Goal: Use online tool/utility: Utilize a website feature to perform a specific function

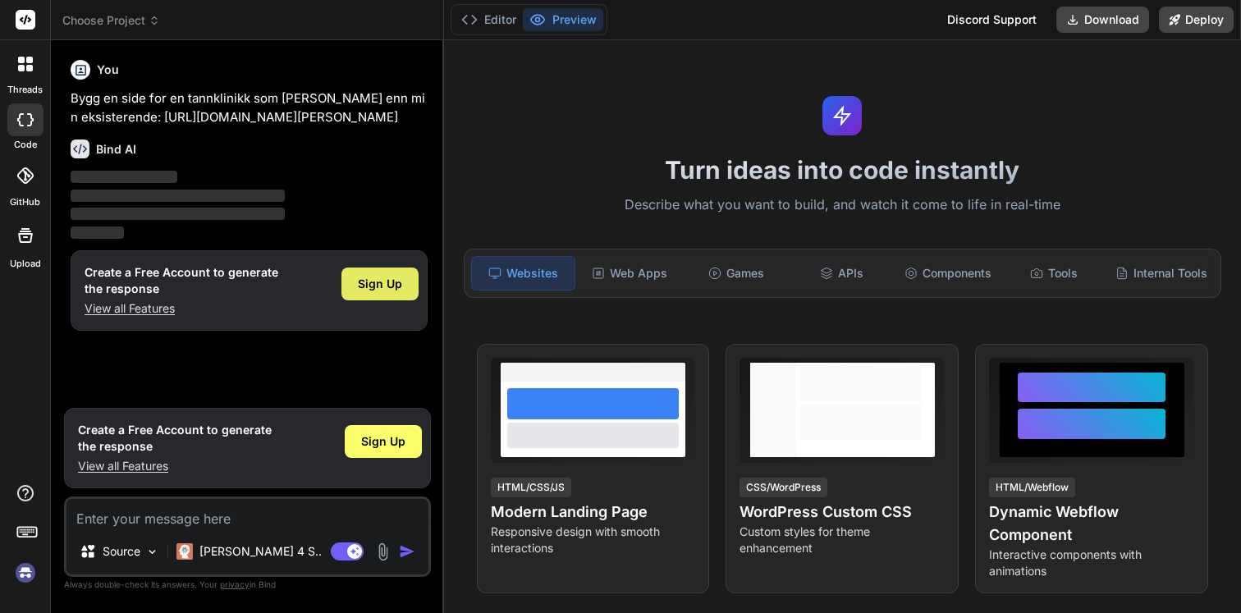
click at [388, 292] on span "Sign Up" at bounding box center [380, 284] width 44 height 16
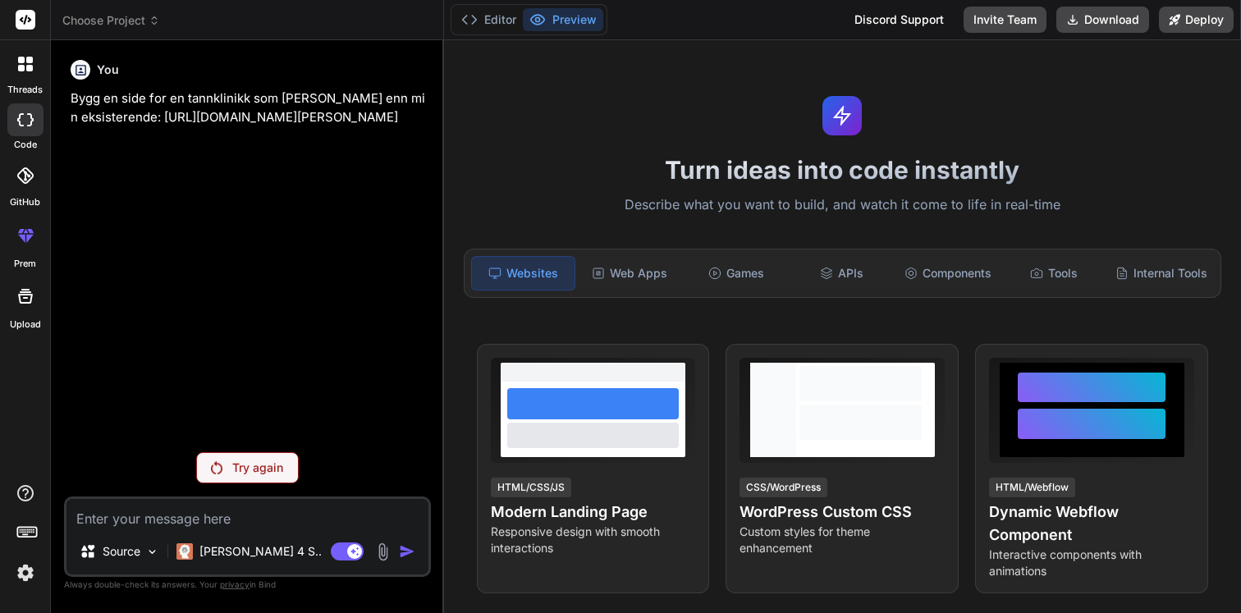
click at [268, 470] on p "Try again" at bounding box center [257, 468] width 51 height 16
click at [248, 468] on p "Try again" at bounding box center [257, 468] width 51 height 16
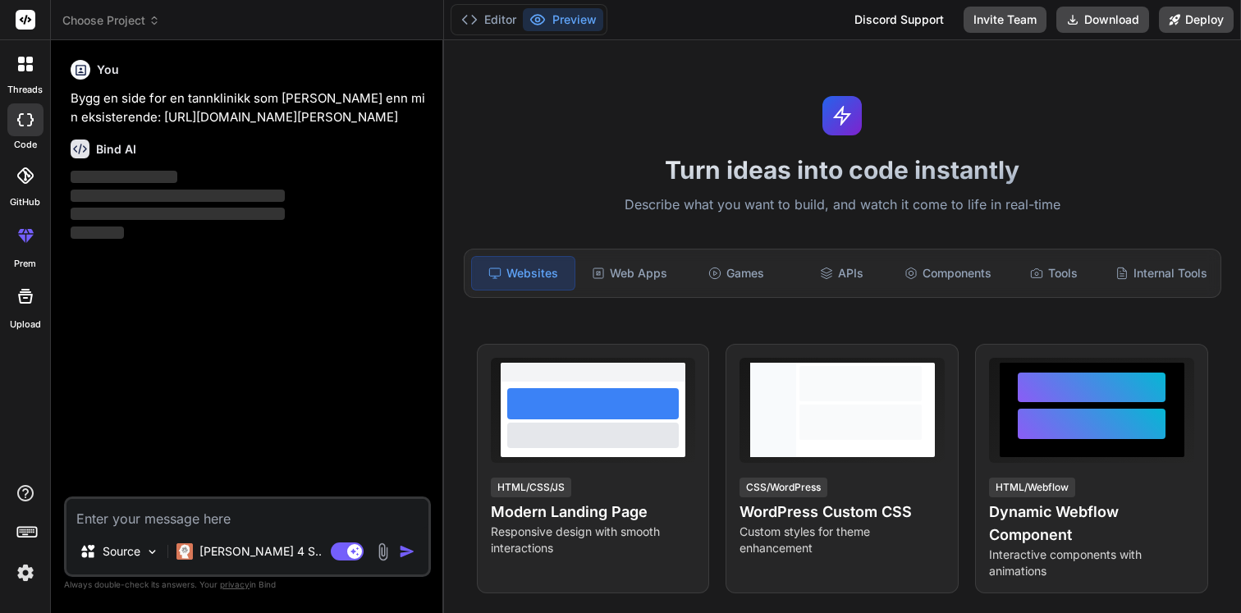
type textarea "x"
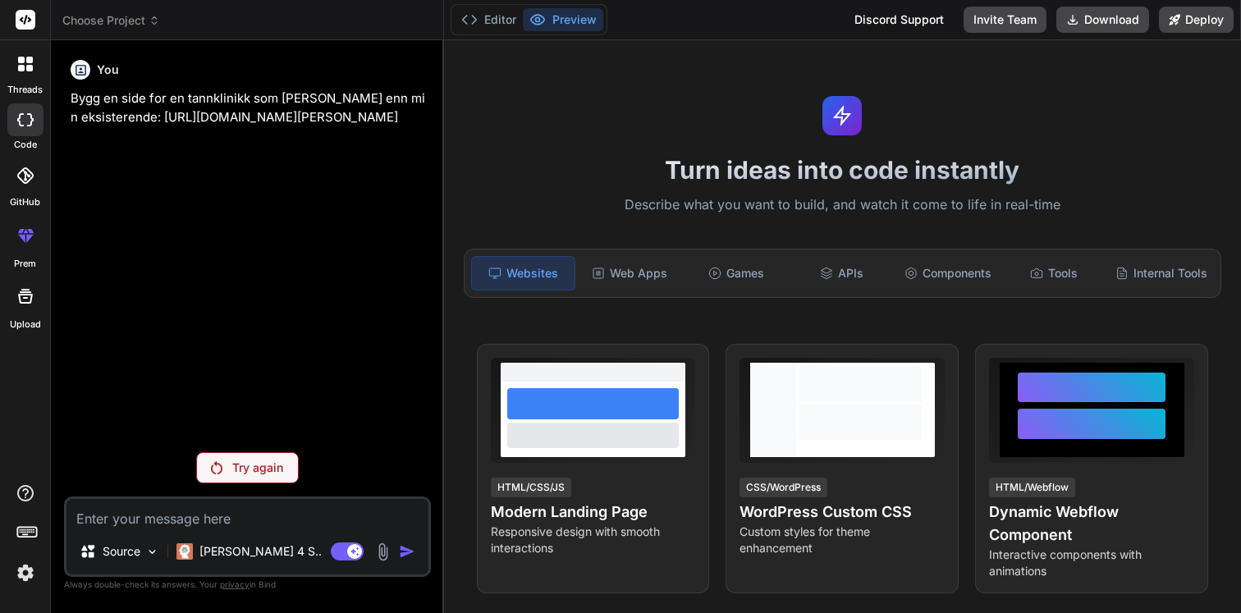
click at [301, 520] on textarea at bounding box center [247, 514] width 362 height 30
type textarea "B"
type textarea "x"
type textarea "Bu"
type textarea "x"
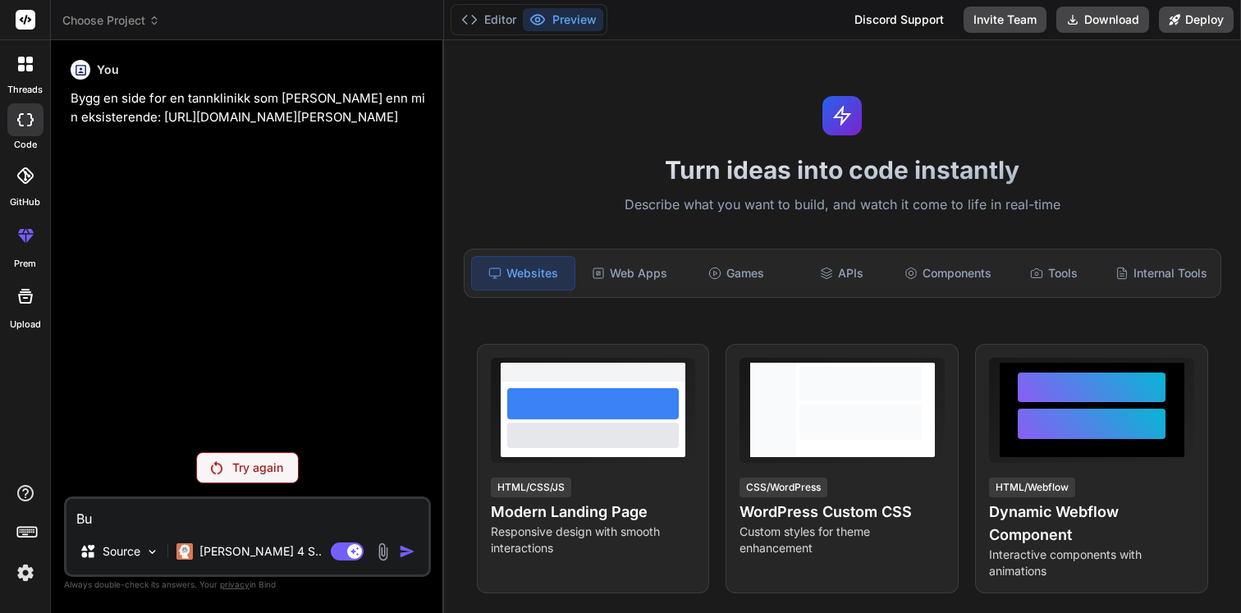
type textarea "Bui"
type textarea "x"
type textarea "Buil"
type textarea "x"
type textarea "Build"
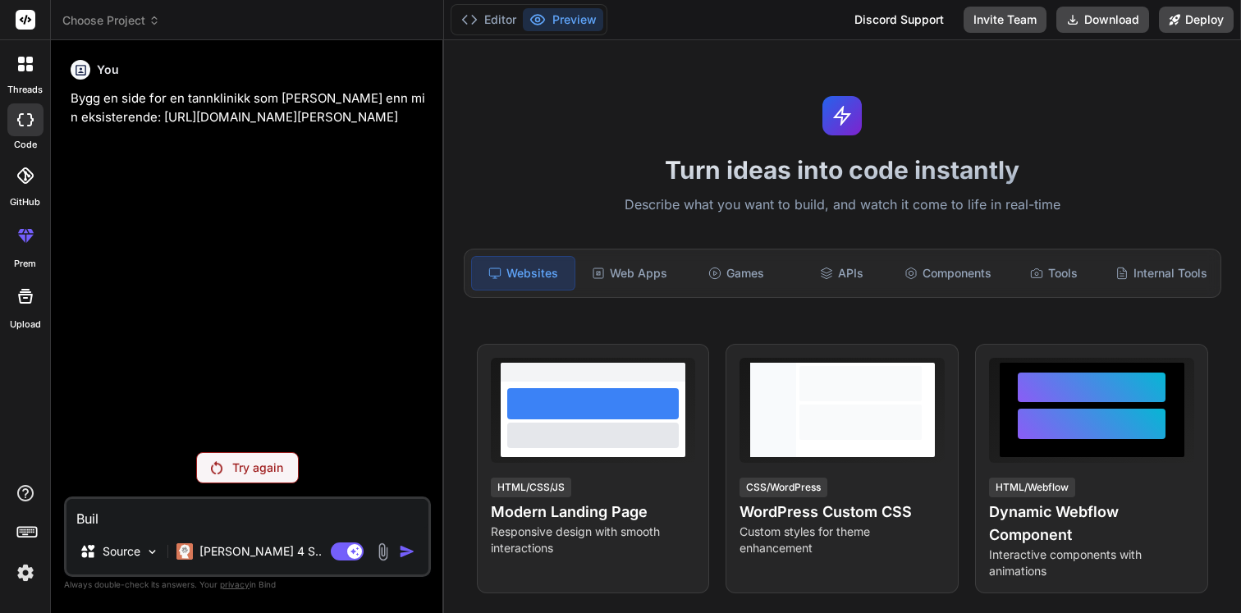
type textarea "x"
type textarea "Build"
type textarea "x"
type textarea "Build a"
type textarea "x"
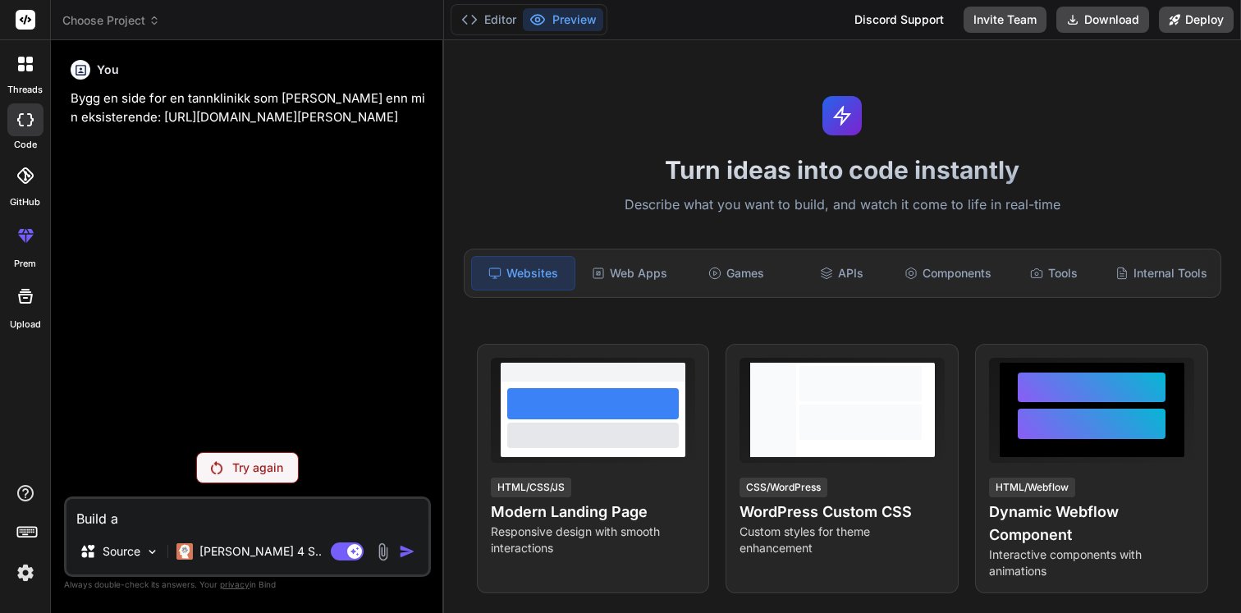
type textarea "Build a"
type textarea "x"
type textarea "Build a p"
type textarea "x"
type textarea "Build a pa"
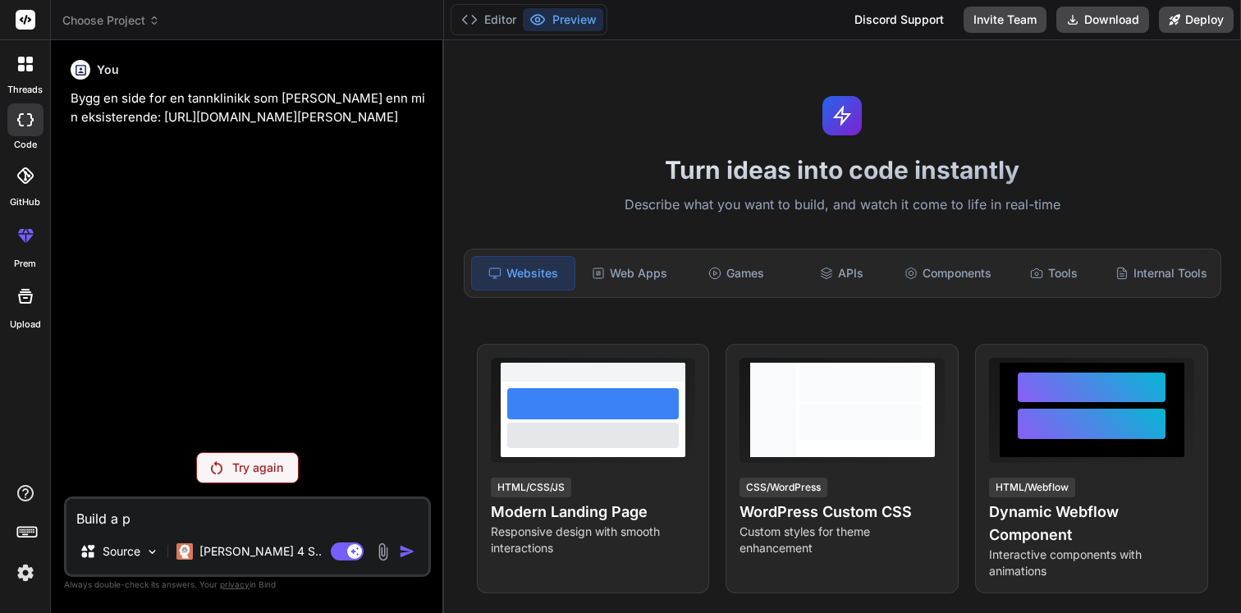
type textarea "x"
type textarea "Build a pag"
type textarea "x"
type textarea "Build a page"
type textarea "x"
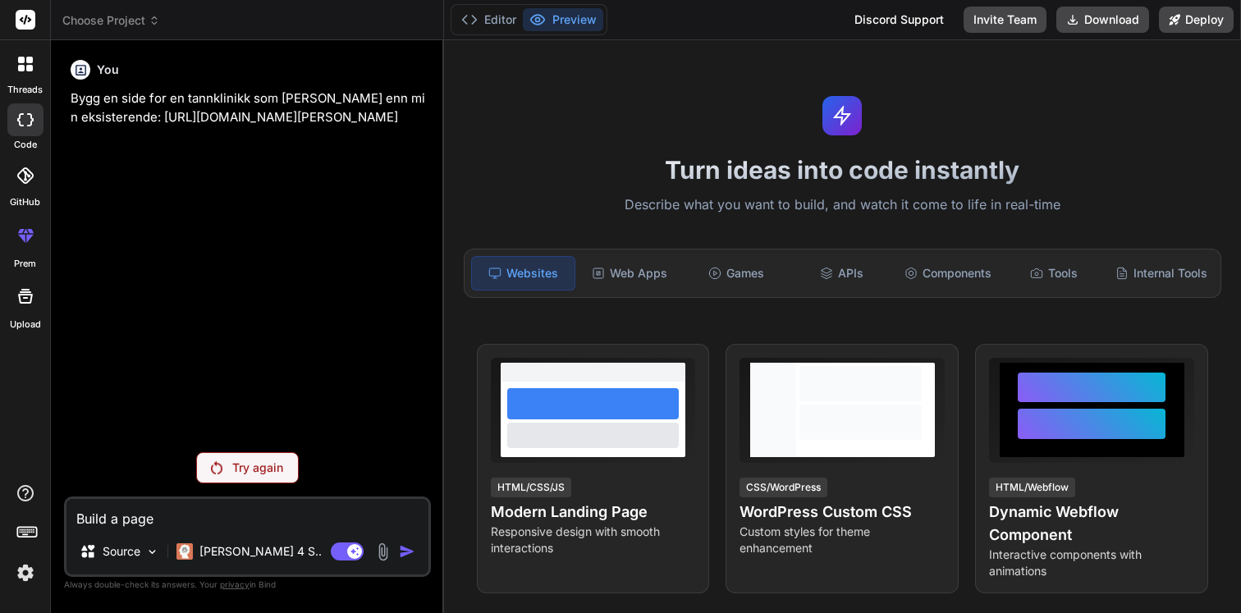
type textarea "Build a page"
type textarea "x"
type textarea "Build a page f"
type textarea "x"
type textarea "Build a page fo"
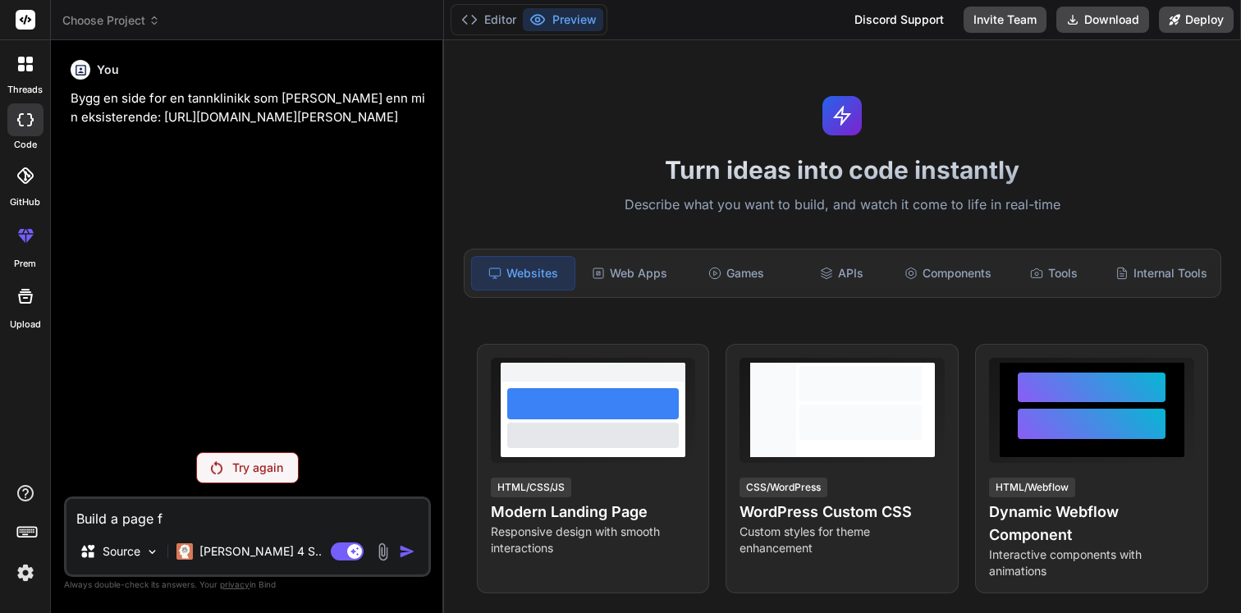
type textarea "x"
type textarea "Build a page for"
type textarea "x"
type textarea "Build a page for"
type textarea "x"
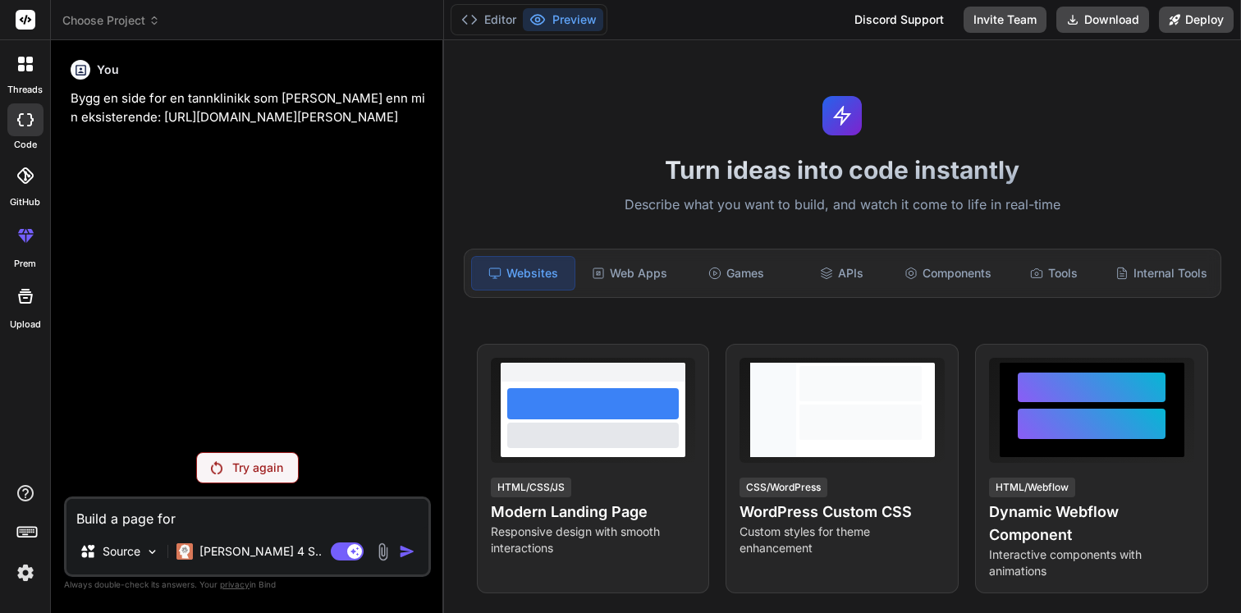
type textarea "Build a page for a"
type textarea "x"
type textarea "Build a page for a"
type textarea "x"
type textarea "Build a page for a d"
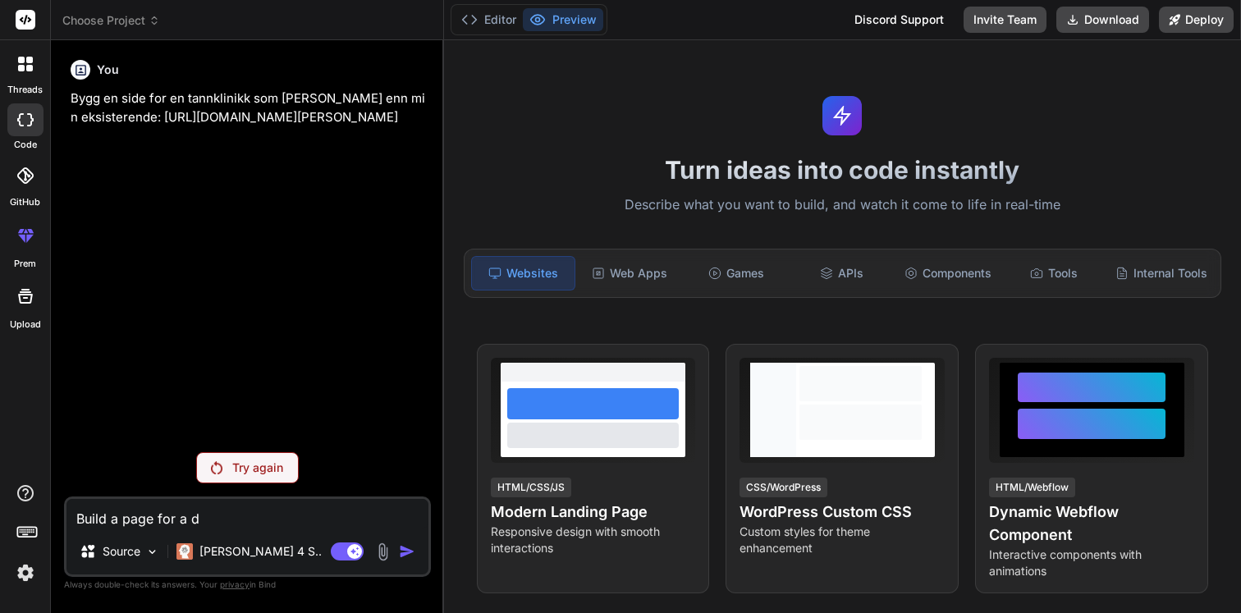
type textarea "x"
type textarea "Build a page for a de"
type textarea "x"
type textarea "Build a page for a den"
type textarea "x"
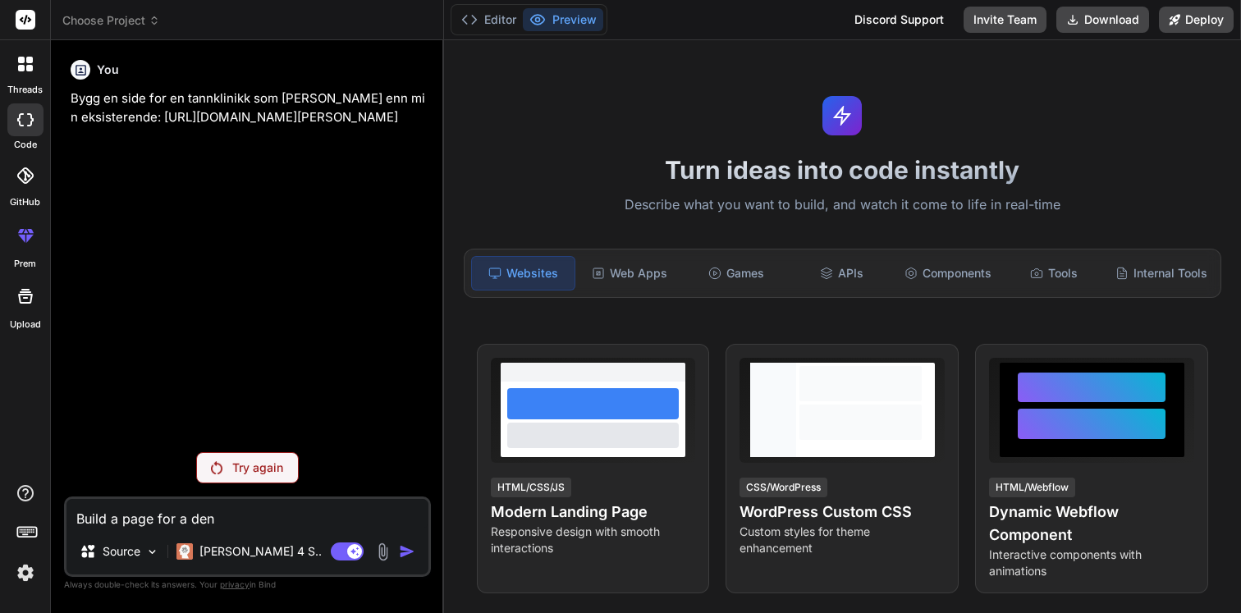
type textarea "Build a page for a dent"
type textarea "x"
type textarea "Build a page for a denti"
type textarea "x"
type textarea "Build a page for a dentis"
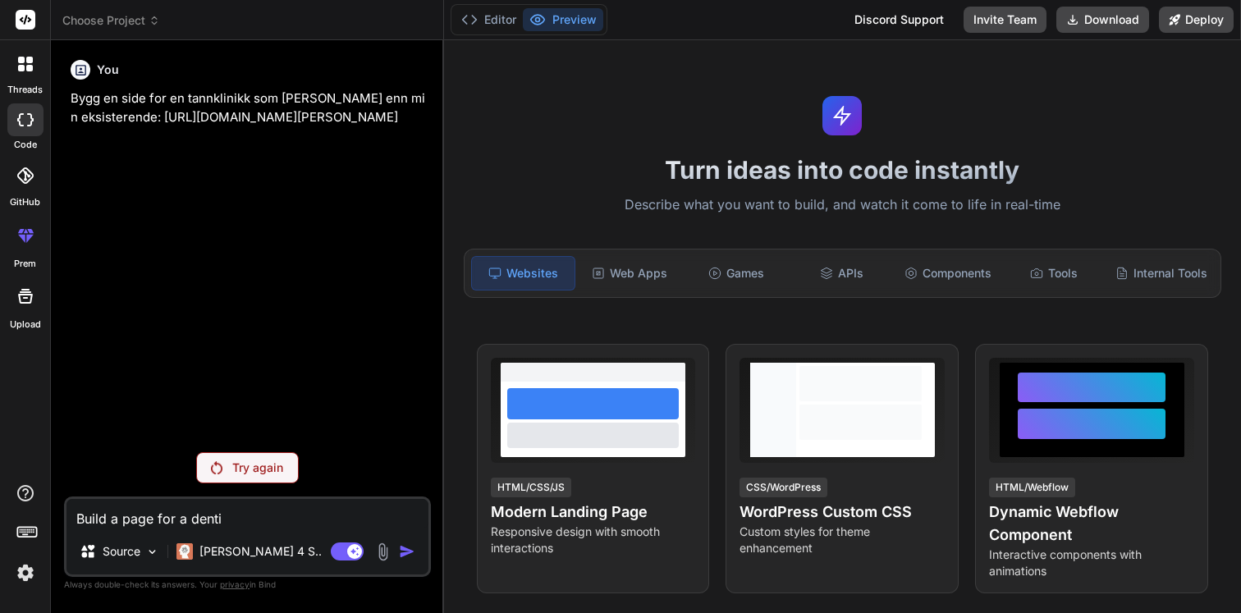
type textarea "x"
type textarea "Build a page for a dentist"
type textarea "x"
type textarea "Build a page for a dentist"
type textarea "x"
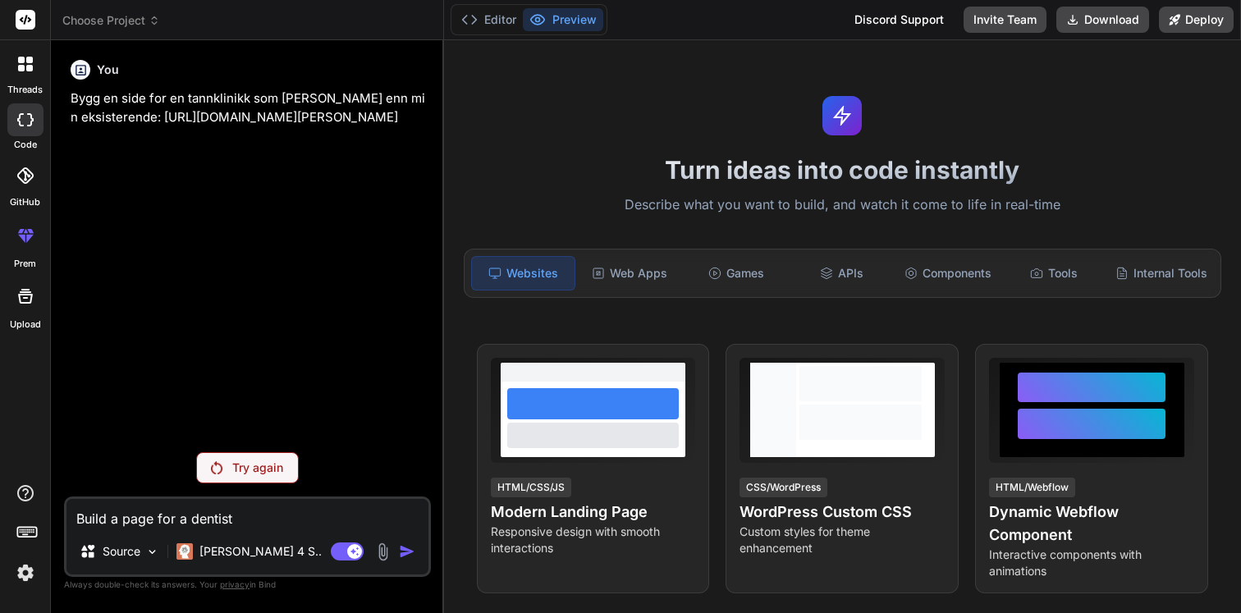
type textarea "B"
type textarea "x"
type textarea "Bu"
type textarea "x"
type textarea "Bui"
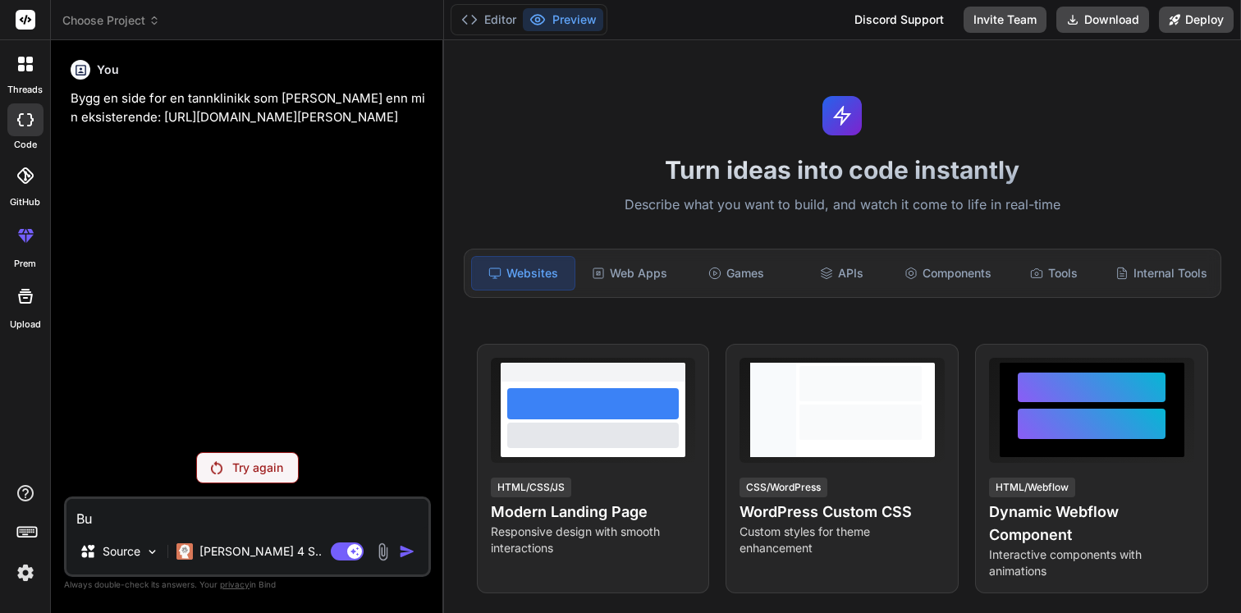
type textarea "x"
type textarea "Buil"
type textarea "x"
type textarea "Build"
type textarea "x"
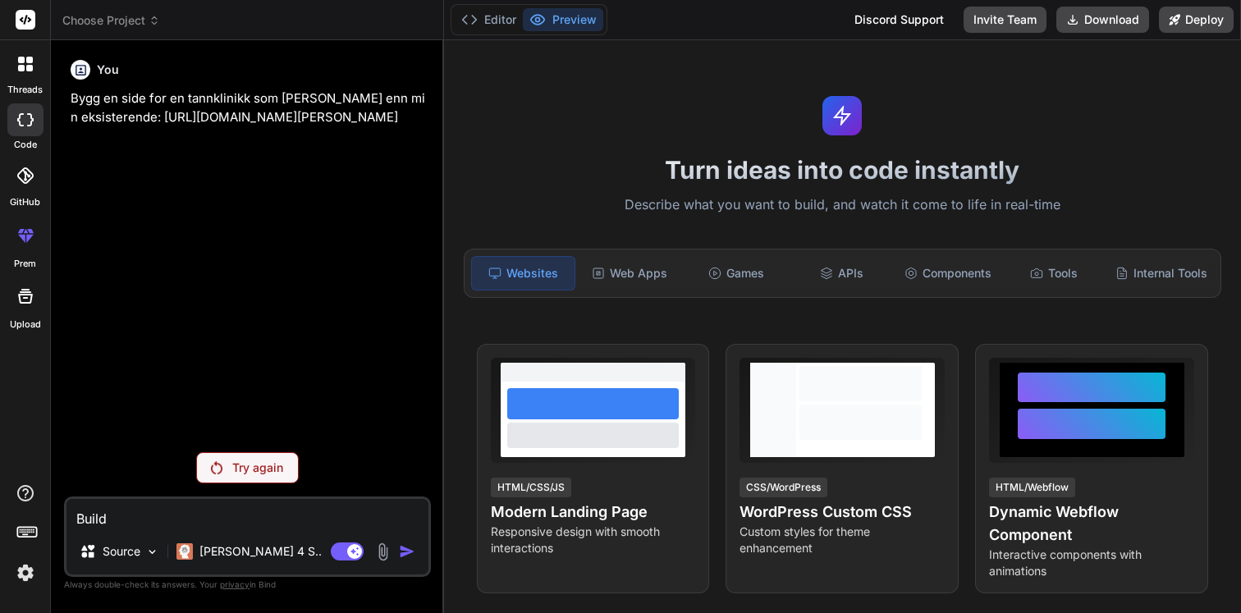
type textarea "Build a"
type textarea "x"
type textarea "Build a"
type textarea "x"
type textarea "Build a l"
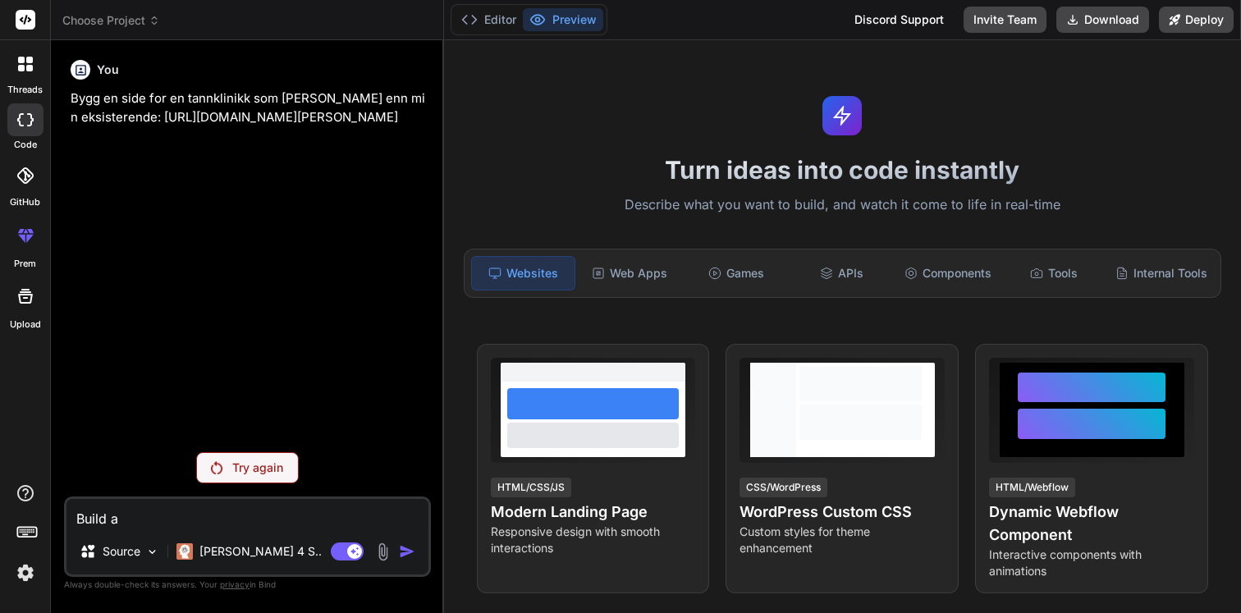
type textarea "x"
type textarea "Build a la"
type textarea "x"
type textarea "Build a lan"
type textarea "x"
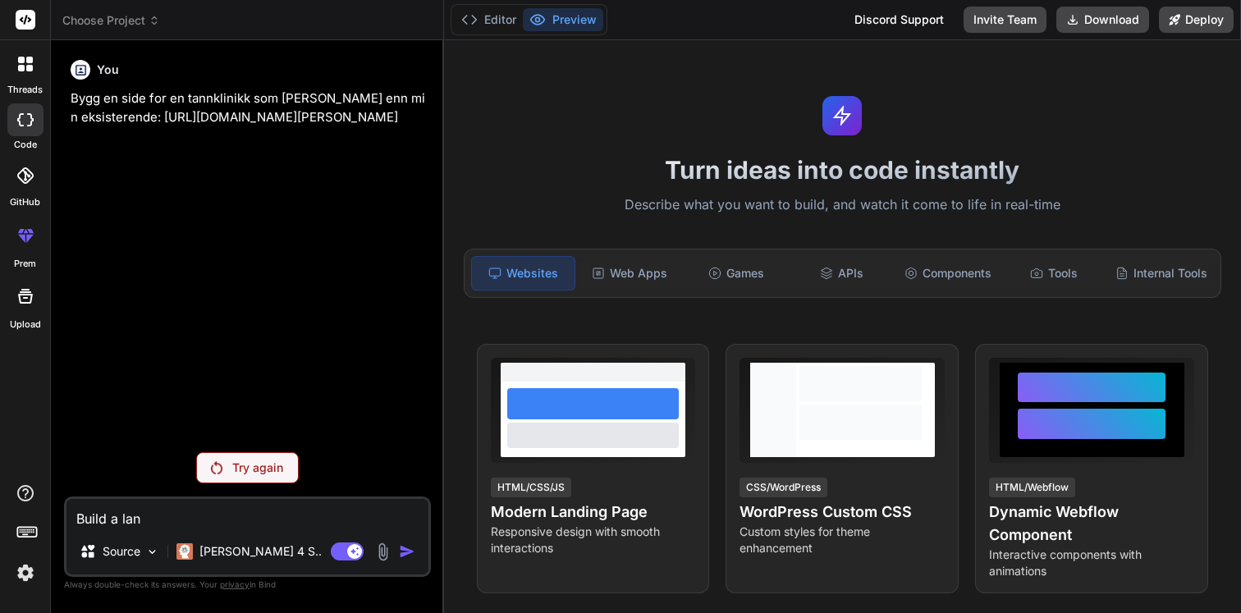
type textarea "Build a land"
type textarea "x"
type textarea "Build a landi"
type textarea "x"
type textarea "Build a landin"
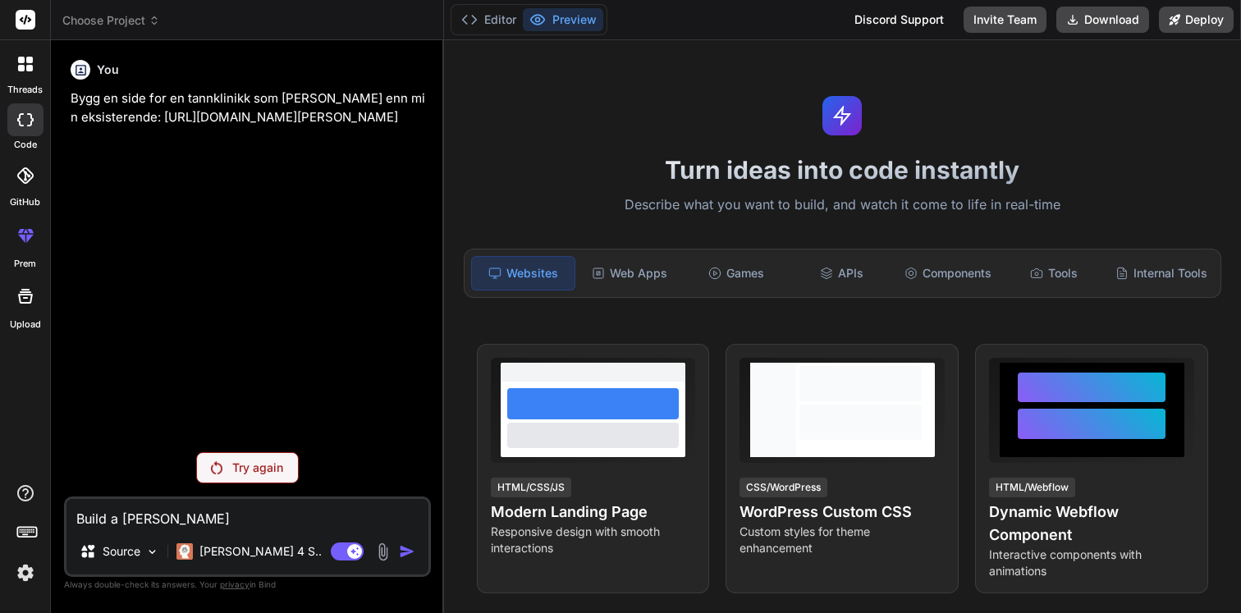
type textarea "x"
type textarea "Build a landing"
type textarea "x"
type textarea "Build a landingp"
type textarea "x"
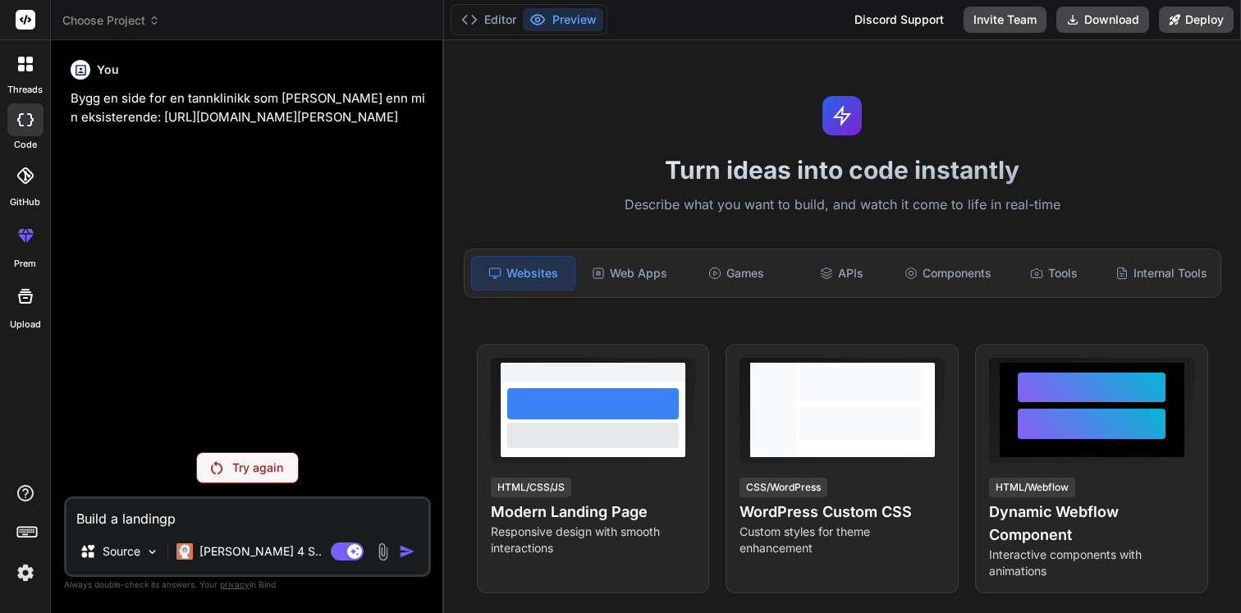
type textarea "Build a landingpa"
type textarea "x"
type textarea "Build a landingpag"
type textarea "x"
type textarea "Build a landingpage"
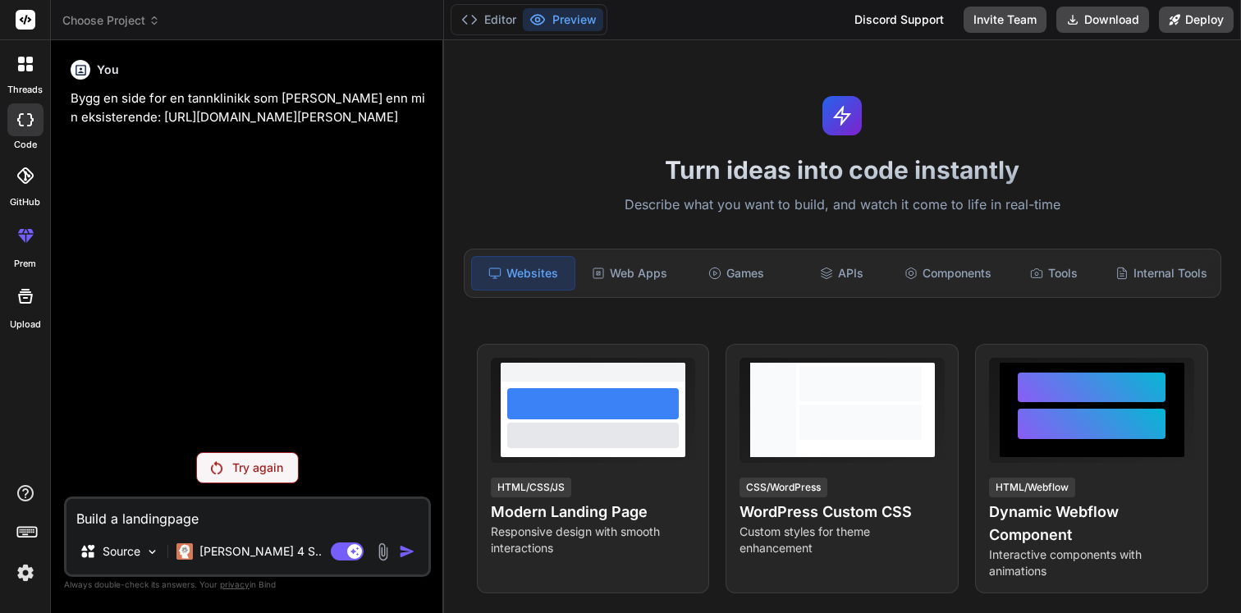
type textarea "x"
type textarea "Build a landingpage"
type textarea "x"
type textarea "Build a landingpage f"
type textarea "x"
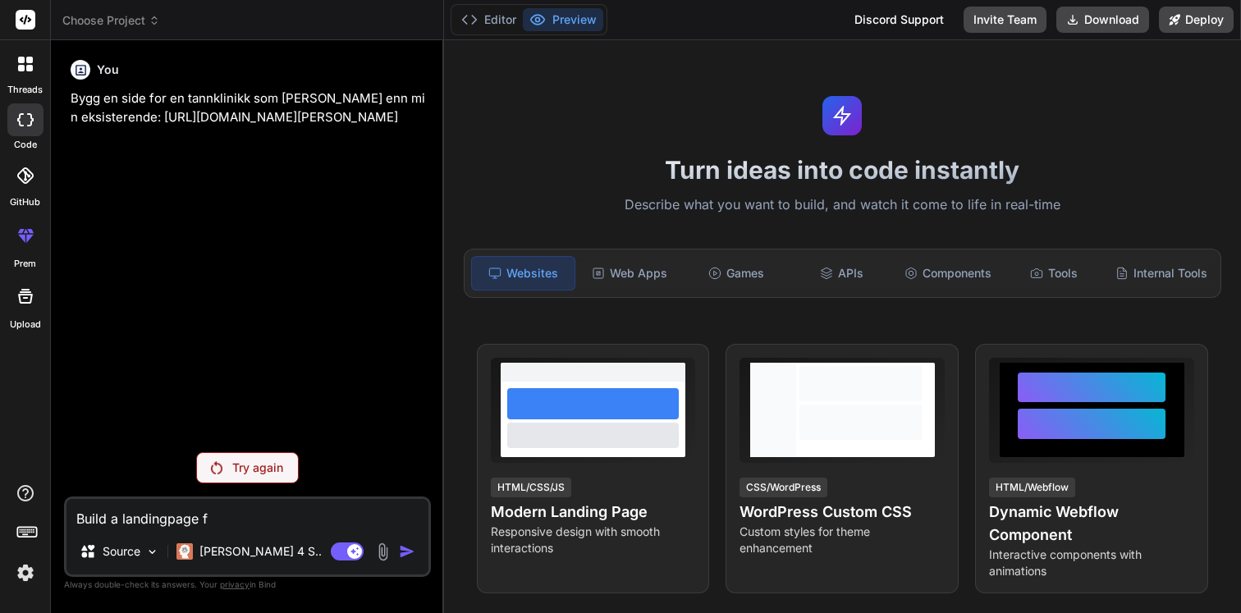
type textarea "Build a landingpage fo"
type textarea "x"
type textarea "Build a landingpage for"
type textarea "x"
type textarea "Build a landingpage for"
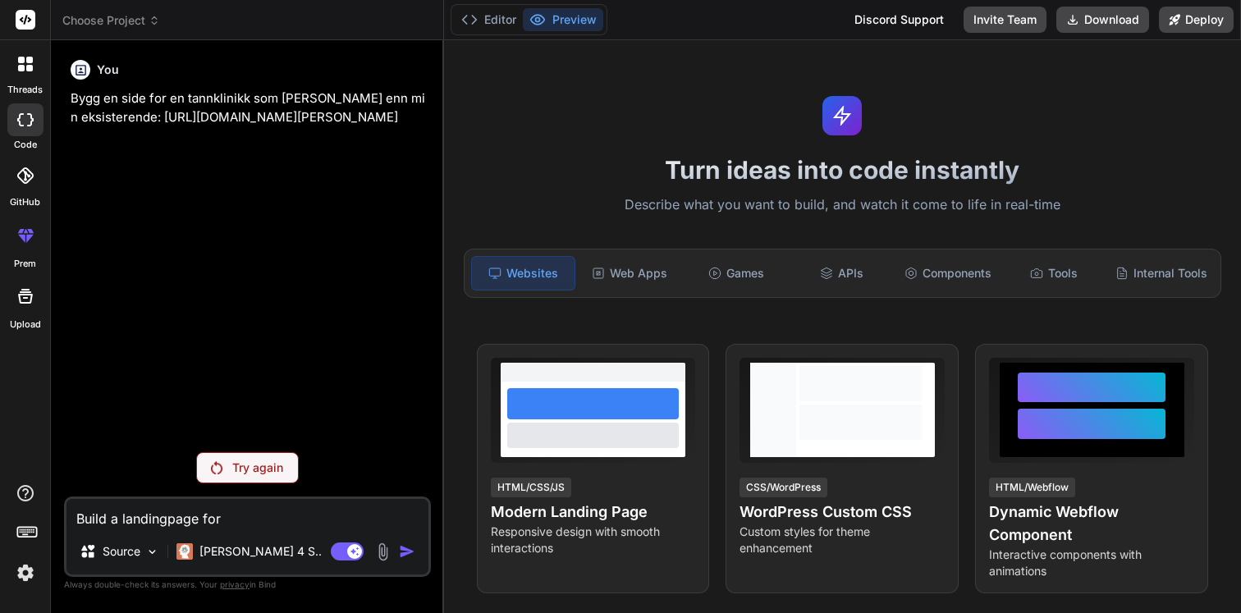
type textarea "x"
type textarea "Build a landingpage for a"
type textarea "x"
type textarea "Build a landingpage for a"
type textarea "x"
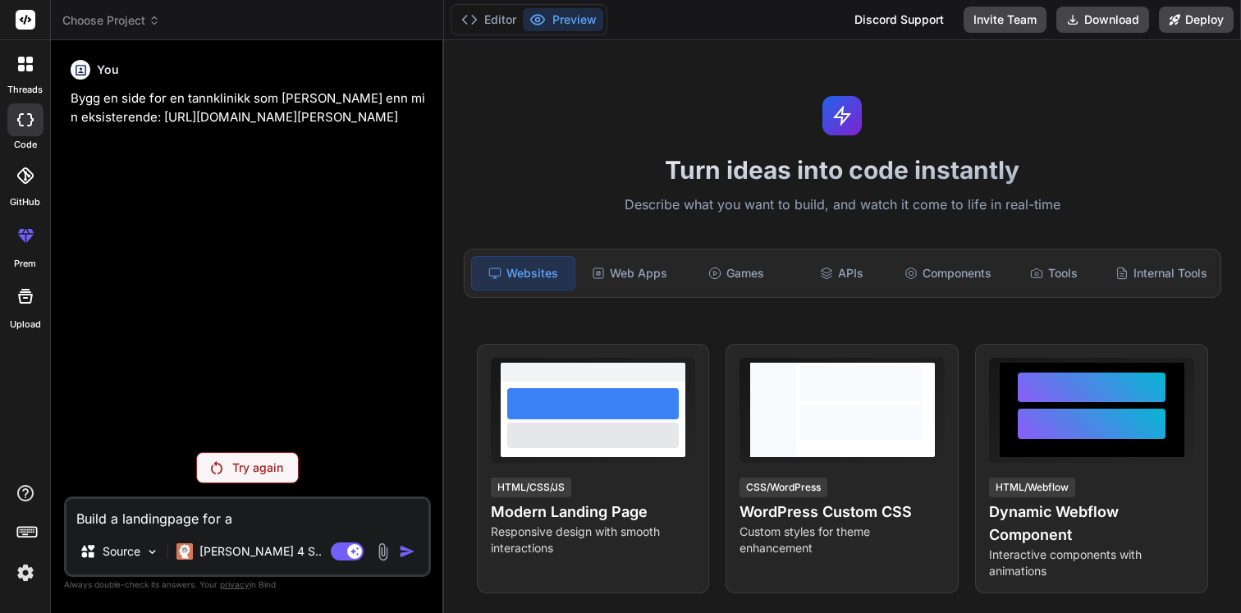
type textarea "Build a landingpage for a d"
type textarea "x"
type textarea "Build a landingpage for a de"
type textarea "x"
type textarea "Build a landingpage for a den"
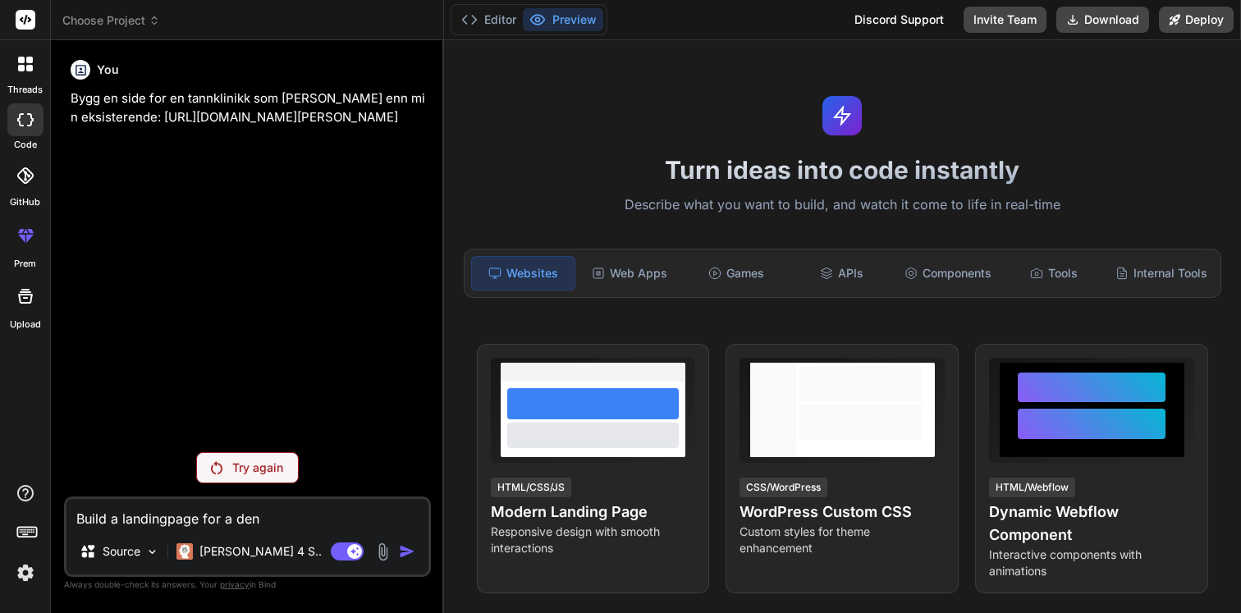
type textarea "x"
type textarea "Build a landingpage for a dent"
type textarea "x"
type textarea "Build a landingpage for a denti"
type textarea "x"
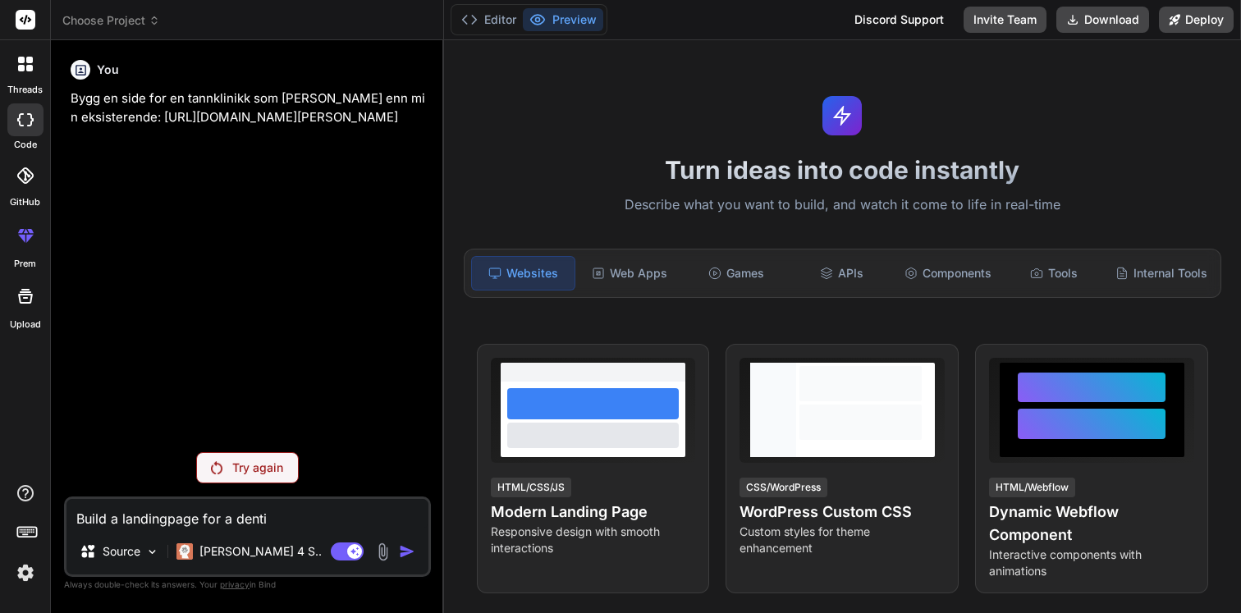
type textarea "Build a landingpage for a dentis"
type textarea "x"
type textarea "Build a landingpage for a dentist"
type textarea "x"
type textarea "Build a landingpage for a dentist"
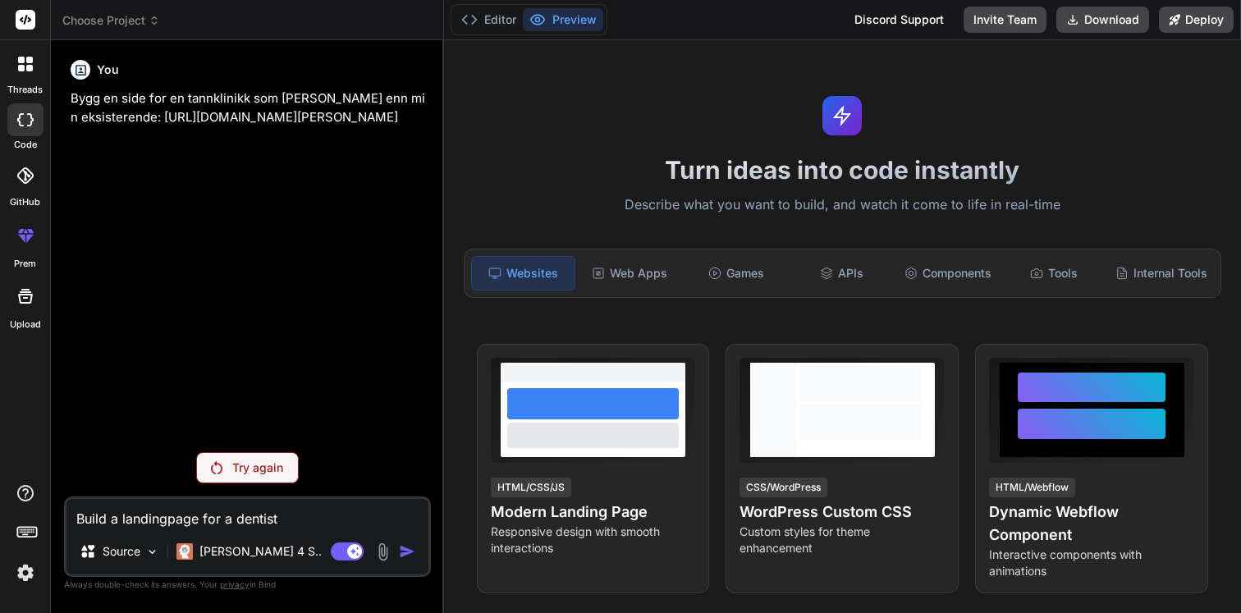
type textarea "x"
type textarea "Build a landingpage for a dentist t"
type textarea "x"
type textarea "Build a landingpage for a dentist th"
type textarea "x"
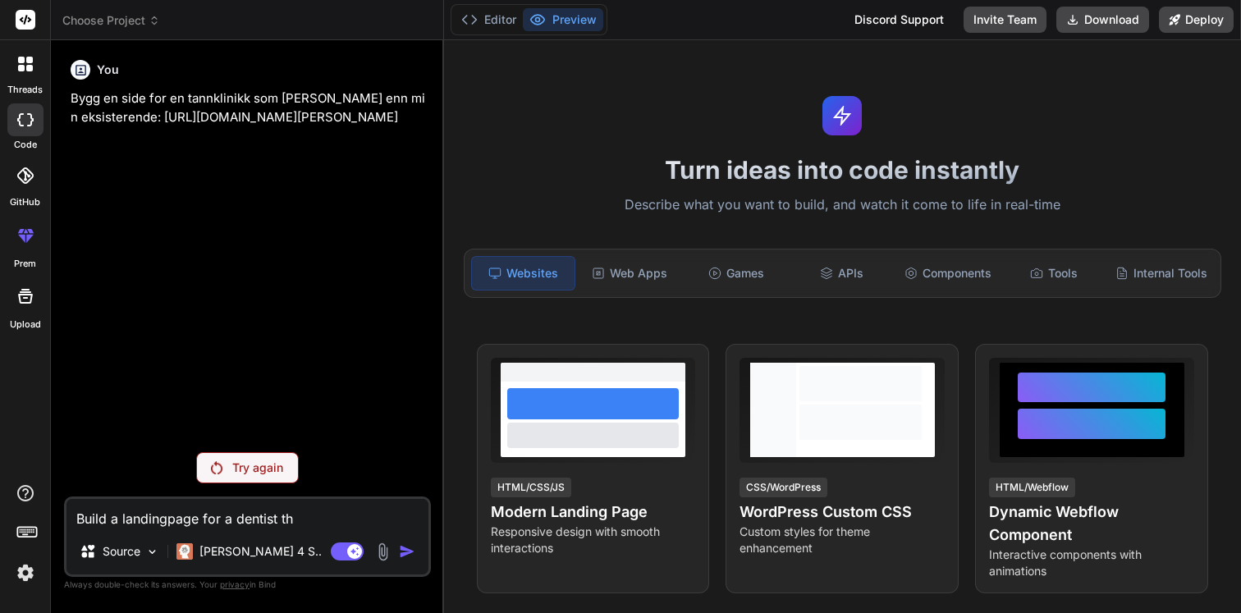
type textarea "Build a landingpage for a dentist tha"
type textarea "x"
type textarea "Build a landingpage for a dentist that"
type textarea "x"
type textarea "Build a landingpage for a dentist that"
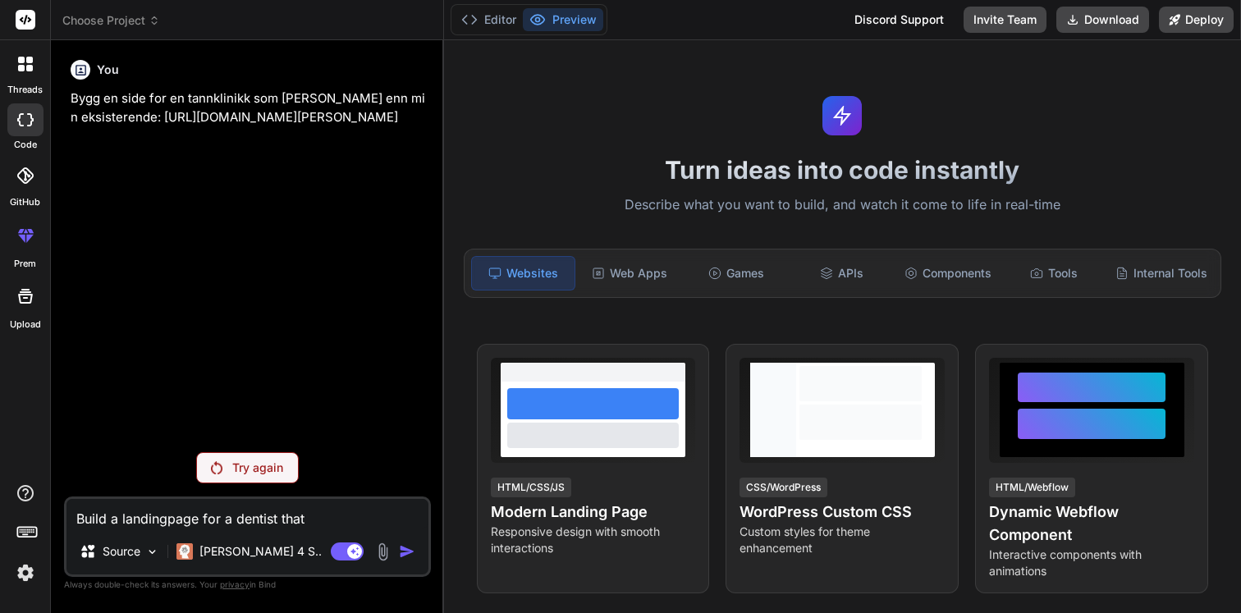
type textarea "x"
type textarea "Build a landingpage for a dentist that i"
type textarea "x"
type textarea "Build a landingpage for a dentist that is"
type textarea "x"
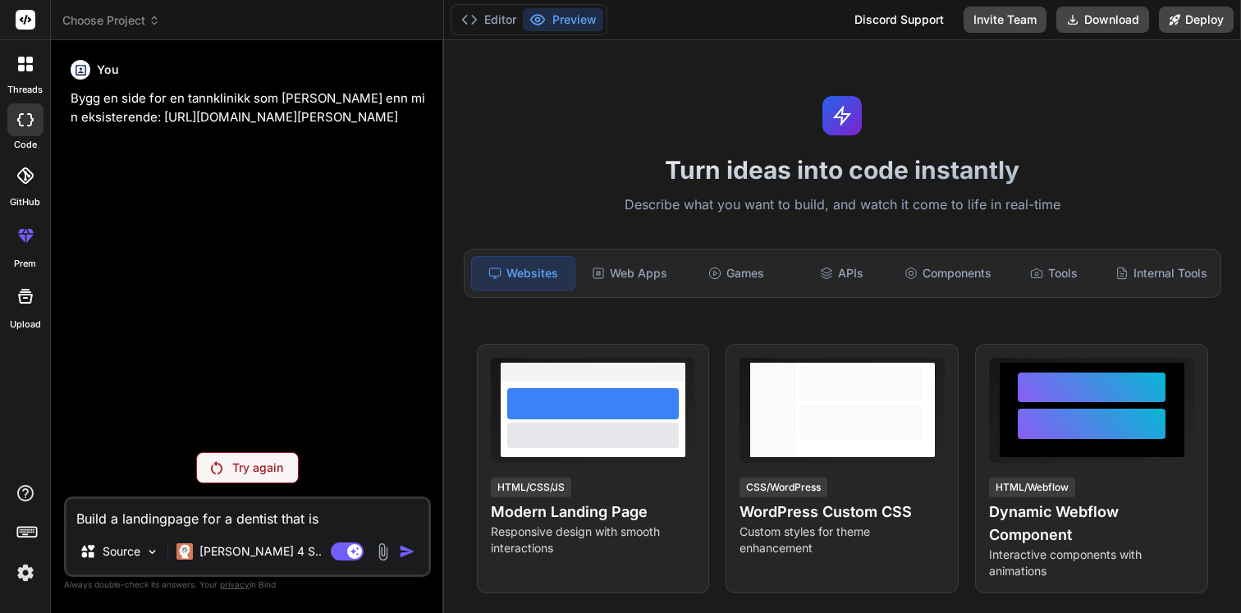
type textarea "Build a landingpage for a dentist that is"
type textarea "x"
type textarea "Build a landingpage for a dentist that is b"
type textarea "x"
type textarea "Build a landingpage for a dentist that is be"
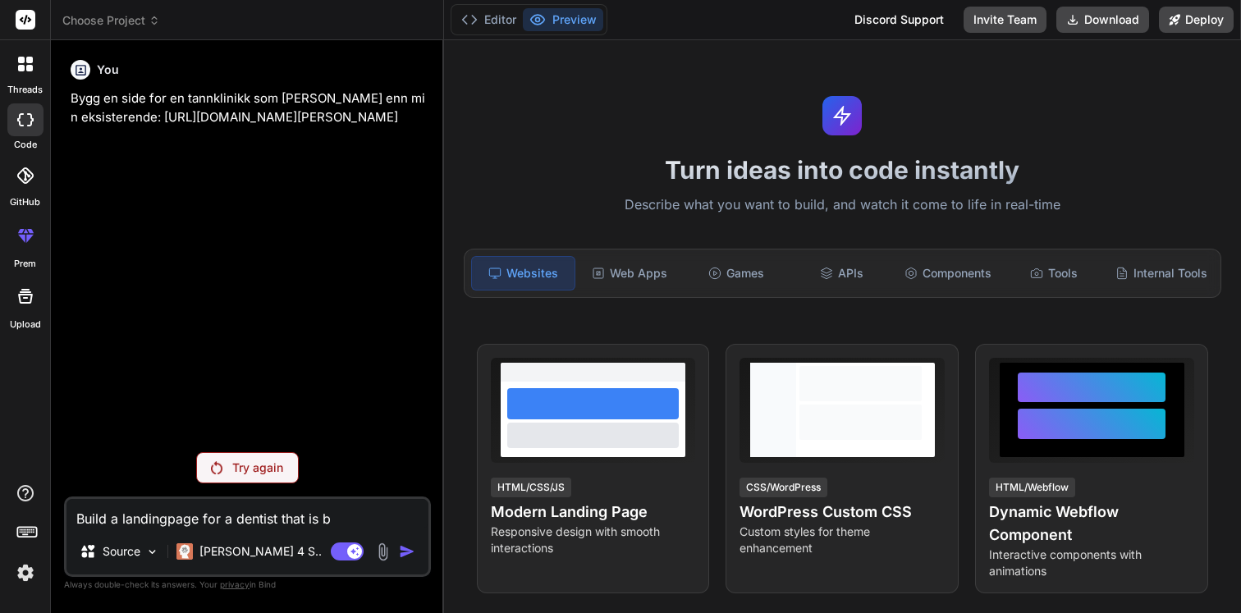
type textarea "x"
type textarea "Build a landingpage for a dentist that is bet"
type textarea "x"
type textarea "Build a landingpage for a dentist that is bett"
type textarea "x"
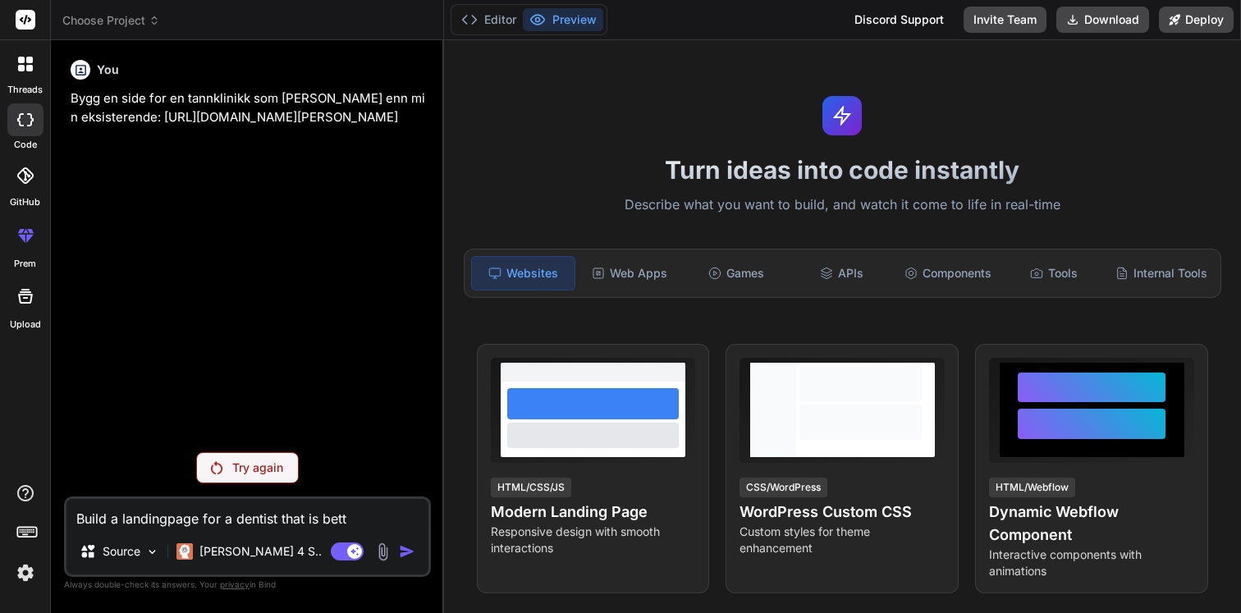
type textarea "Build a landingpage for a dentist that is bette"
type textarea "x"
type textarea "Build a landingpage for a dentist that is better"
type textarea "x"
type textarea "Build a landingpage for a dentist that is better"
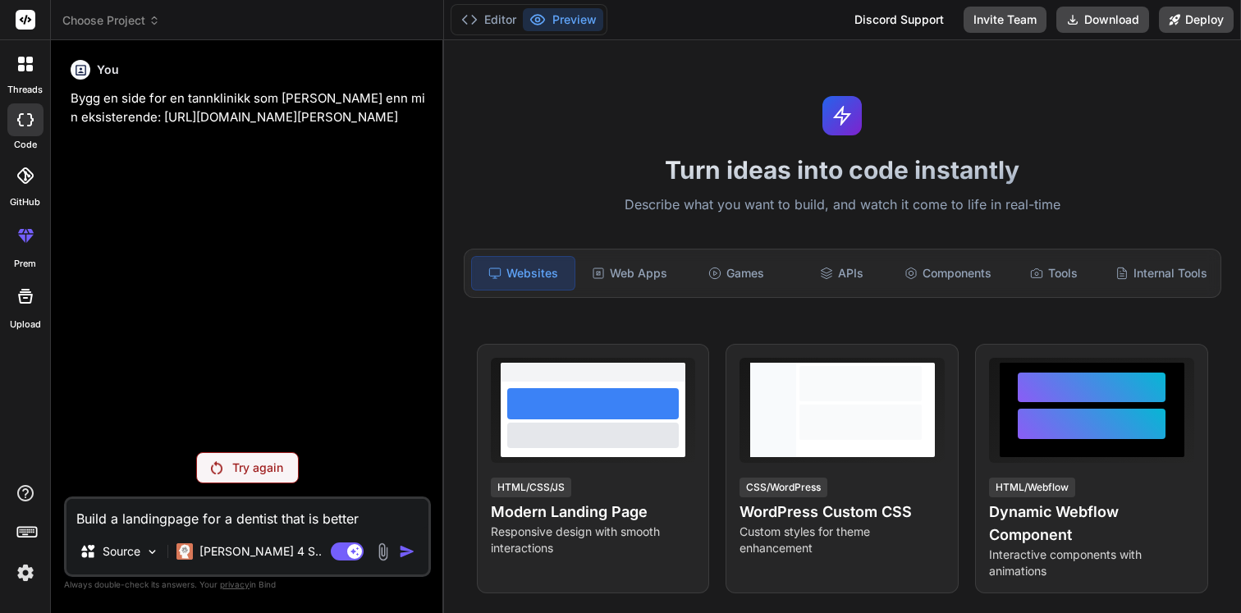
type textarea "x"
type textarea "Build a landingpage for a dentist that is better t"
type textarea "x"
type textarea "Build a landingpage for a dentist that is better th"
type textarea "x"
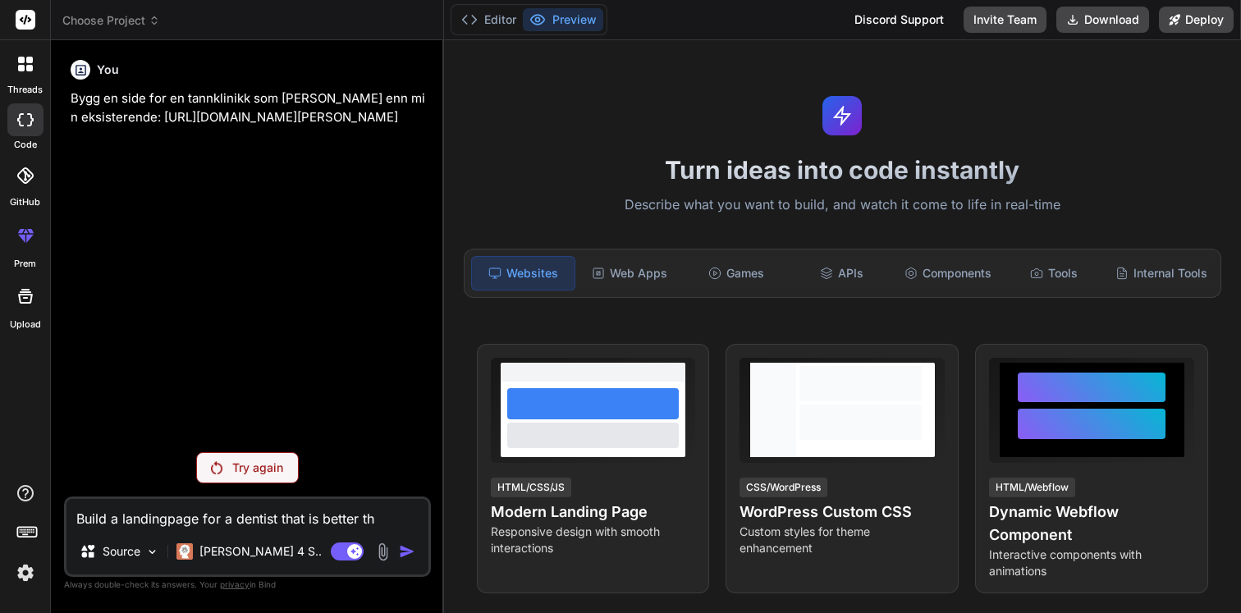
type textarea "Build a landingpage for a dentist that is better tha"
type textarea "x"
type textarea "Build a landingpage for a dentist that is better than"
type textarea "x"
type textarea "Build a landingpage for a dentist that is better than"
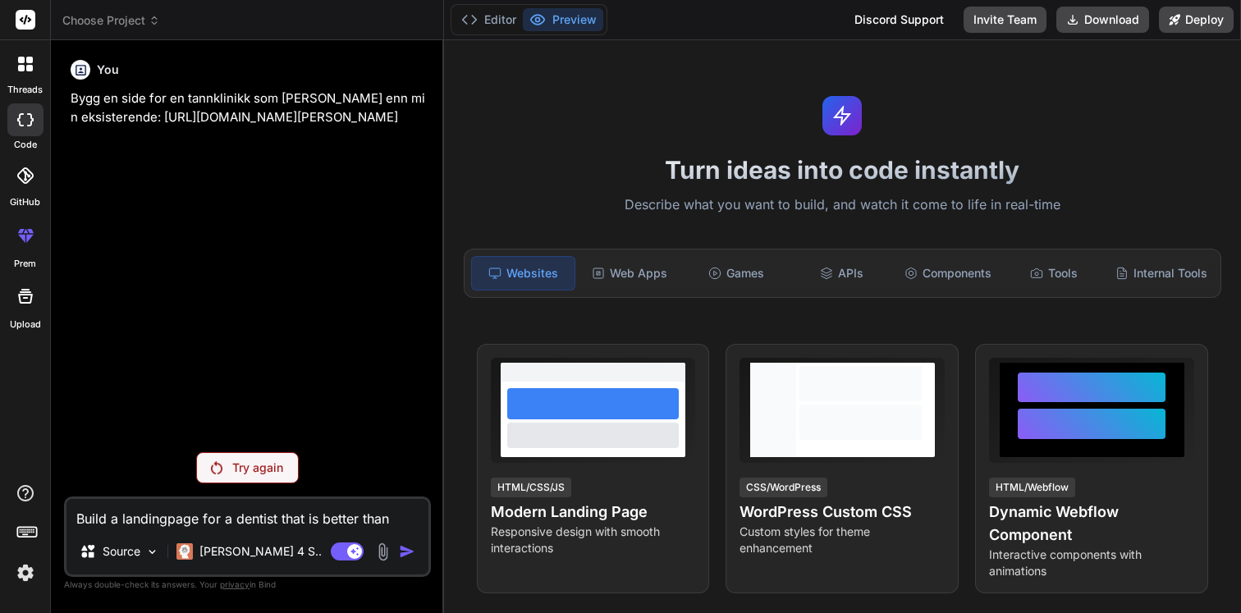
type textarea "x"
type textarea "Build a landingpage for a dentist that is better than t"
type textarea "x"
type textarea "Build a landingpage for a dentist that is better than th"
type textarea "x"
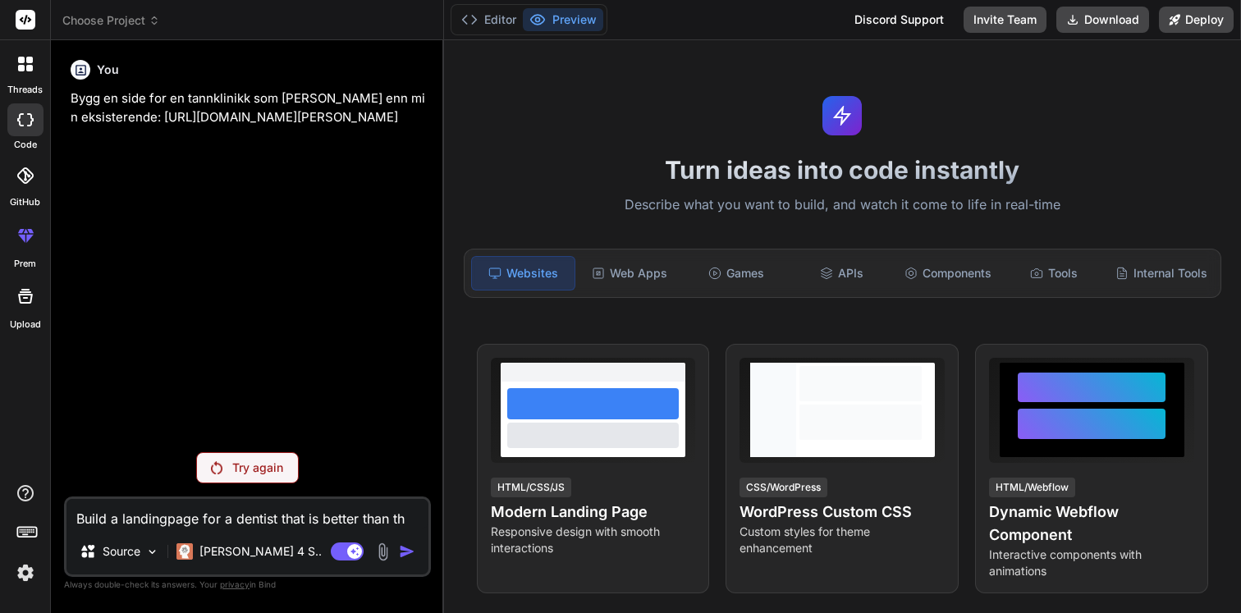
type textarea "Build a landingpage for a dentist that is better than the"
type textarea "x"
type textarea "Build a landingpage for a dentist that is better than the"
type textarea "x"
type textarea "Build a landingpage for a dentist that is better than the e"
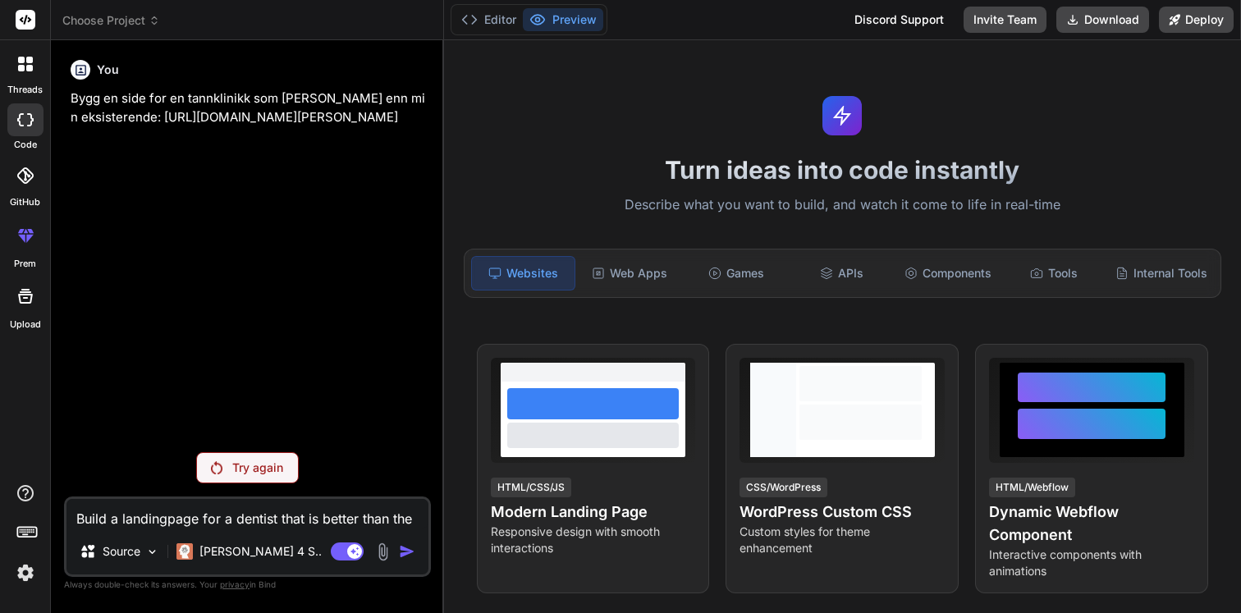
type textarea "x"
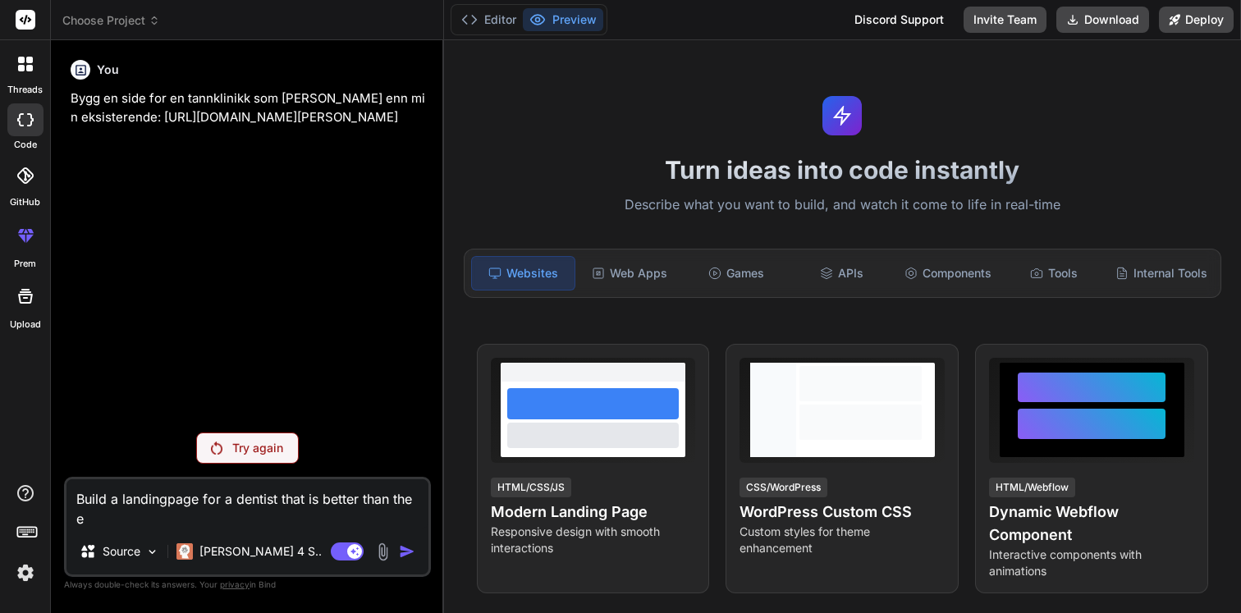
type textarea "Build a landingpage for a dentist that is better than the ex"
type textarea "x"
type textarea "Build a landingpage for a dentist that is better than the exi"
type textarea "x"
type textarea "Build a landingpage for a dentist that is better than the exis"
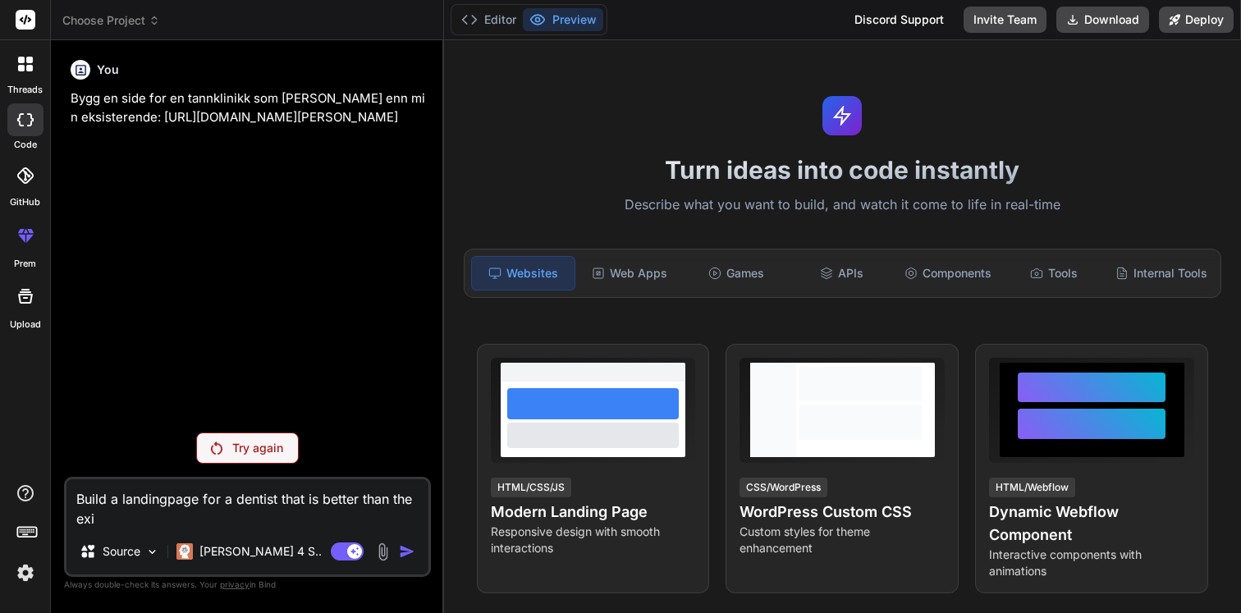
type textarea "x"
type textarea "Build a landingpage for a dentist that is better than the exist"
type textarea "x"
type textarea "Build a landingpage for a dentist that is better than the existi"
type textarea "x"
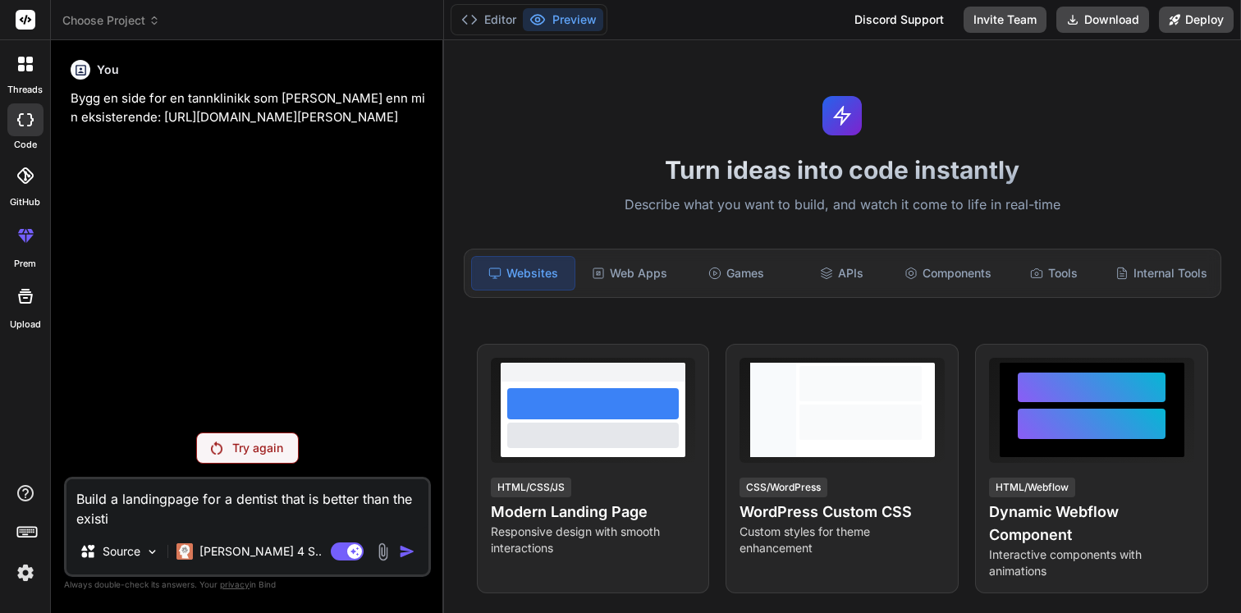
type textarea "Build a landingpage for a dentist that is better than the existin"
type textarea "x"
type textarea "Build a landingpage for a dentist that is better than the existing"
type textarea "x"
type textarea "Build a landingpage for a dentist that is better than the existing"
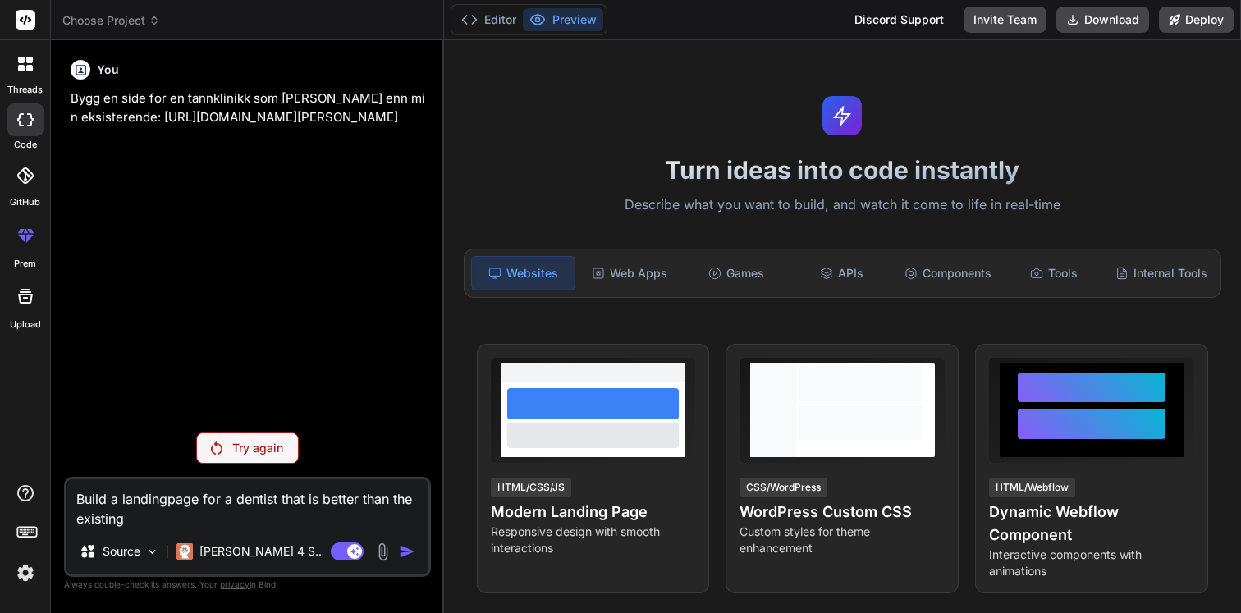
type textarea "x"
type textarea "Build a landingpage for a dentist that is better than the existing o"
type textarea "x"
type textarea "Build a landingpage for a dentist that is better than the existing on"
type textarea "x"
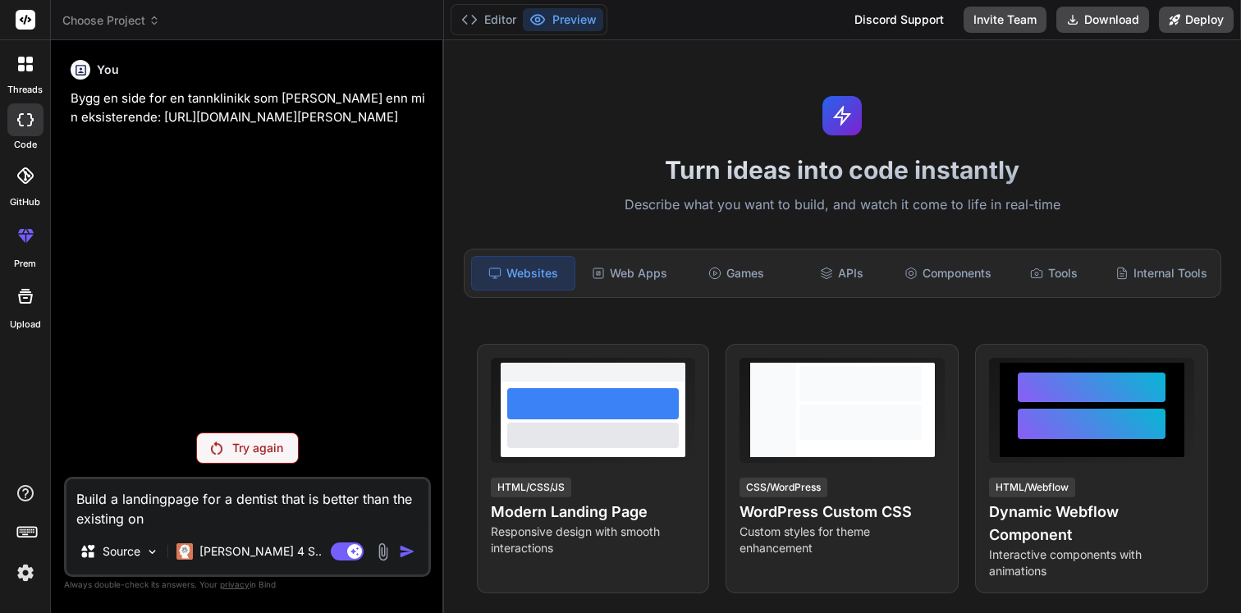
type textarea "Build a landingpage for a dentist that is better than the existing one"
type textarea "x"
type textarea "Build a landingpage for a dentist that is better than the existing one:"
type textarea "x"
type textarea "Build a landingpage for a dentist that is better than the existing one:"
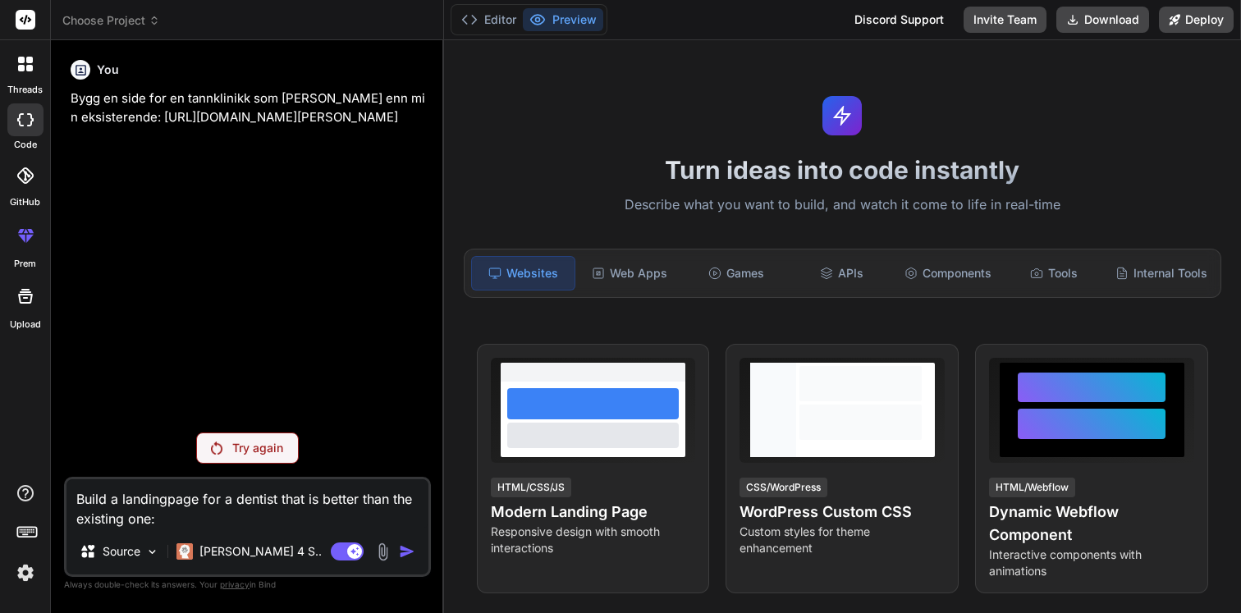
type textarea "x"
click at [144, 126] on p "Bygg en side for en tannklinikk som er bedre enn min eksisterende: https://www.…" at bounding box center [249, 107] width 357 height 37
drag, startPoint x: 112, startPoint y: 118, endPoint x: 140, endPoint y: 149, distance: 41.3
click at [140, 149] on div "You Bygg en side for en tannklinikk som er bedre enn min eksisterende: https://…" at bounding box center [249, 236] width 364 height 366
copy p "https://www.triadentannklinikk.no/tilbud-til-nye-kunder/"
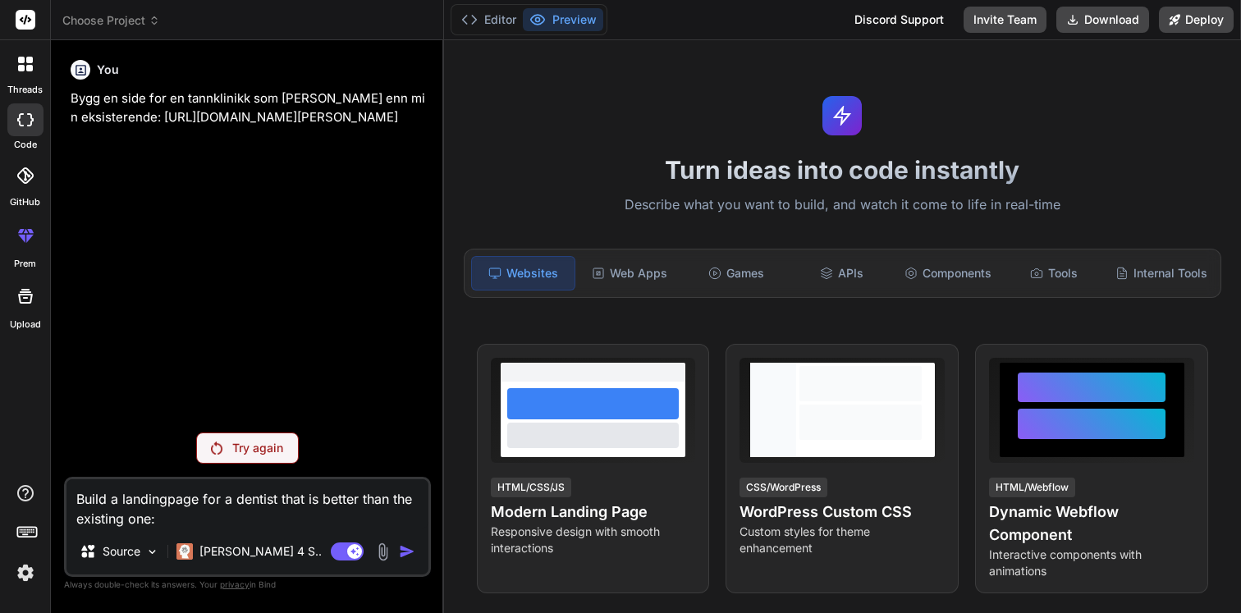
click at [208, 520] on textarea "Build a landingpage for a dentist that is better than the existing one:" at bounding box center [247, 503] width 362 height 49
paste textarea "https://www.triadentannklinikk.no/tilbud-til-nye-kunder/"
type textarea "Build a landingpage for a dentist that is better than the existing one: https:/…"
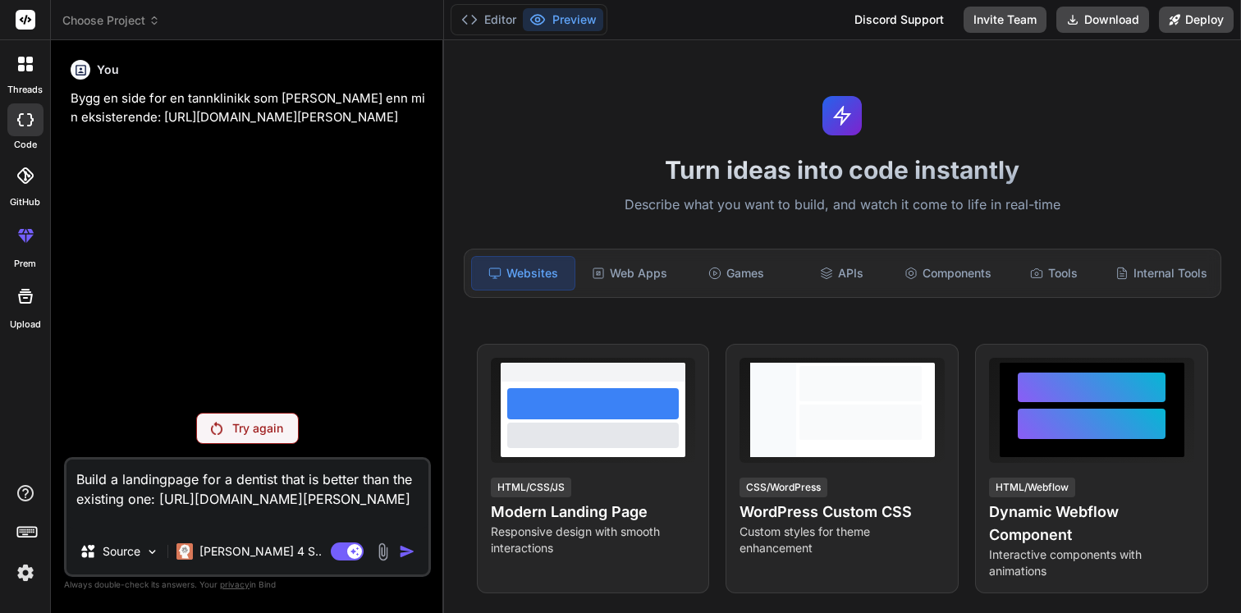
type textarea "x"
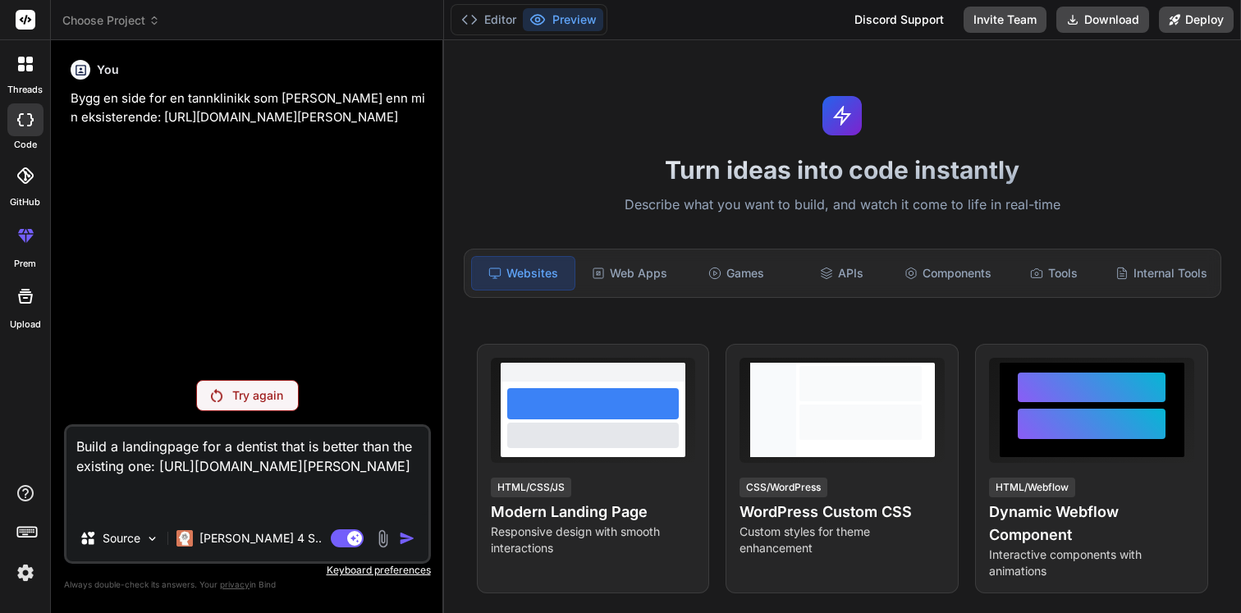
type textarea "Build a landingpage for a dentist that is better than the existing one: https:/…"
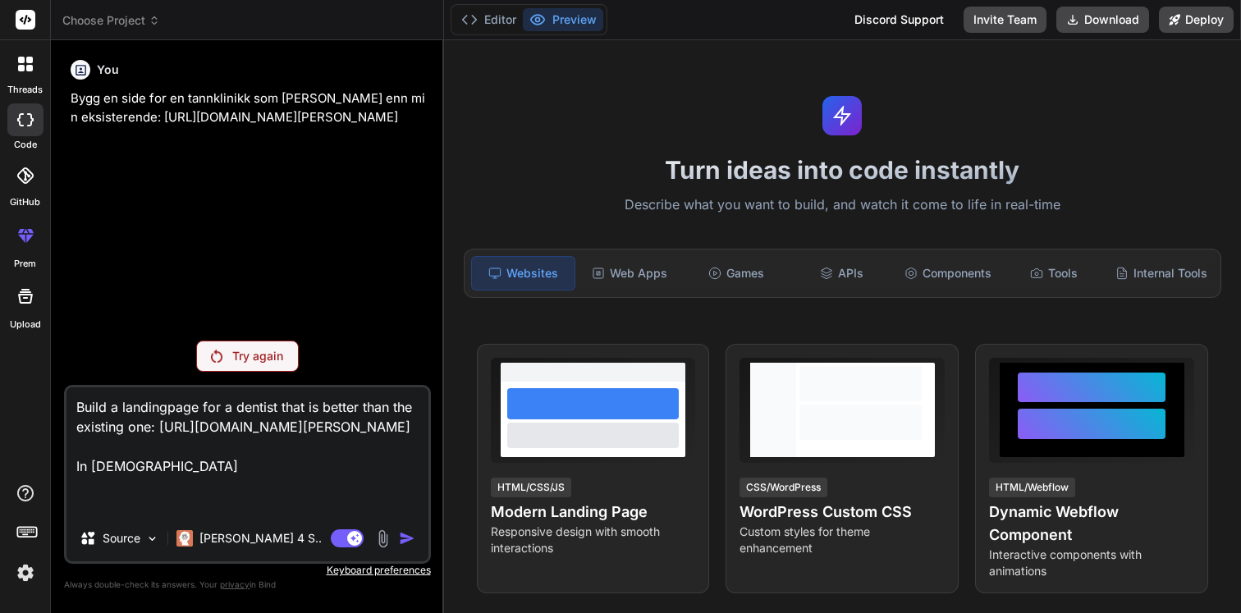
click at [286, 369] on div "Try again" at bounding box center [247, 356] width 103 height 31
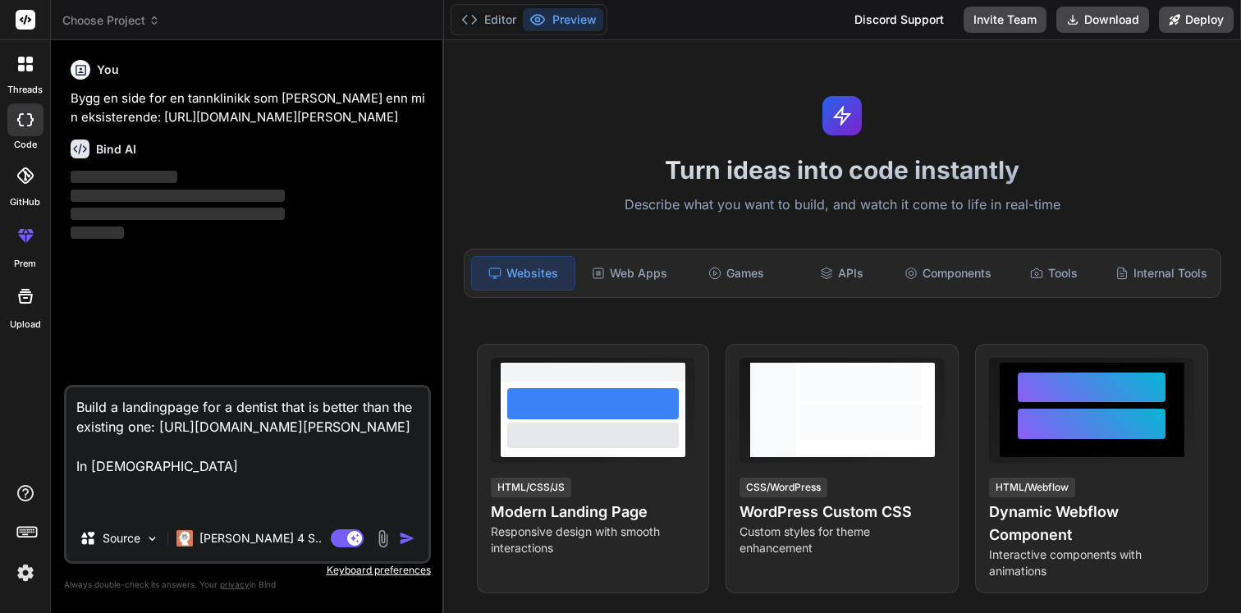
click at [219, 462] on textarea "Build a landingpage for a dentist that is better than the existing one: https:/…" at bounding box center [247, 451] width 362 height 128
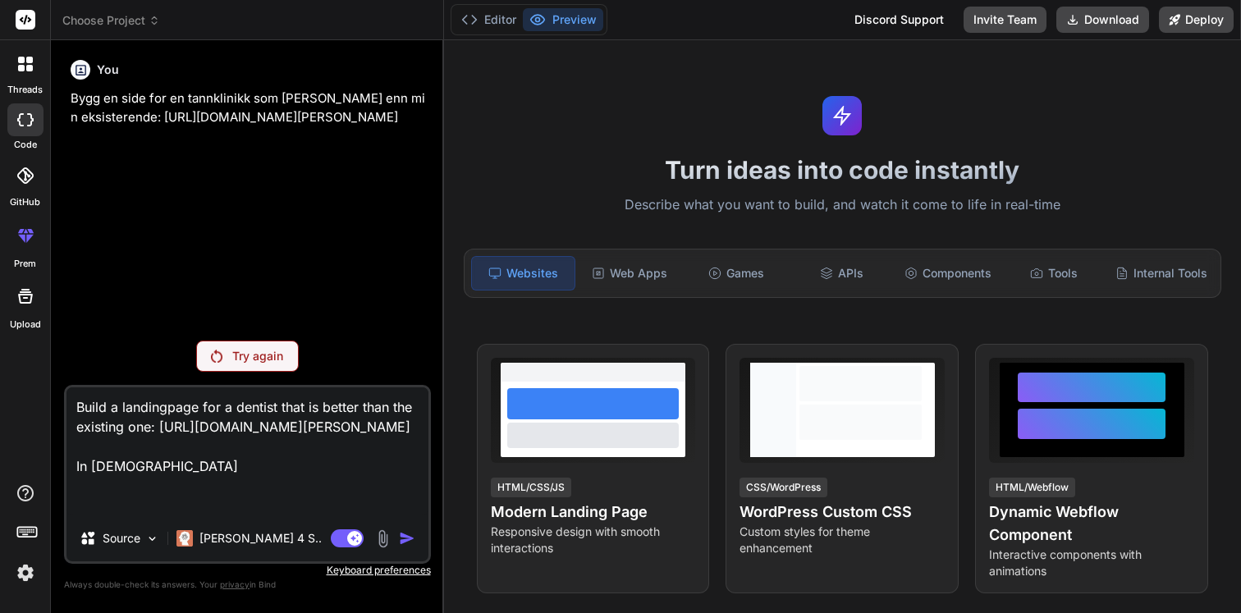
click at [21, 124] on icon at bounding box center [25, 119] width 16 height 13
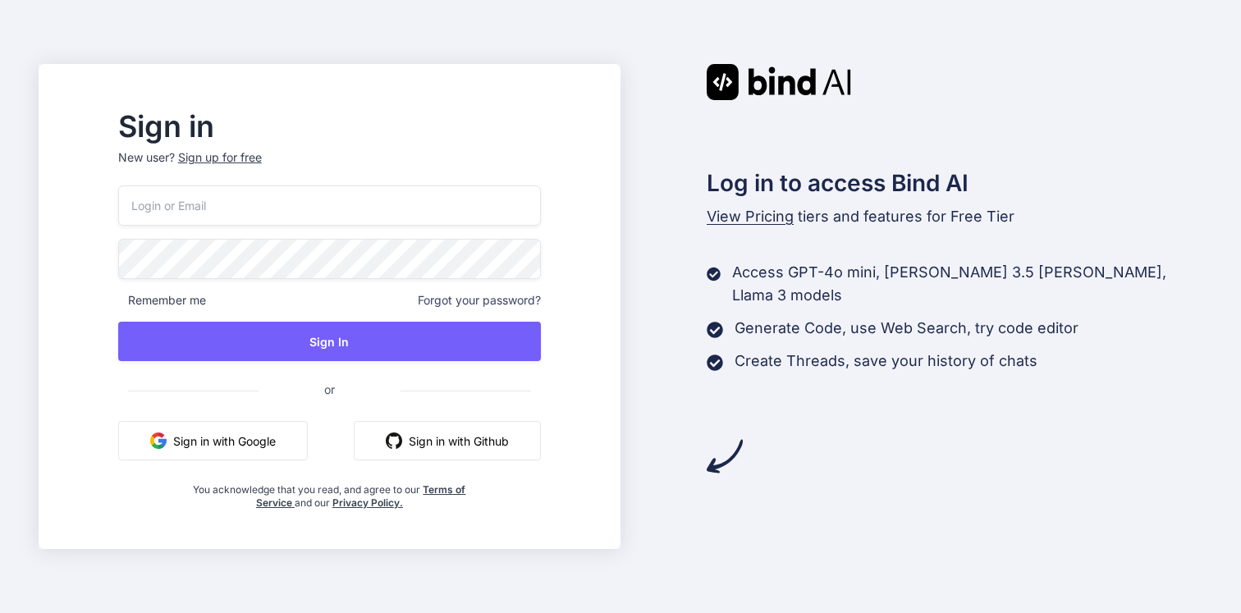
click at [308, 433] on button "Sign in with Google" at bounding box center [213, 440] width 190 height 39
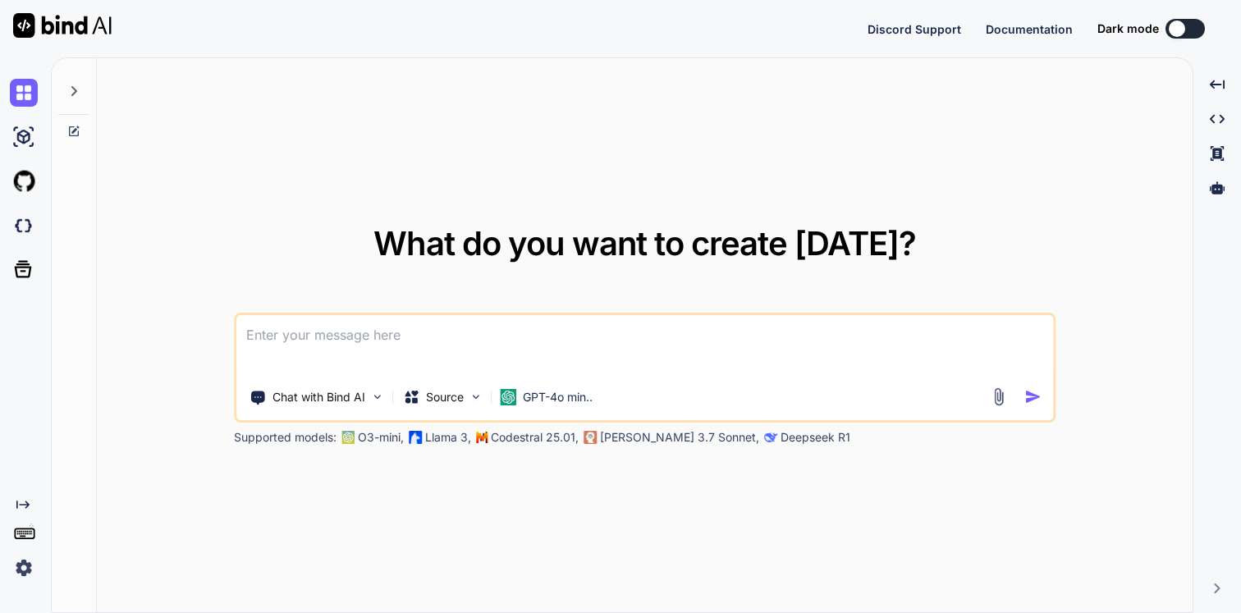
click at [428, 332] on textarea at bounding box center [644, 345] width 817 height 61
type textarea "x"
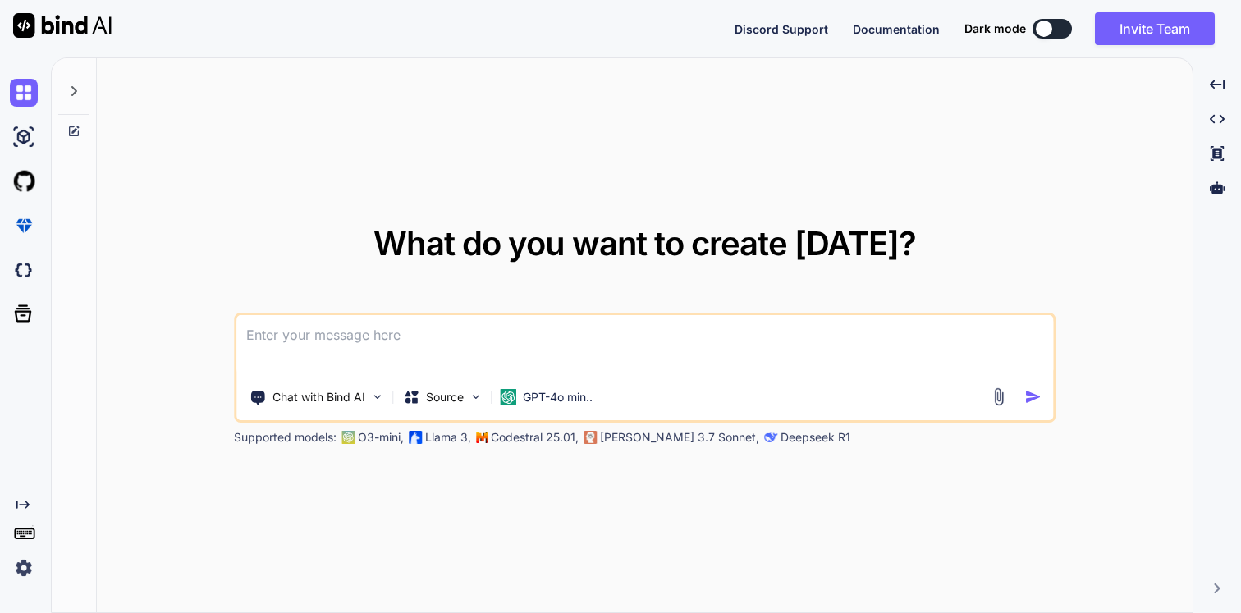
type textarea "Build a landingpage for a dentist that is better than the existing one: https:/…"
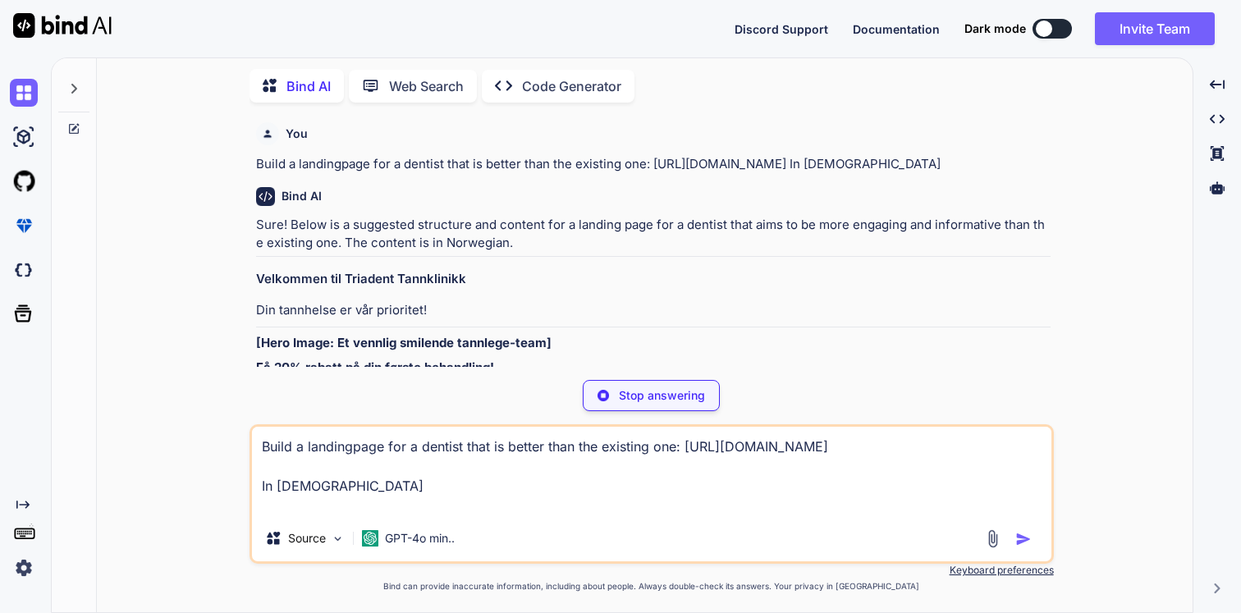
click at [565, 87] on p "Code Generator" at bounding box center [571, 86] width 99 height 20
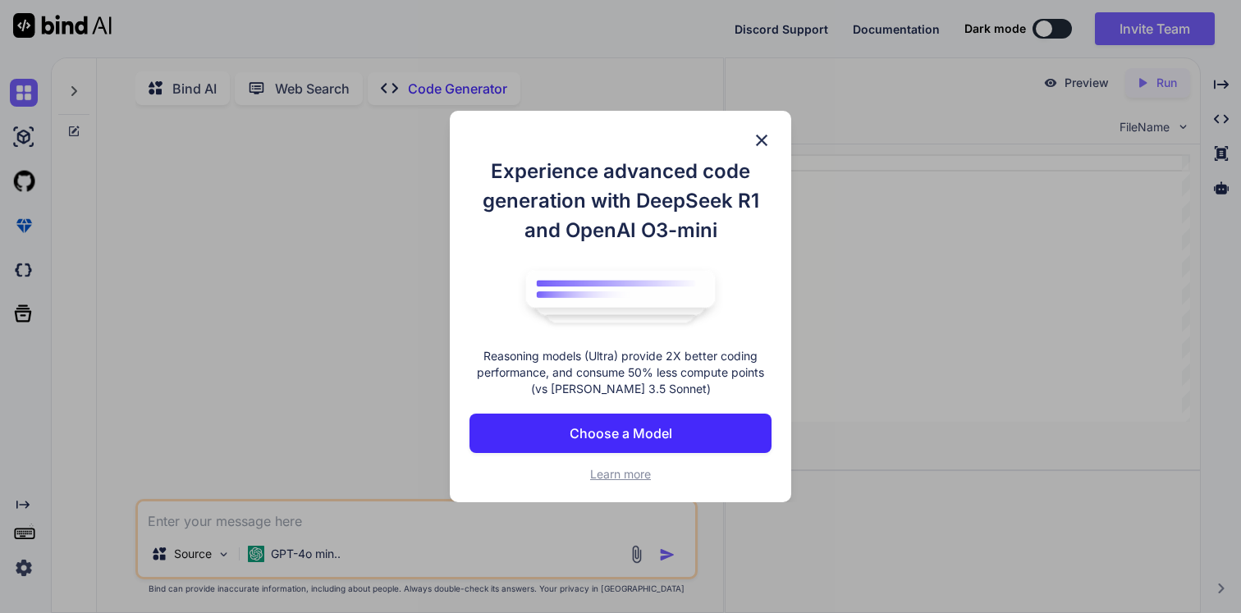
click at [646, 444] on button "Choose a Model" at bounding box center [621, 433] width 302 height 39
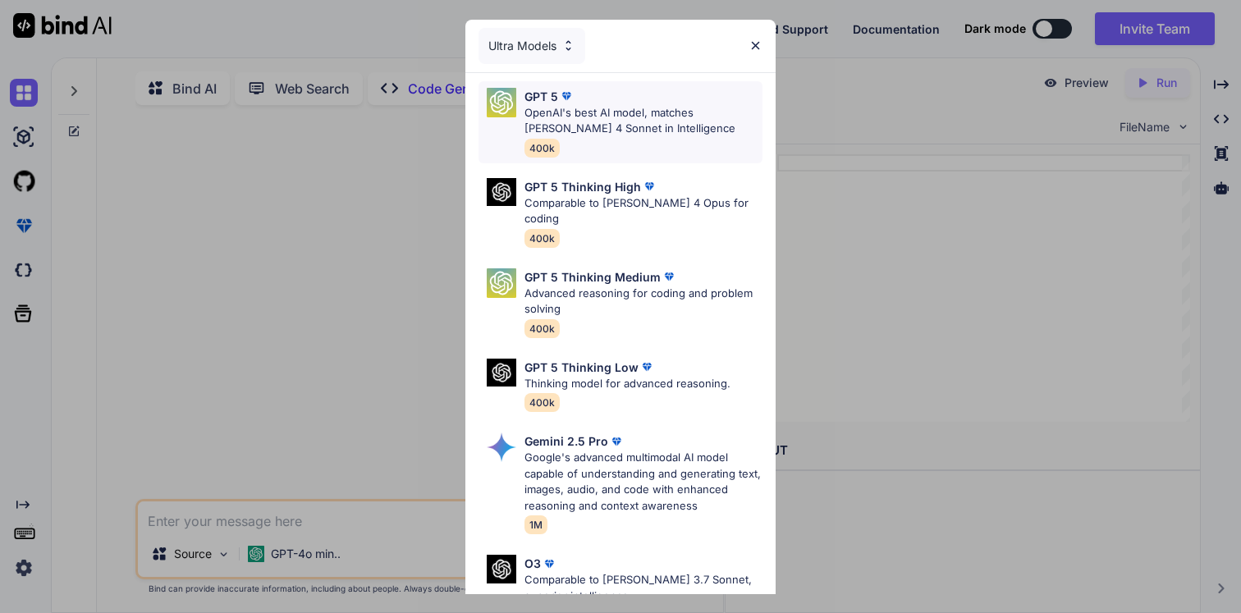
type textarea "x"
click at [756, 41] on img at bounding box center [756, 46] width 14 height 14
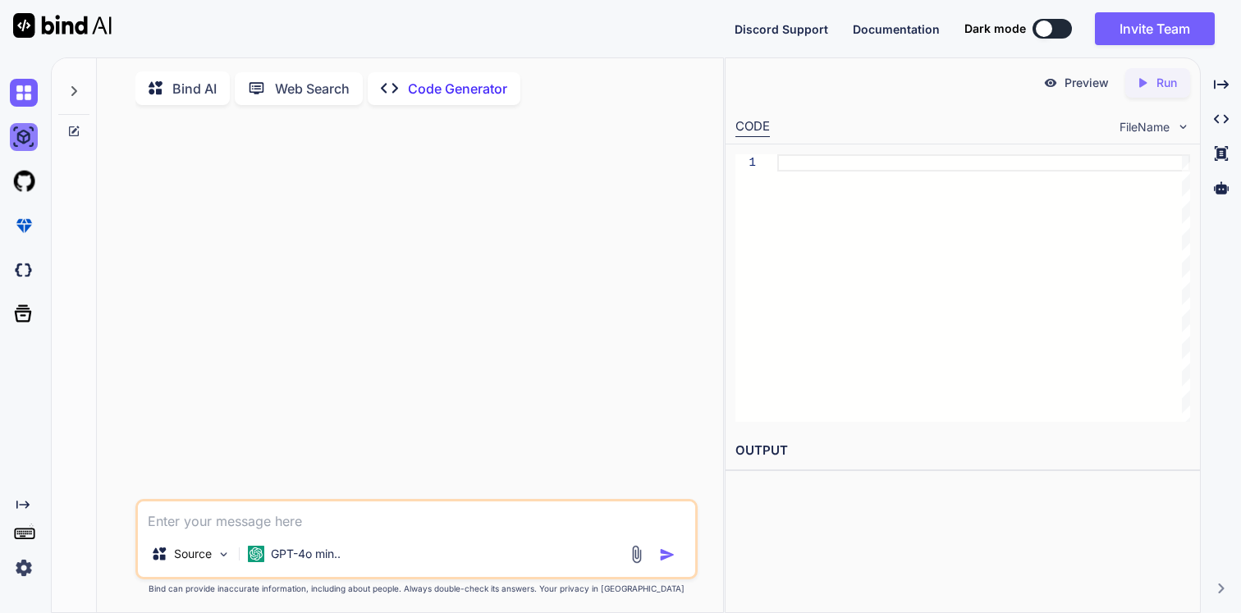
click at [28, 139] on img at bounding box center [24, 137] width 28 height 28
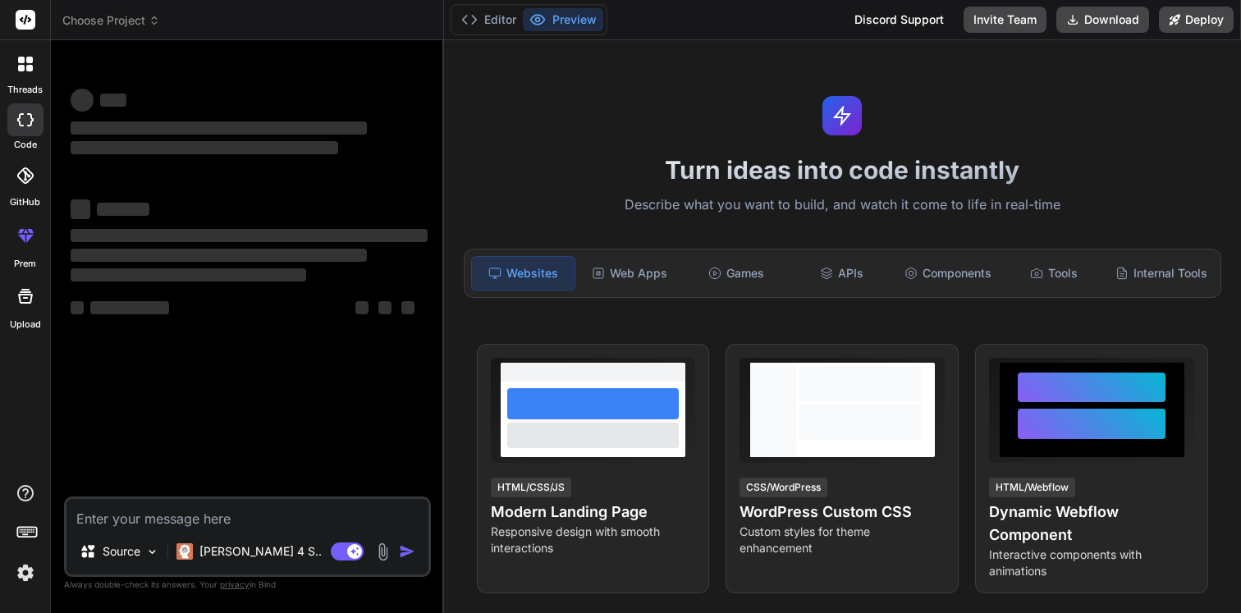
click at [239, 514] on textarea at bounding box center [247, 514] width 362 height 30
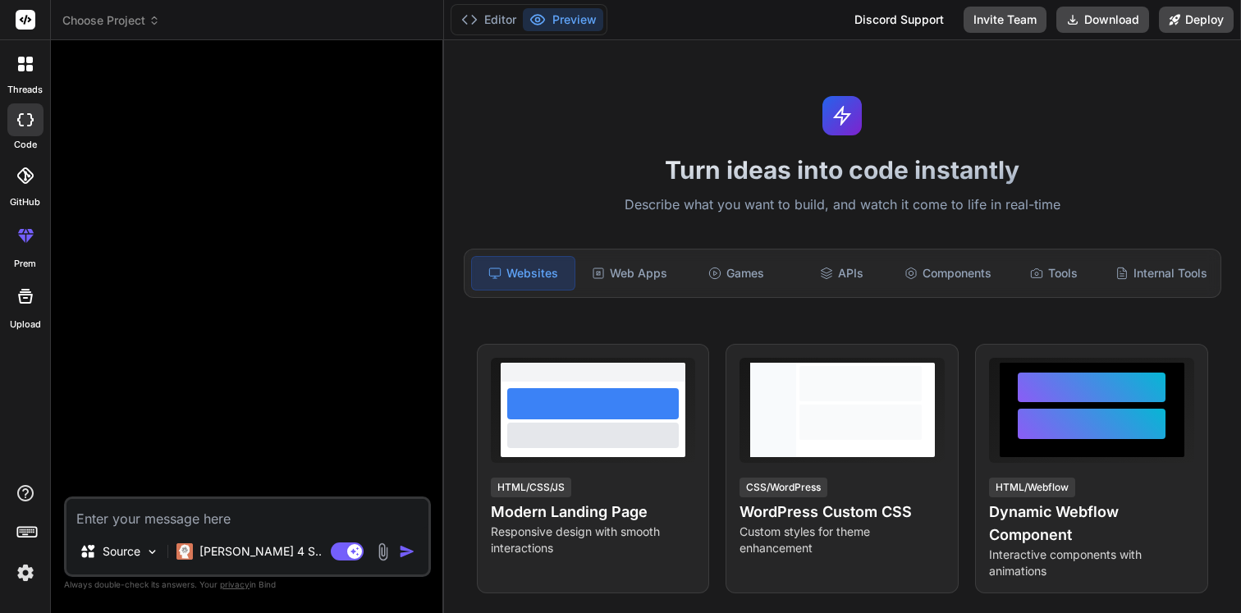
type textarea "x"
paste textarea "Build a landingpage for a dentist that is better than the existing one: [URL][D…"
type textarea "Build a landingpage for a dentist that is better than the existing one: [URL][D…"
type textarea "x"
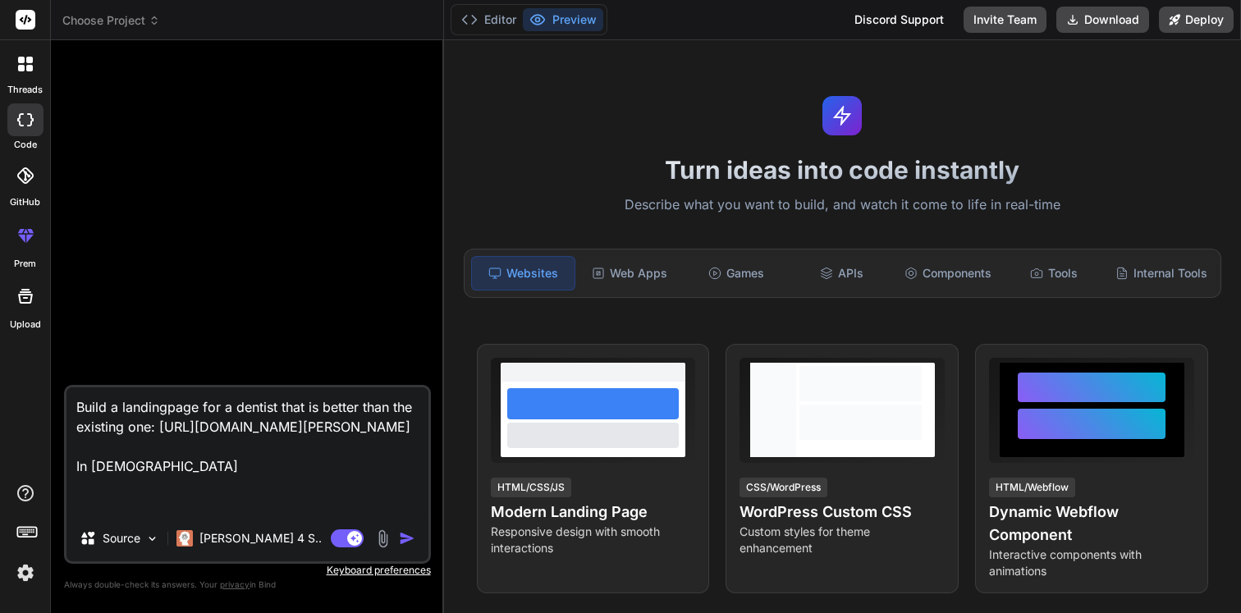
type textarea "Build a landingpage for a dentist that is better than the existing one: https:/…"
click at [419, 540] on button "button" at bounding box center [410, 538] width 23 height 16
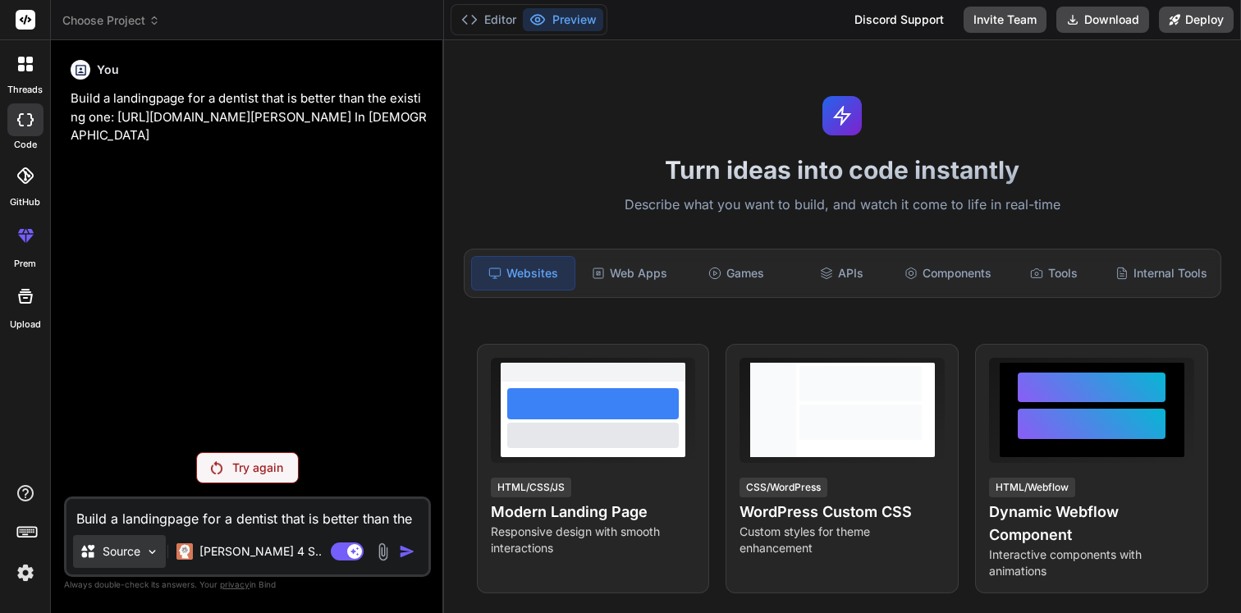
click at [121, 560] on div "Source" at bounding box center [119, 551] width 93 height 33
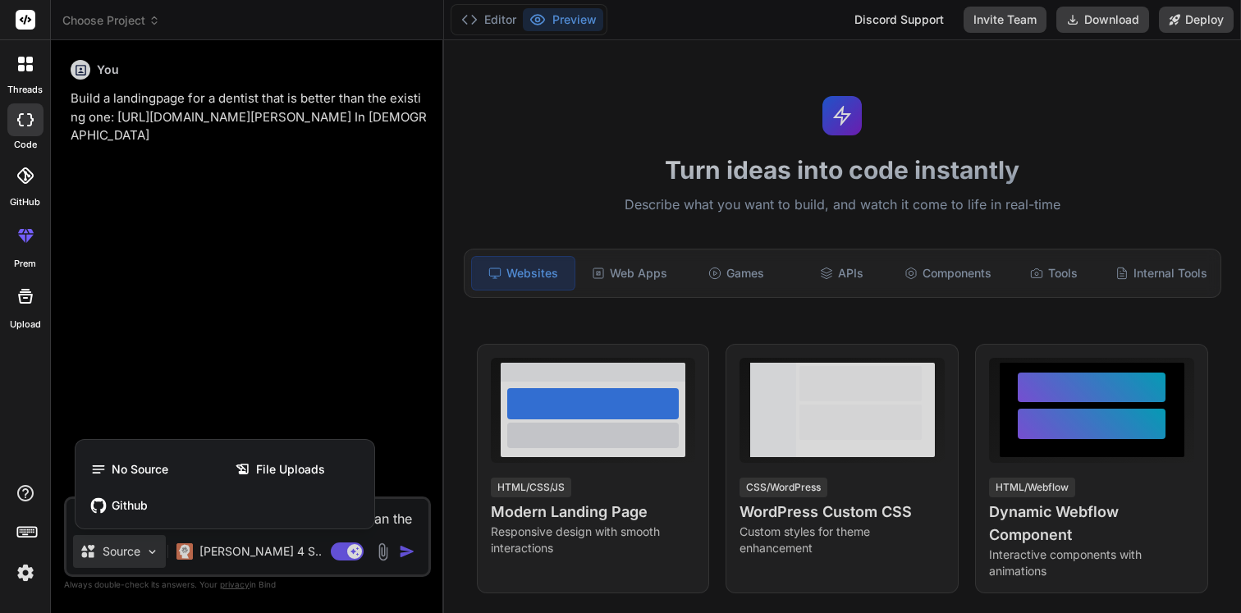
click at [121, 560] on div at bounding box center [620, 306] width 1241 height 613
type textarea "x"
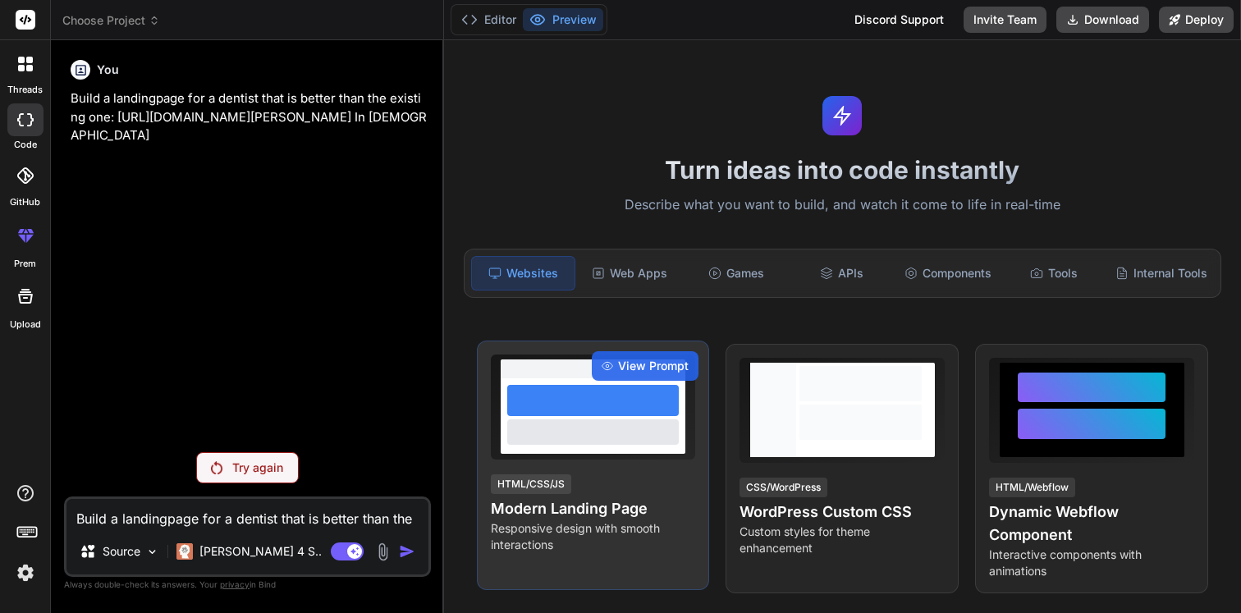
click at [570, 511] on h4 "Modern Landing Page" at bounding box center [593, 508] width 205 height 23
click at [622, 373] on span "View Prompt" at bounding box center [653, 366] width 71 height 16
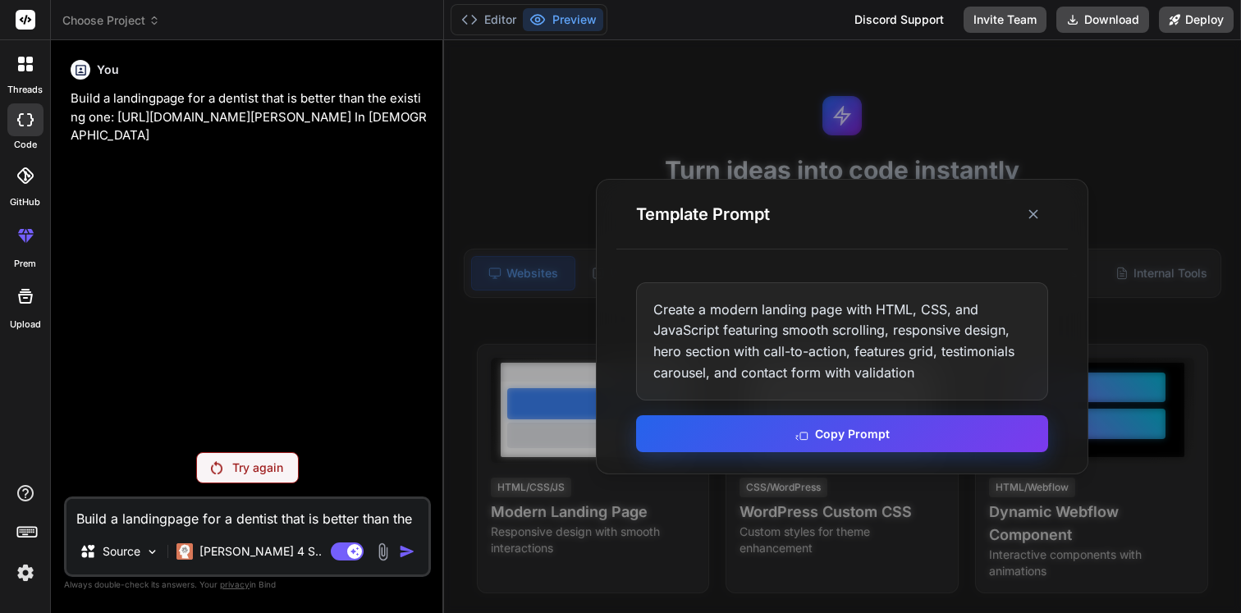
click at [883, 439] on button "Copy Prompt" at bounding box center [842, 433] width 412 height 37
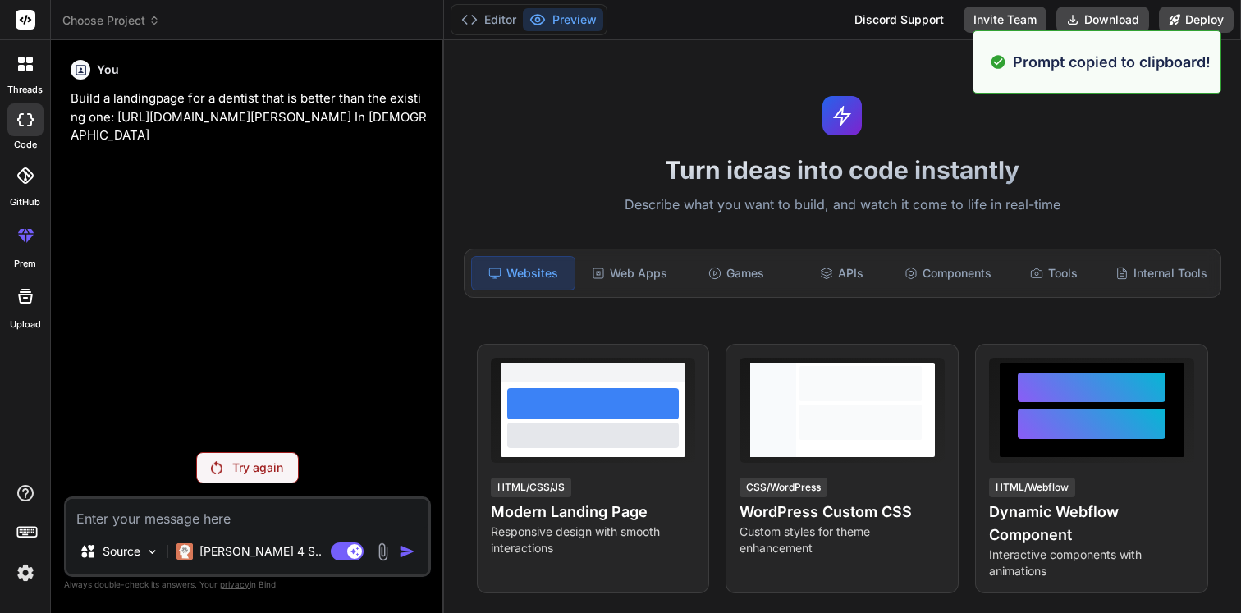
click at [167, 522] on textarea at bounding box center [247, 514] width 362 height 30
paste textarea "Create a modern landing page with HTML, CSS, and JavaScript featuring smooth sc…"
type textarea "Create a modern landing page with HTML, CSS, and JavaScript featuring smooth sc…"
type textarea "x"
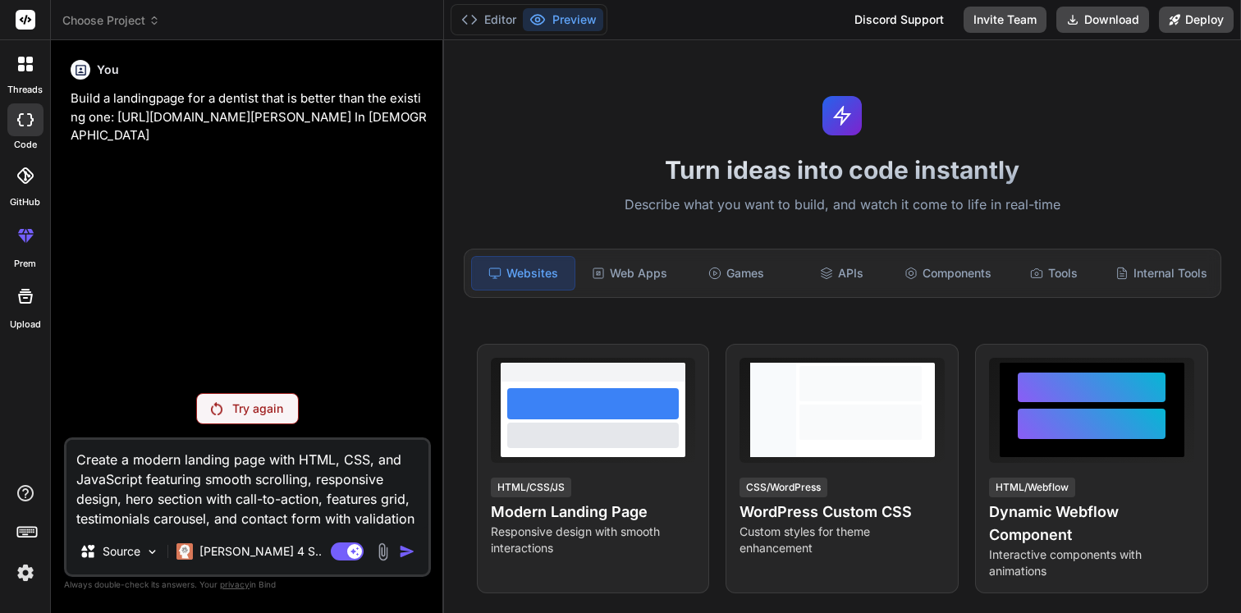
type textarea "Create a modern landing page with HTML, CSS, and JavaScript featuring smooth sc…"
type textarea "x"
type textarea "Create a modern landing page with HTML, CSS, and JavaScript featuring smooth sc…"
type textarea "x"
type textarea "Create a modern landing page with HTML, CSS, and JavaScript featuring smooth sc…"
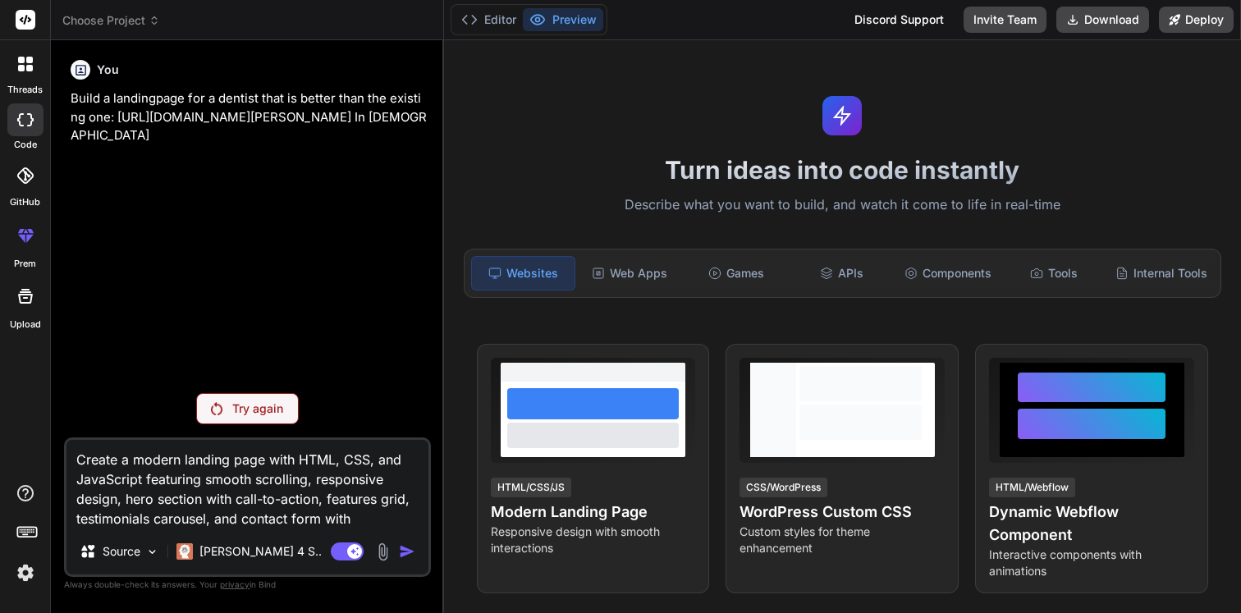
type textarea "x"
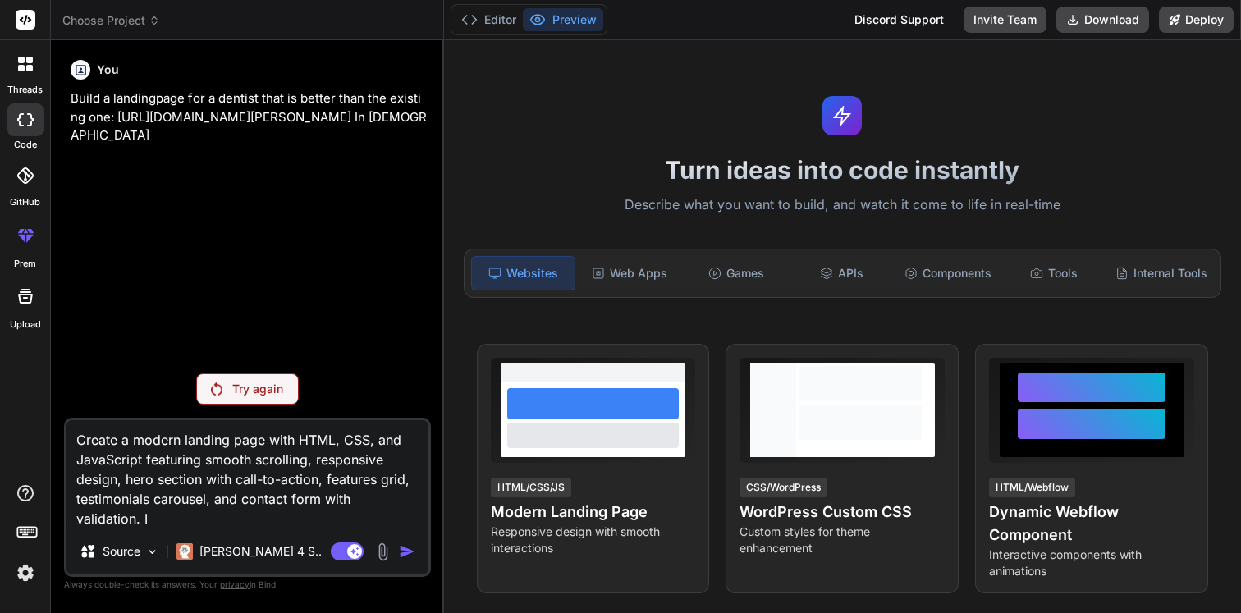
type textarea "Create a modern landing page with HTML, CSS, and JavaScript featuring smooth sc…"
type textarea "x"
type textarea "Create a modern landing page with HTML, CSS, and JavaScript featuring smooth sc…"
type textarea "x"
type textarea "Create a modern landing page with HTML, CSS, and JavaScript featuring smooth sc…"
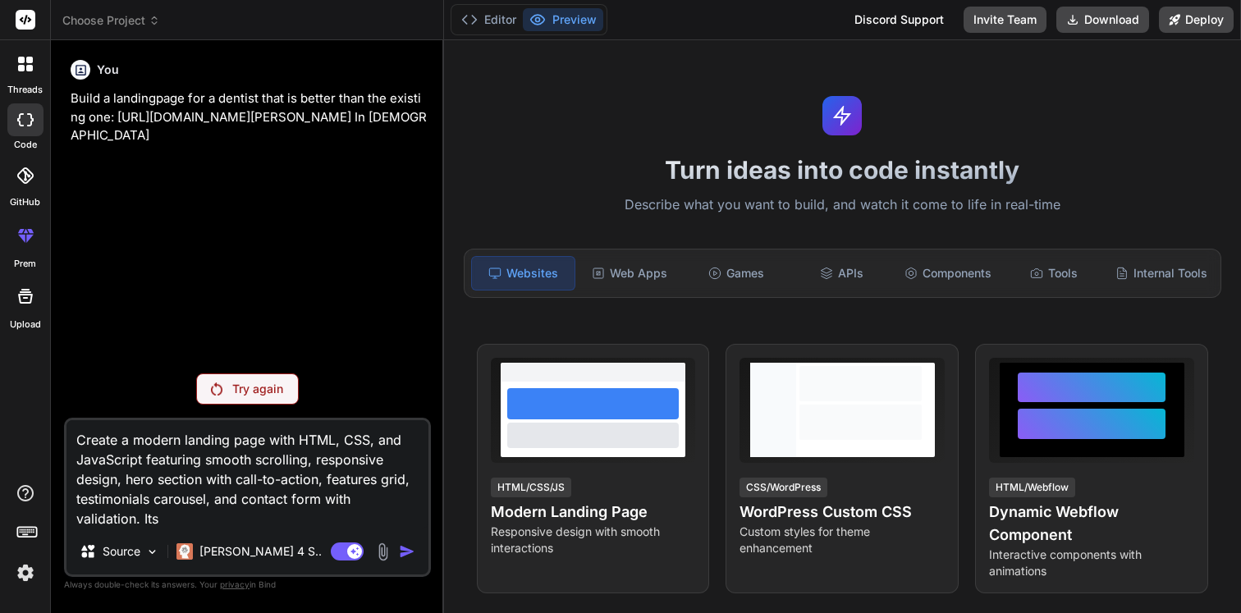
type textarea "x"
type textarea "Create a modern landing page with HTML, CSS, and JavaScript featuring smooth sc…"
type textarea "x"
type textarea "Create a modern landing page with HTML, CSS, and JavaScript featuring smooth sc…"
type textarea "x"
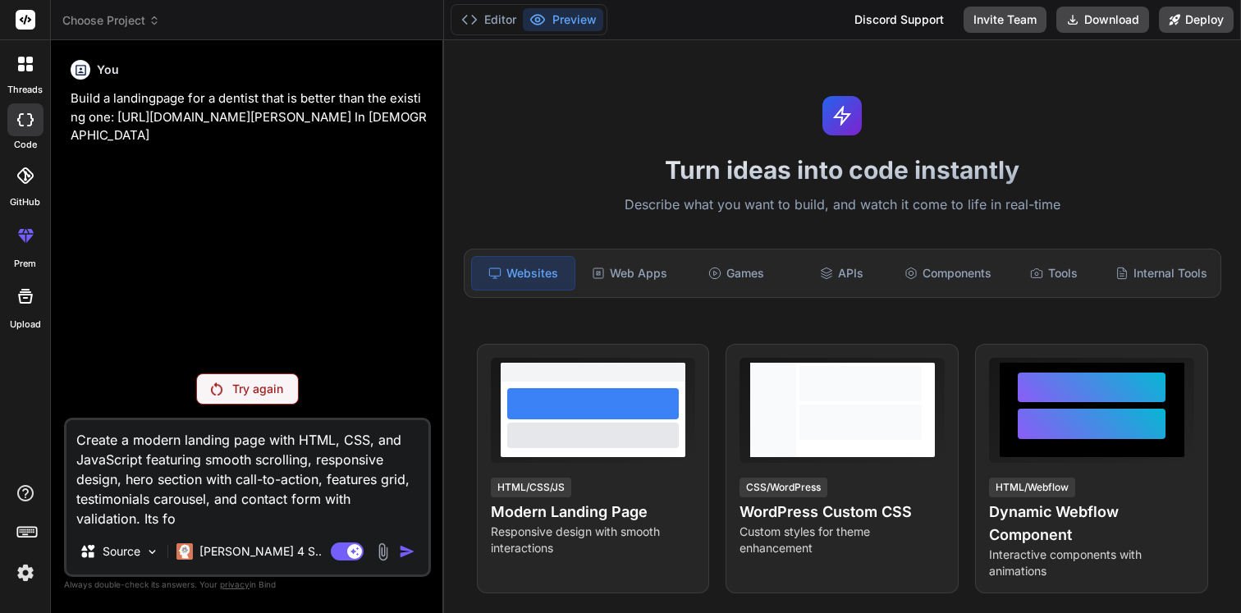
type textarea "Create a modern landing page with HTML, CSS, and JavaScript featuring smooth sc…"
type textarea "x"
type textarea "Create a modern landing page with HTML, CSS, and JavaScript featuring smooth sc…"
type textarea "x"
type textarea "Create a modern landing page with HTML, CSS, and JavaScript featuring smooth sc…"
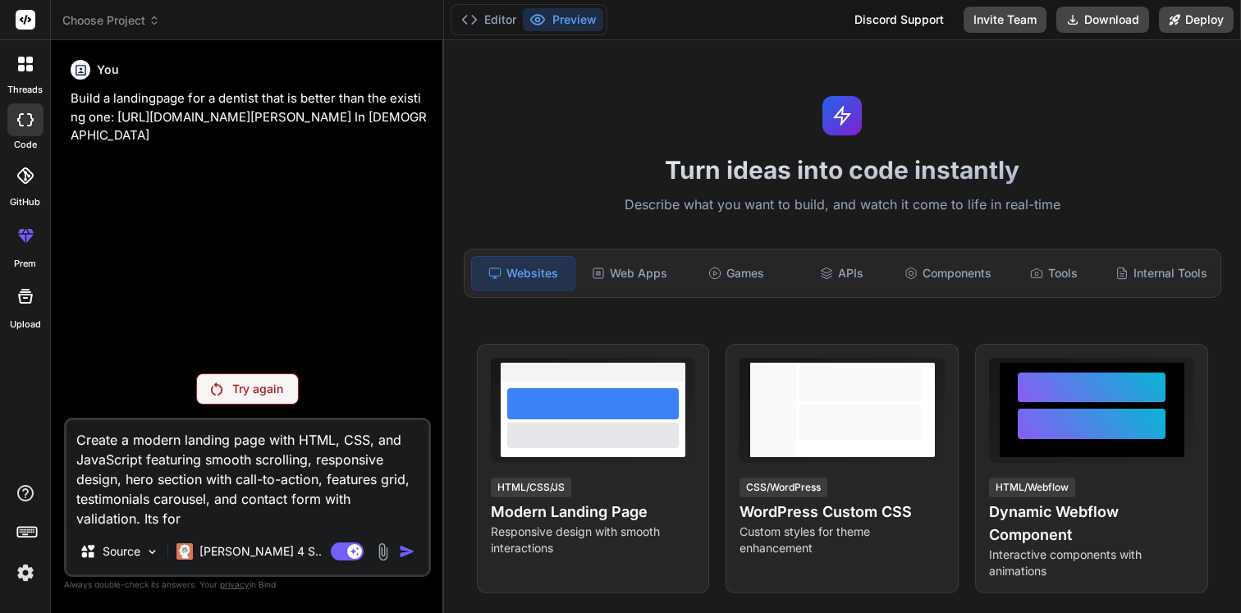
type textarea "x"
type textarea "Create a modern landing page with HTML, CSS, and JavaScript featuring smooth sc…"
type textarea "x"
type textarea "Create a modern landing page with HTML, CSS, and JavaScript featuring smooth sc…"
type textarea "x"
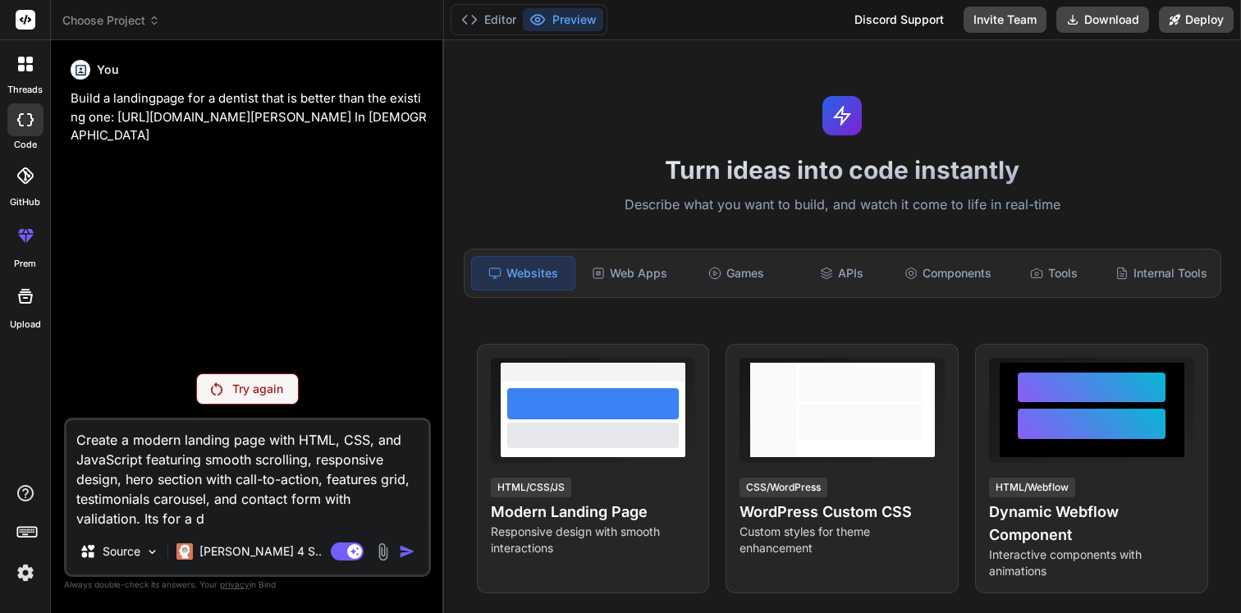
type textarea "Create a modern landing page with HTML, CSS, and JavaScript featuring smooth sc…"
type textarea "x"
type textarea "Create a modern landing page with HTML, CSS, and JavaScript featuring smooth sc…"
type textarea "x"
type textarea "Create a modern landing page with HTML, CSS, and JavaScript featuring smooth sc…"
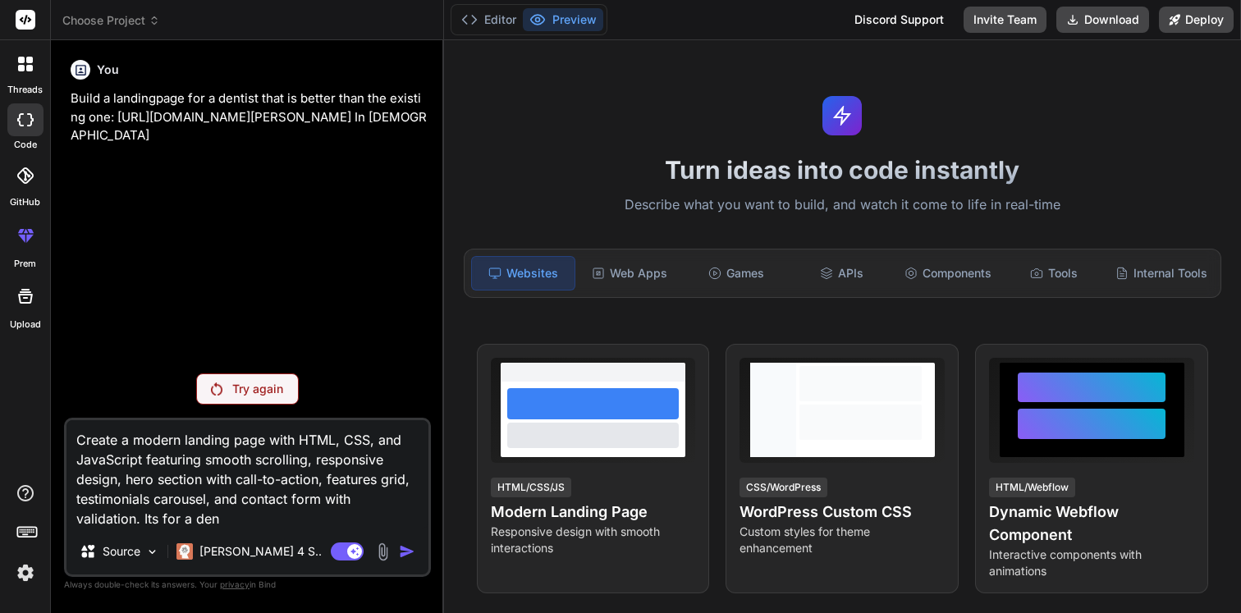
type textarea "x"
type textarea "Create a modern landing page with HTML, CSS, and JavaScript featuring smooth sc…"
type textarea "x"
type textarea "Create a modern landing page with HTML, CSS, and JavaScript featuring smooth sc…"
type textarea "x"
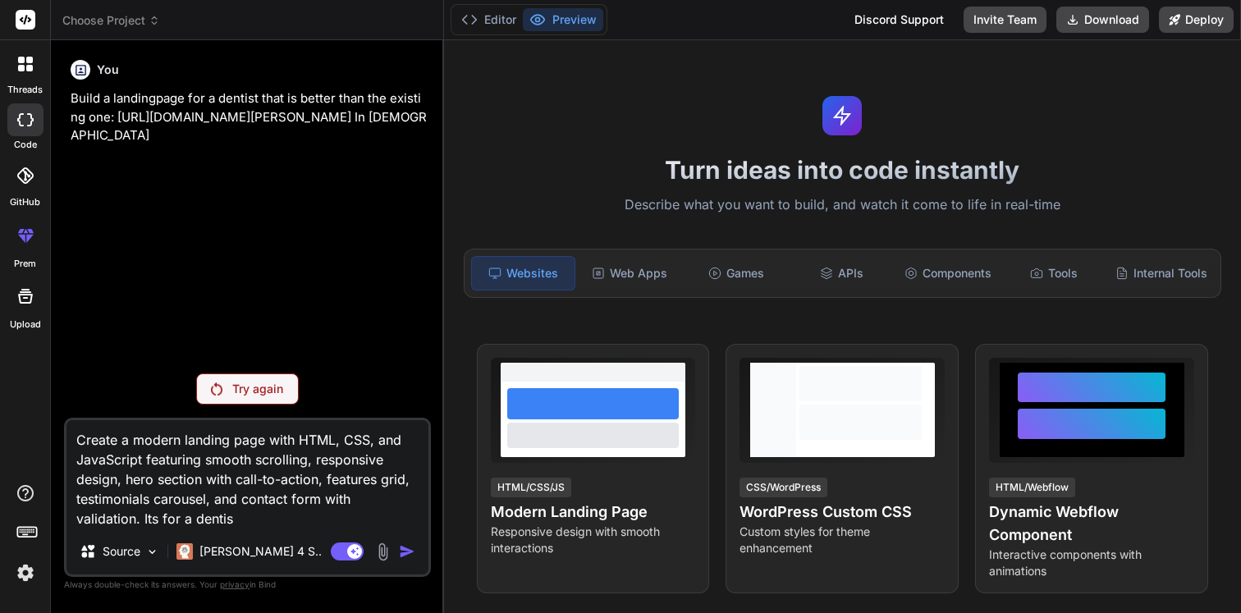
type textarea "Create a modern landing page with HTML, CSS, and JavaScript featuring smooth sc…"
type textarea "x"
type textarea "Create a modern landing page with HTML, CSS, and JavaScript featuring smooth sc…"
type textarea "x"
type textarea "Create a modern landing page with HTML, CSS, and JavaScript featuring smooth sc…"
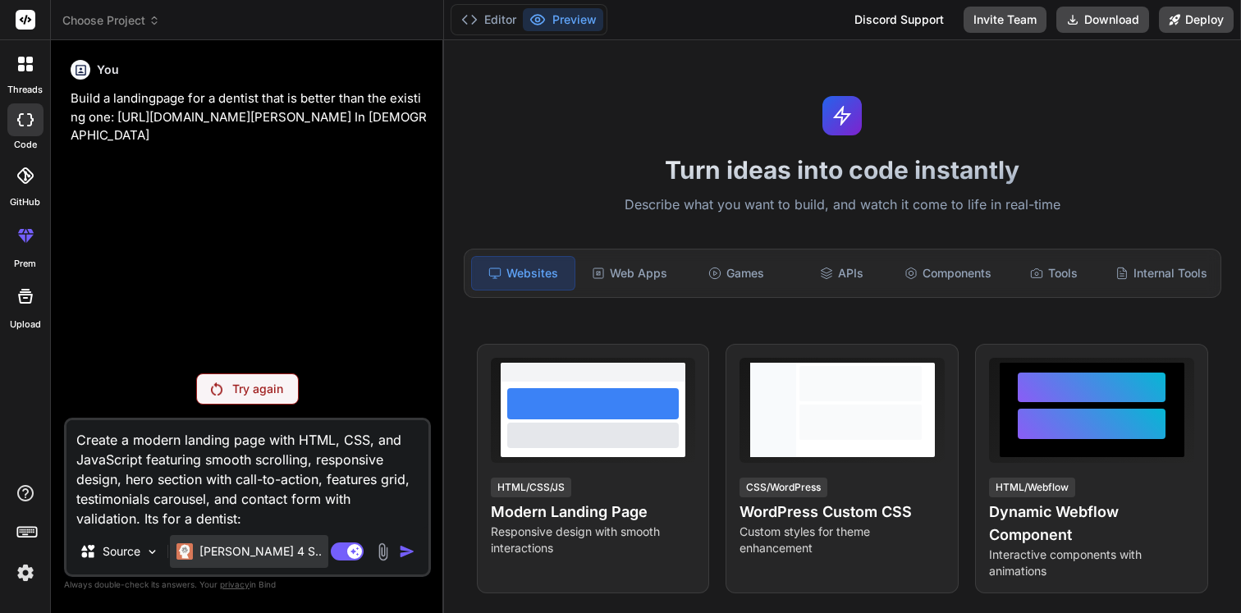
type textarea "x"
paste textarea "https://www.triadentannklinikk.no/tilbud-til-nye-kunder/"
type textarea "Create a modern landing page with HTML, CSS, and JavaScript featuring smooth sc…"
type textarea "x"
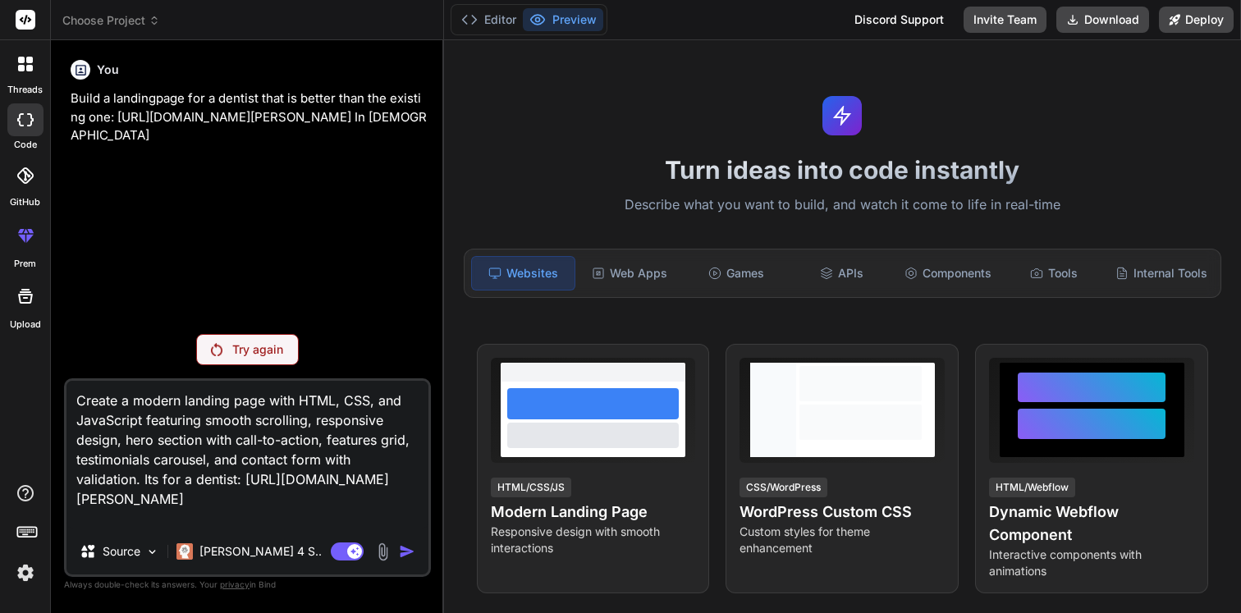
type textarea "Create a modern landing page with HTML, CSS, and JavaScript featuring smooth sc…"
click at [262, 442] on textarea "Create a modern landing page with HTML, CSS, and JavaScript featuring smooth sc…" at bounding box center [247, 455] width 362 height 148
click at [19, 119] on icon at bounding box center [25, 119] width 16 height 13
click at [21, 77] on div at bounding box center [25, 64] width 34 height 34
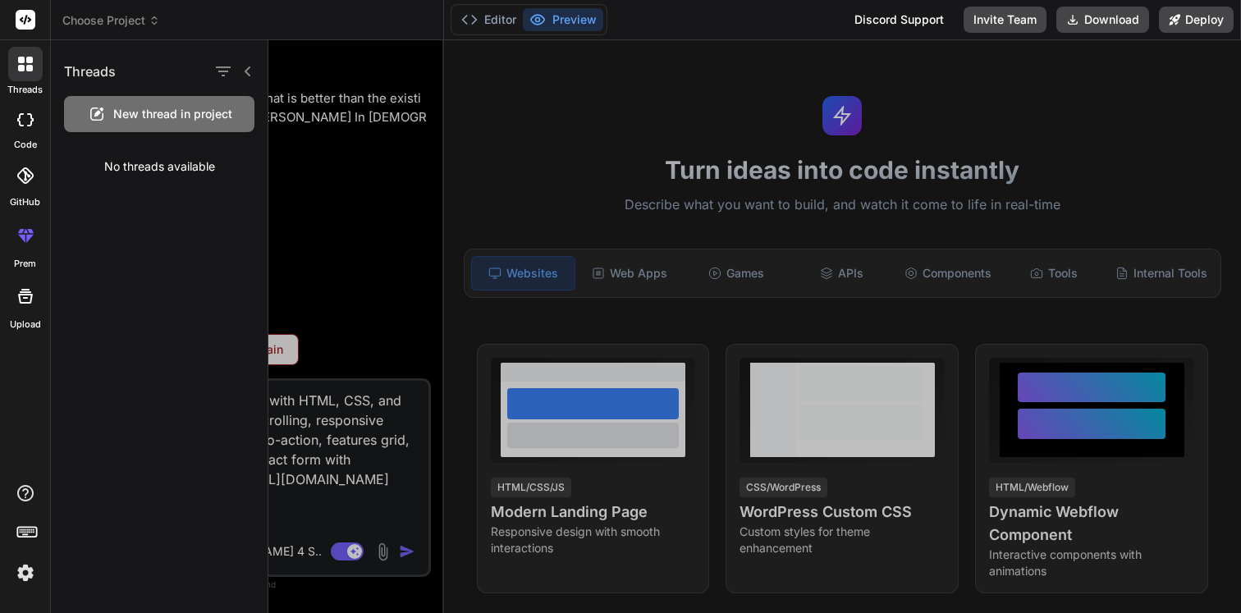
click at [161, 117] on span "New thread in project" at bounding box center [172, 114] width 119 height 16
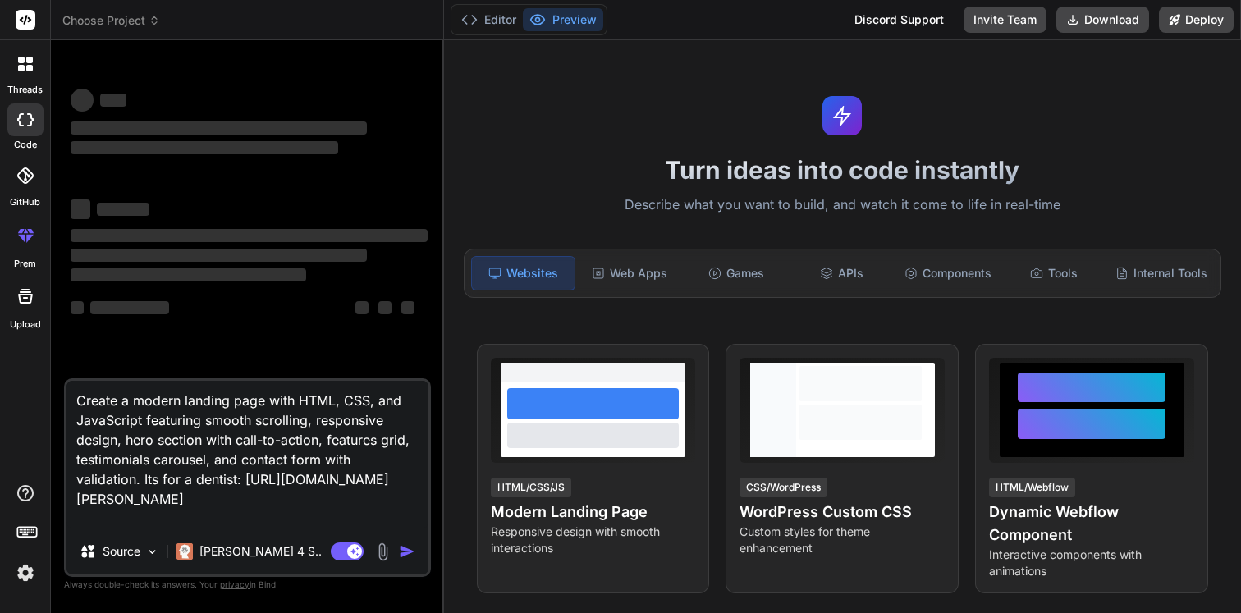
click at [31, 129] on div at bounding box center [25, 119] width 36 height 33
type textarea "x"
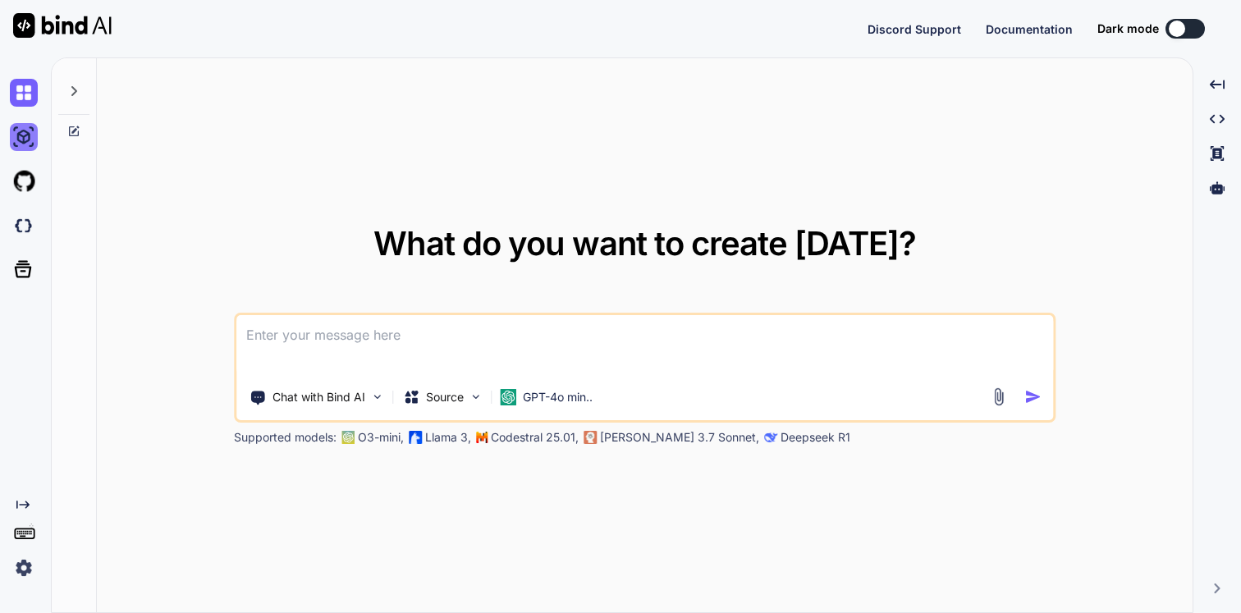
click at [22, 138] on img at bounding box center [24, 137] width 28 height 28
type textarea "x"
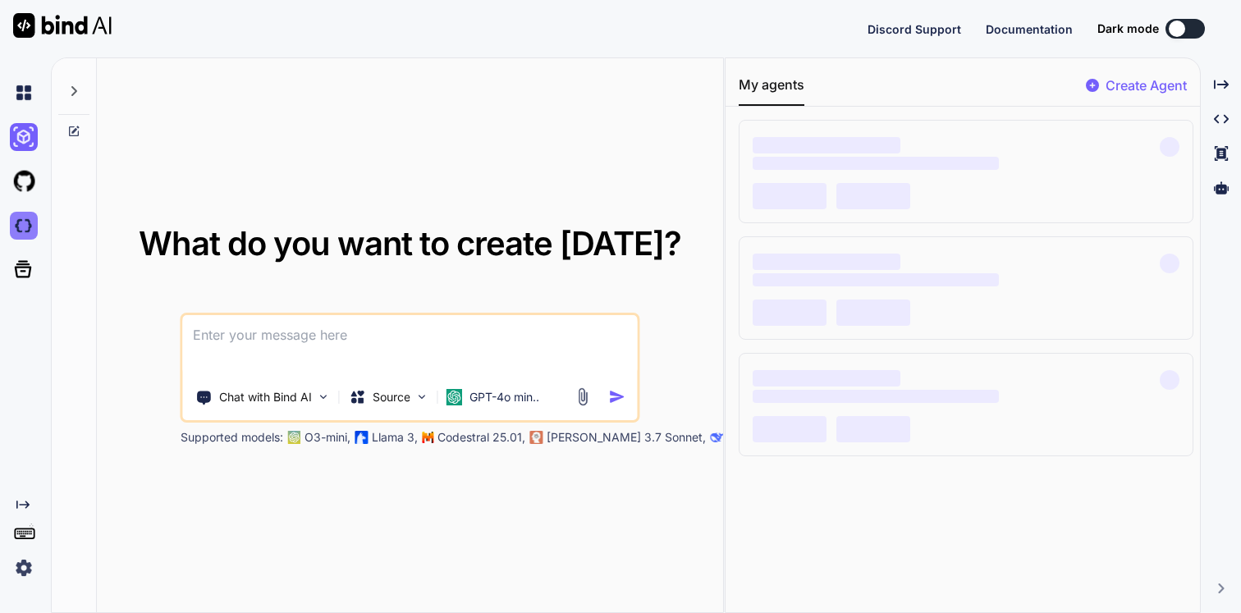
click at [21, 225] on img at bounding box center [24, 226] width 28 height 28
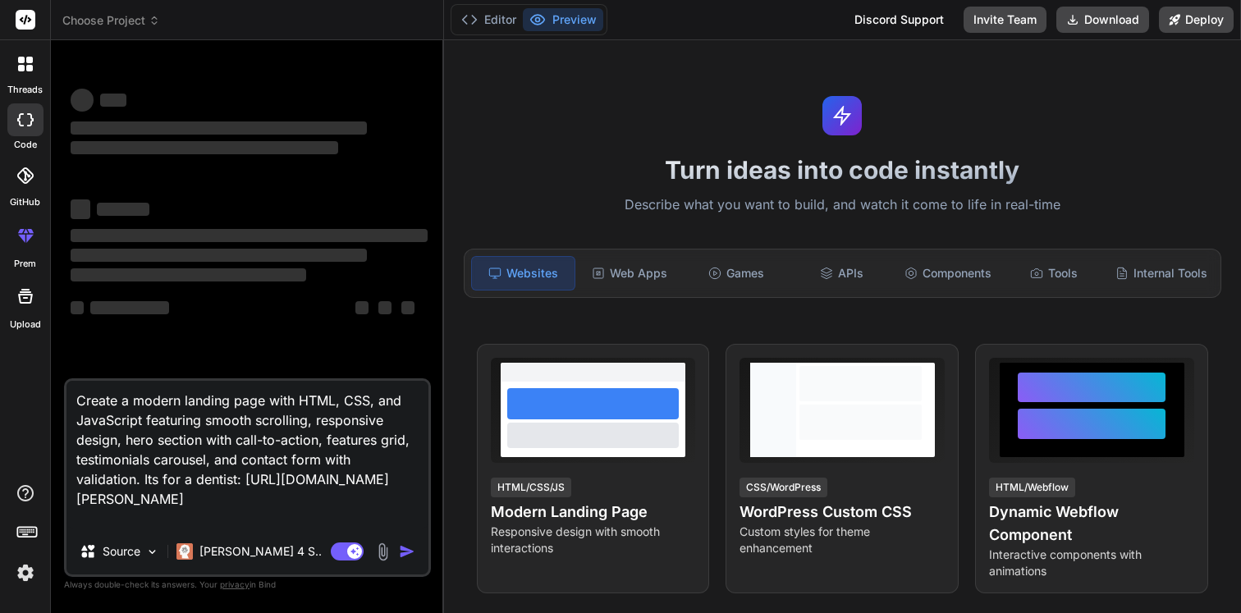
type textarea "x"
click at [235, 434] on textarea "Create a modern landing page with HTML, CSS, and JavaScript featuring smooth sc…" at bounding box center [247, 455] width 362 height 148
type textarea "x"
click at [336, 478] on textarea "Create a modern landing page with HTML, CSS, and JavaScript featuring smooth sc…" at bounding box center [247, 455] width 362 height 148
click at [490, 17] on button "Editor" at bounding box center [489, 19] width 68 height 23
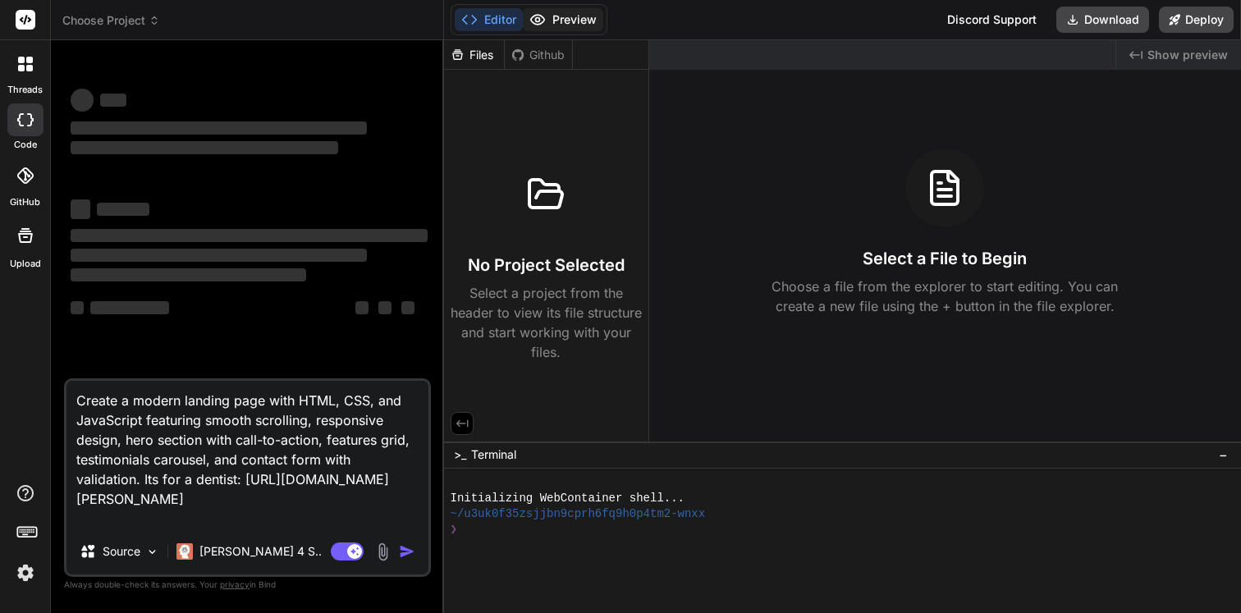
click at [562, 17] on button "Preview" at bounding box center [563, 19] width 80 height 23
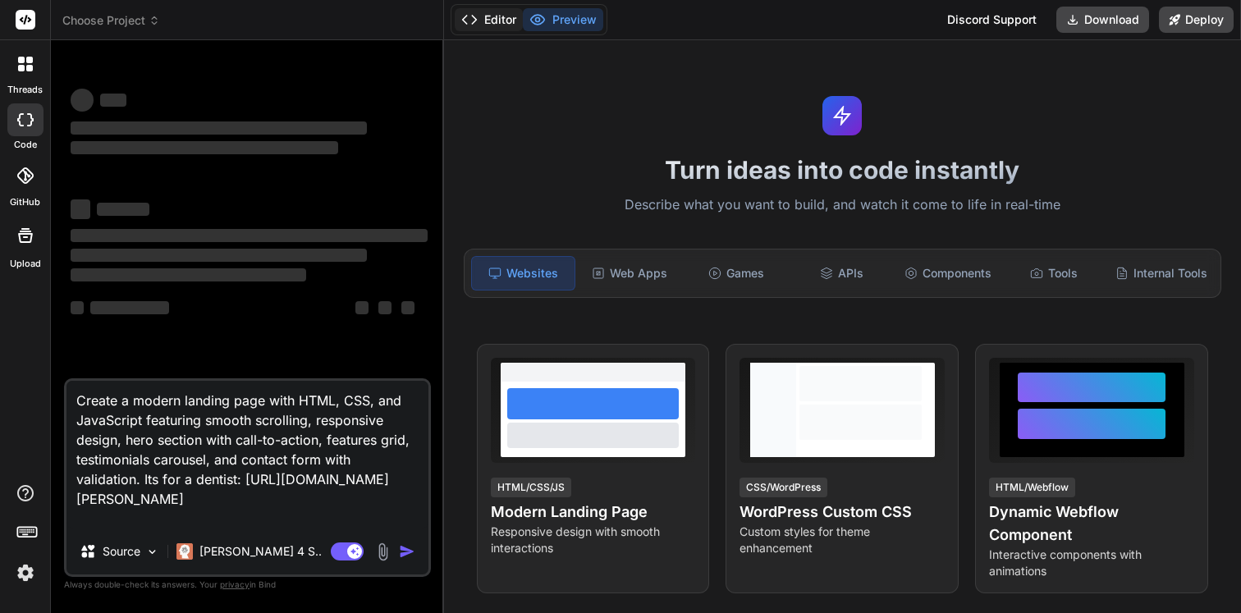
click at [489, 21] on button "Editor" at bounding box center [489, 19] width 68 height 23
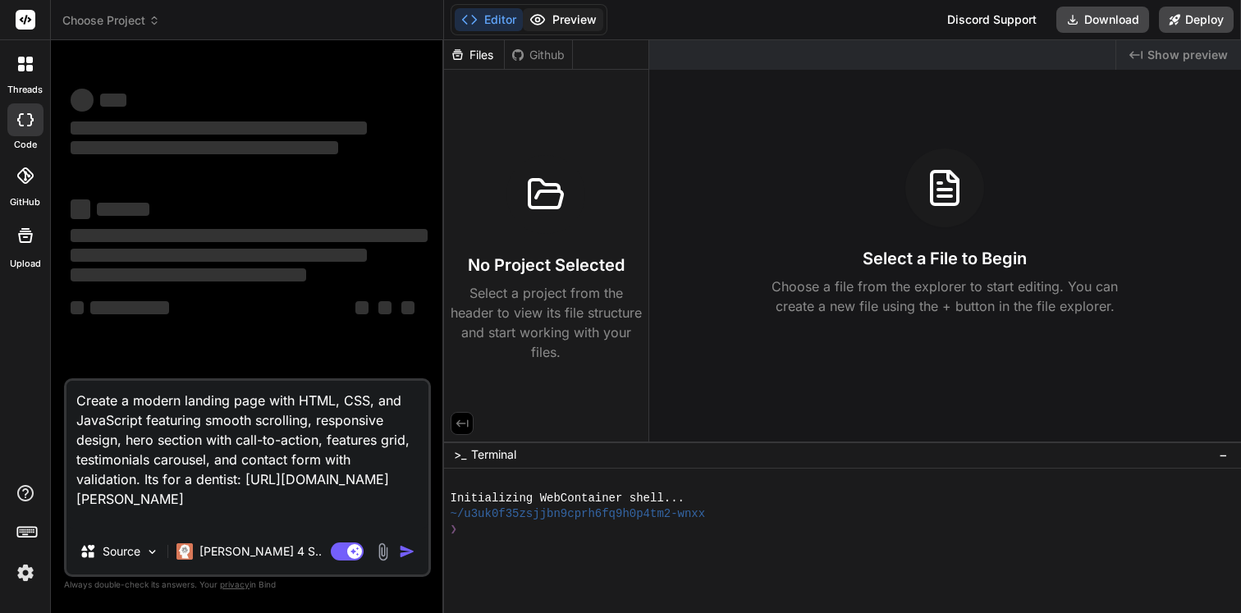
click at [565, 28] on button "Preview" at bounding box center [563, 19] width 80 height 23
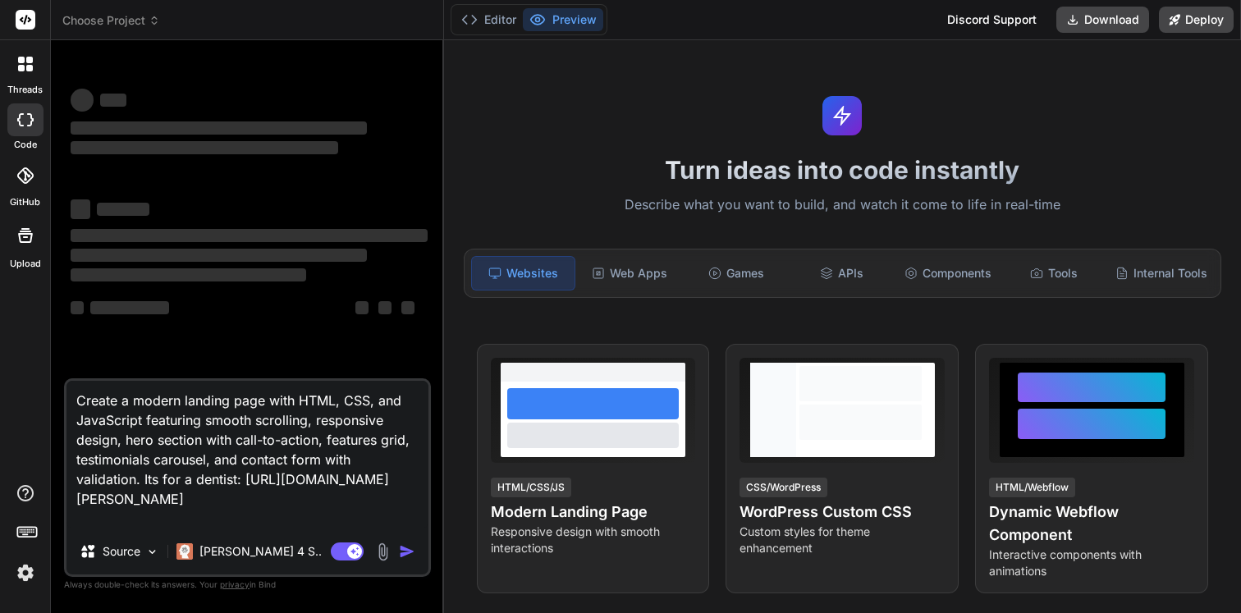
click at [263, 518] on textarea "Create a modern landing page with HTML, CSS, and JavaScript featuring smooth sc…" at bounding box center [247, 455] width 362 height 148
click at [216, 500] on textarea "Create a modern landing page with HTML, CSS, and JavaScript featuring smooth sc…" at bounding box center [247, 455] width 362 height 148
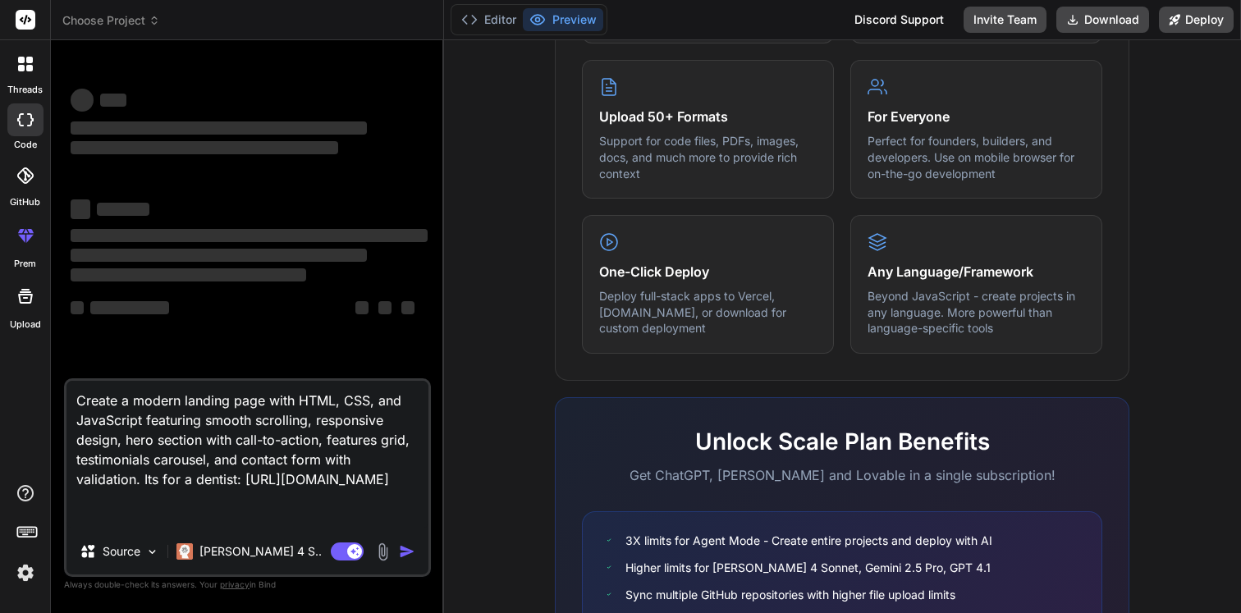
scroll to position [991, 0]
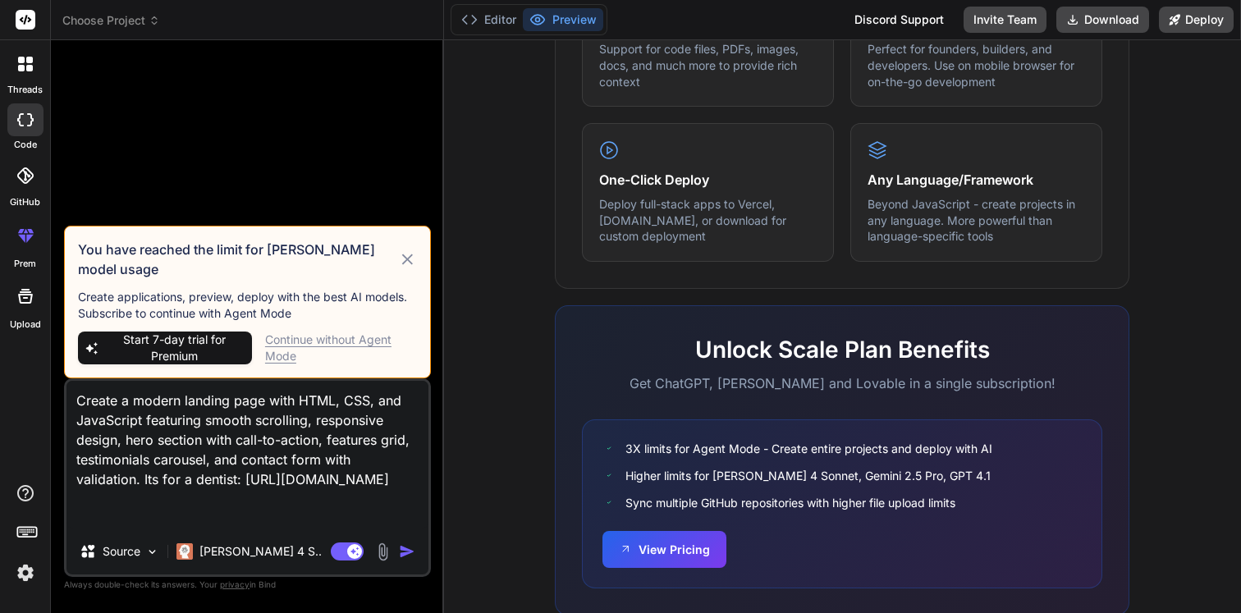
scroll to position [946, 0]
click at [319, 341] on div "Continue without Agent Mode" at bounding box center [341, 348] width 152 height 33
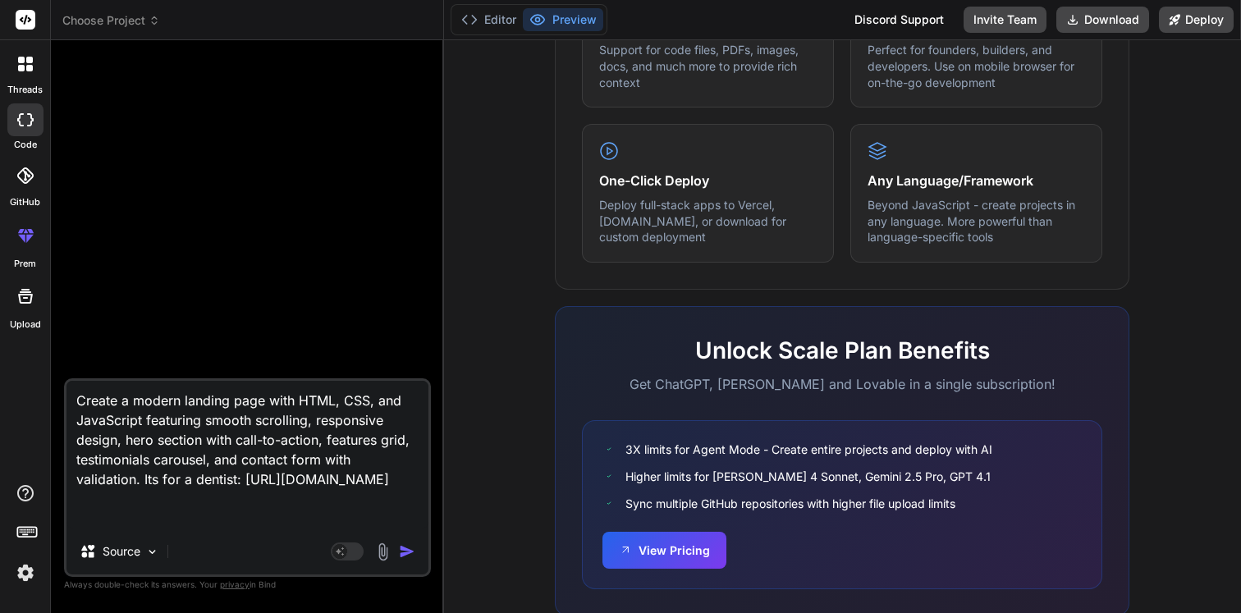
click at [405, 554] on img "button" at bounding box center [407, 551] width 16 height 16
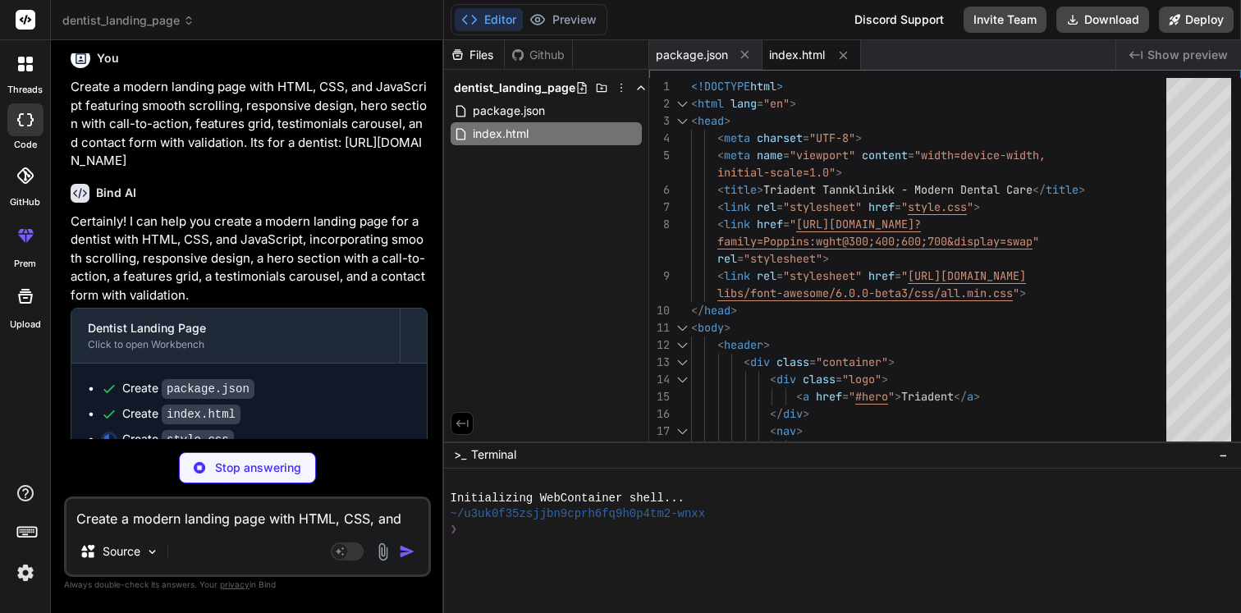
scroll to position [36, 0]
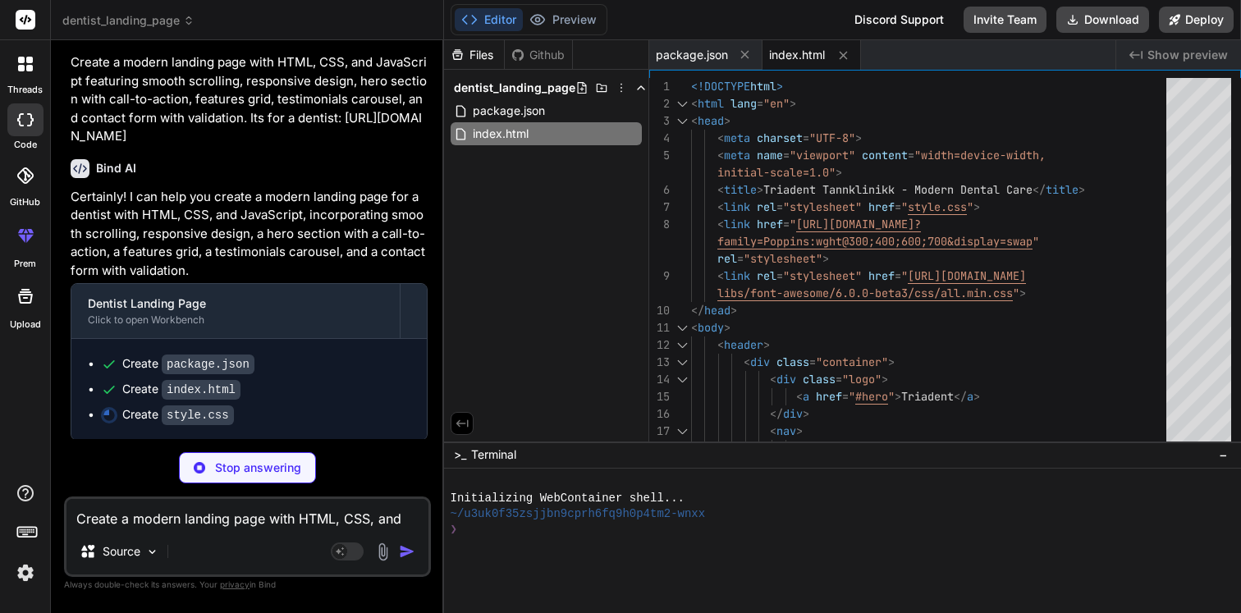
type textarea "x"
type textarea "transform: rotate(-45deg) translate(-5px, 6px); } .toggle .line2 { opacity: 0; …"
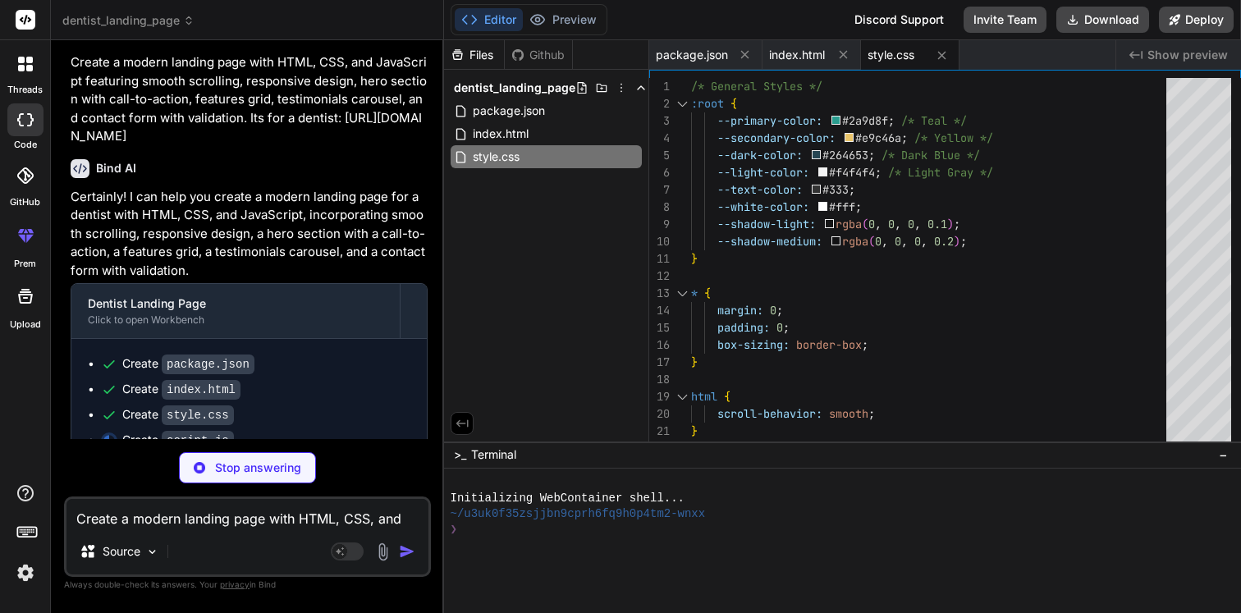
type textarea "x"
type textarea "}); });"
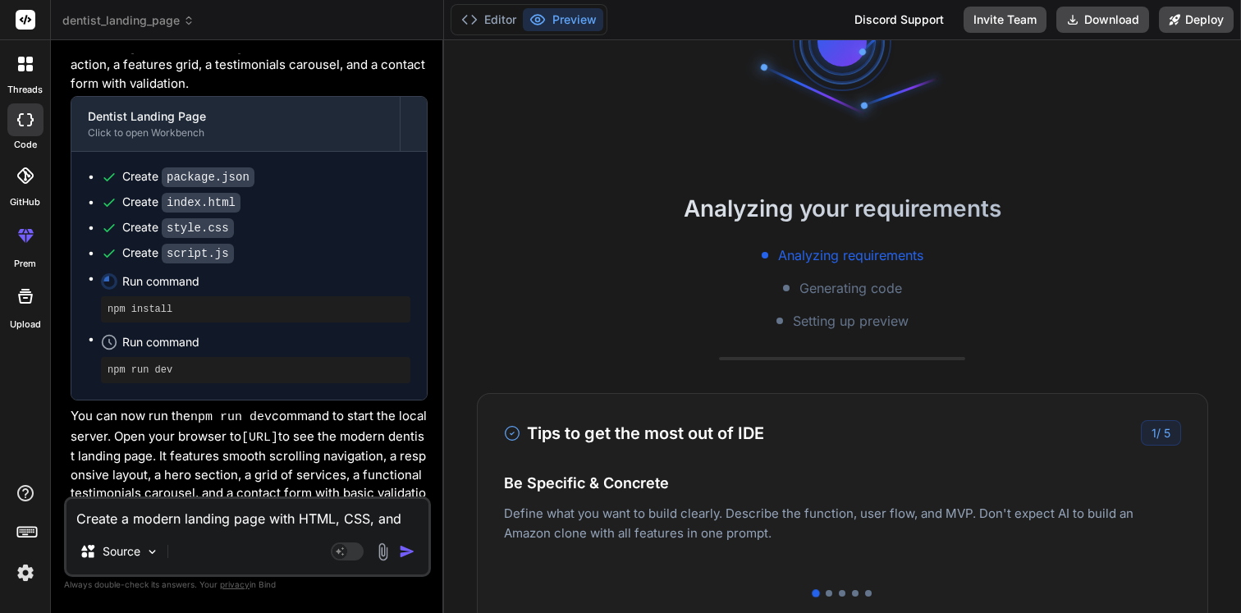
scroll to position [122, 0]
type textarea "x"
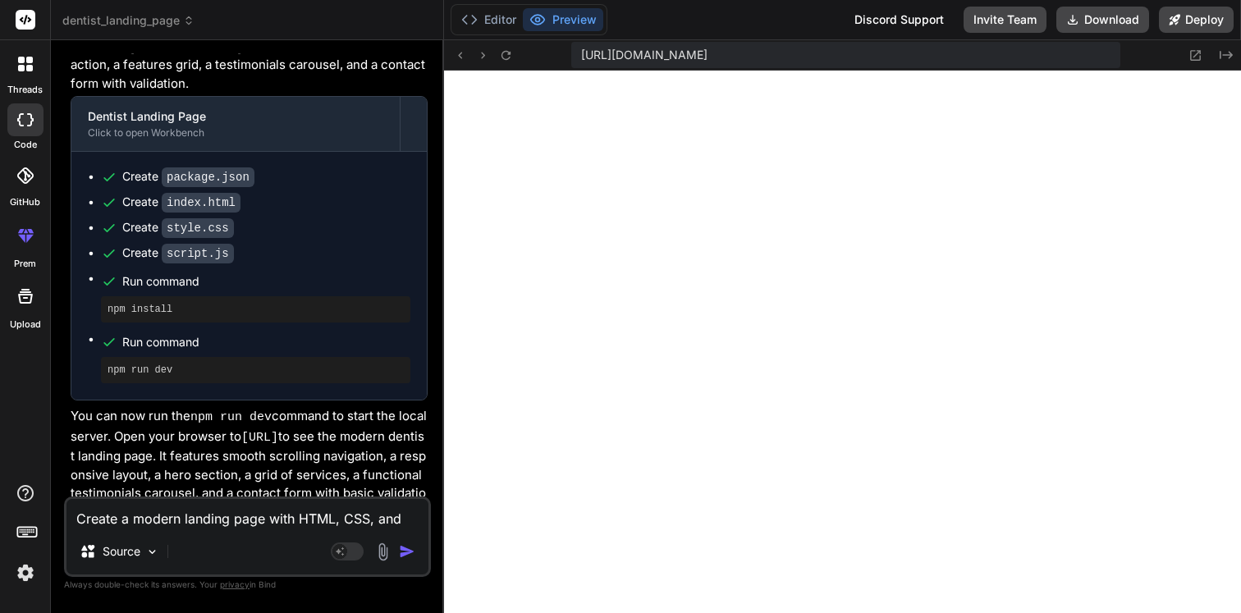
scroll to position [763, 0]
click at [193, 522] on textarea "Create a modern landing page with HTML, CSS, and JavaScript featuring smooth sc…" at bounding box center [247, 514] width 362 height 30
type textarea "K"
type textarea "x"
type textarea "Ka"
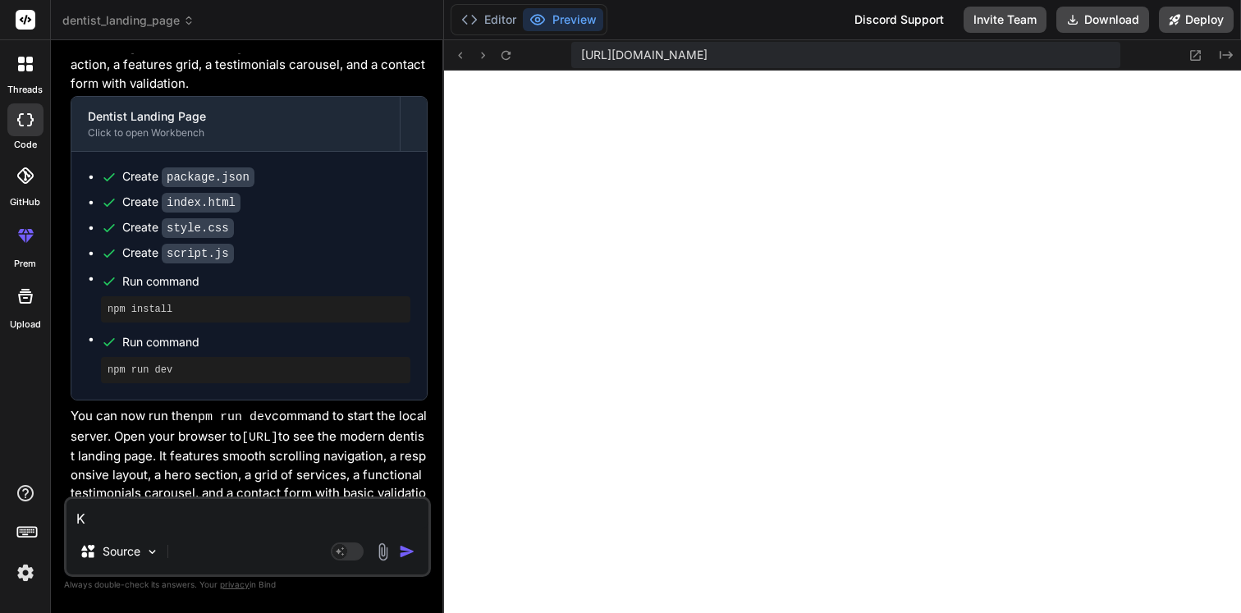
type textarea "x"
type textarea "[PERSON_NAME]"
type textarea "x"
type textarea "Kand"
type textarea "x"
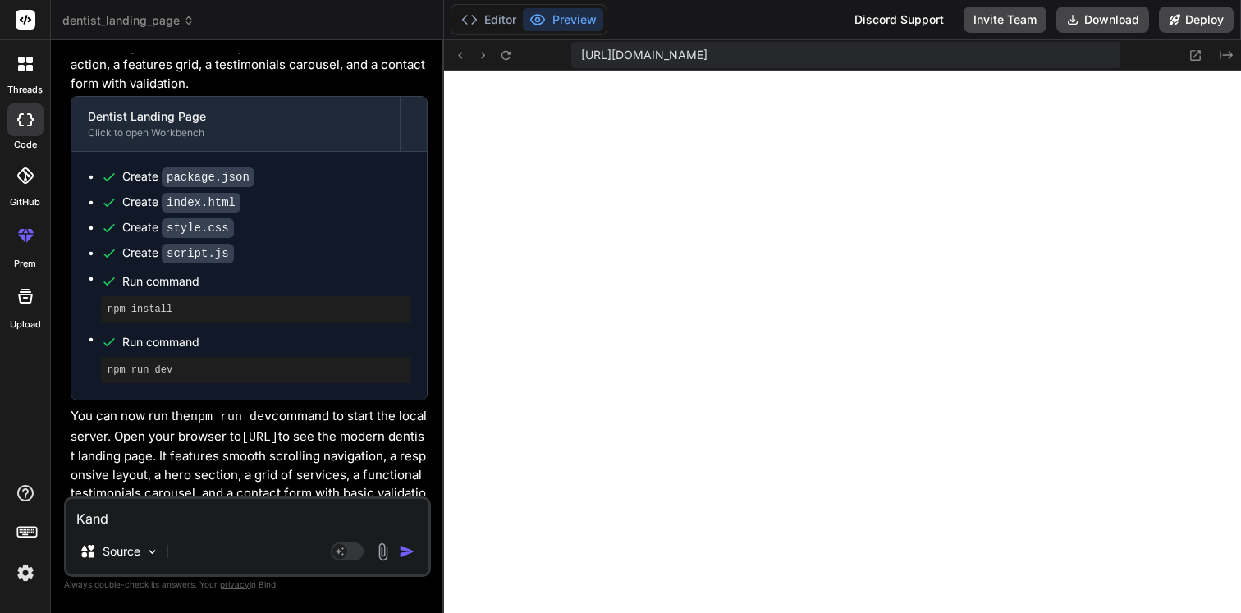
type textarea "[PERSON_NAME]"
type textarea "x"
type textarea "[PERSON_NAME]"
type textarea "x"
type textarea "Kan d"
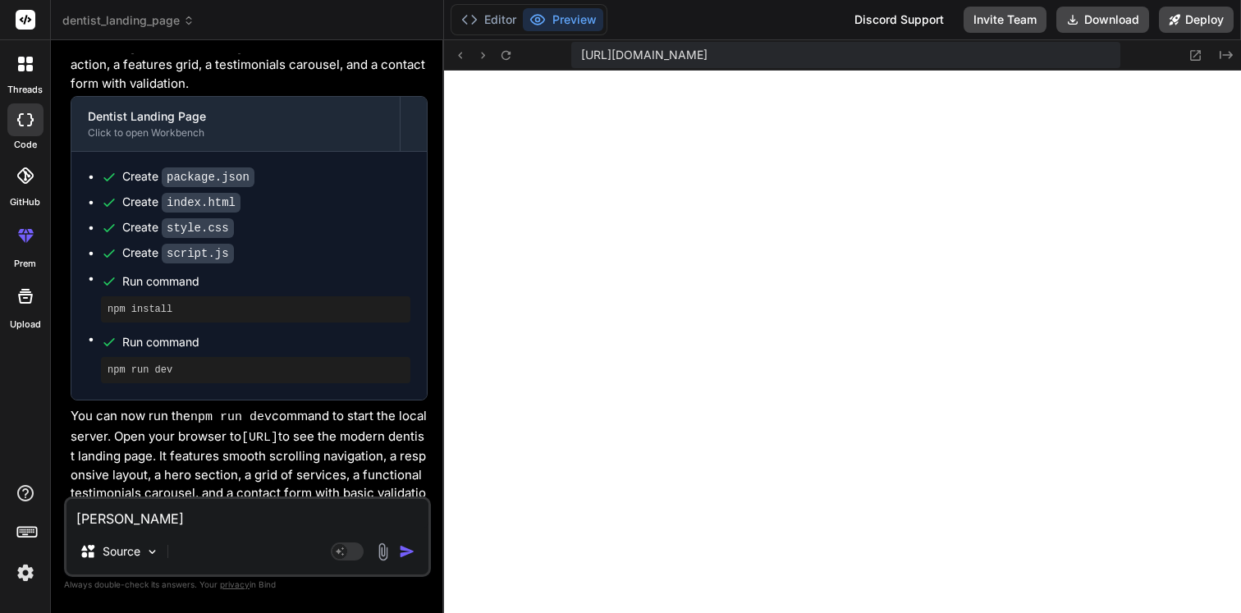
type textarea "x"
type textarea "Kan du"
type textarea "x"
type textarea "Kan du"
type textarea "x"
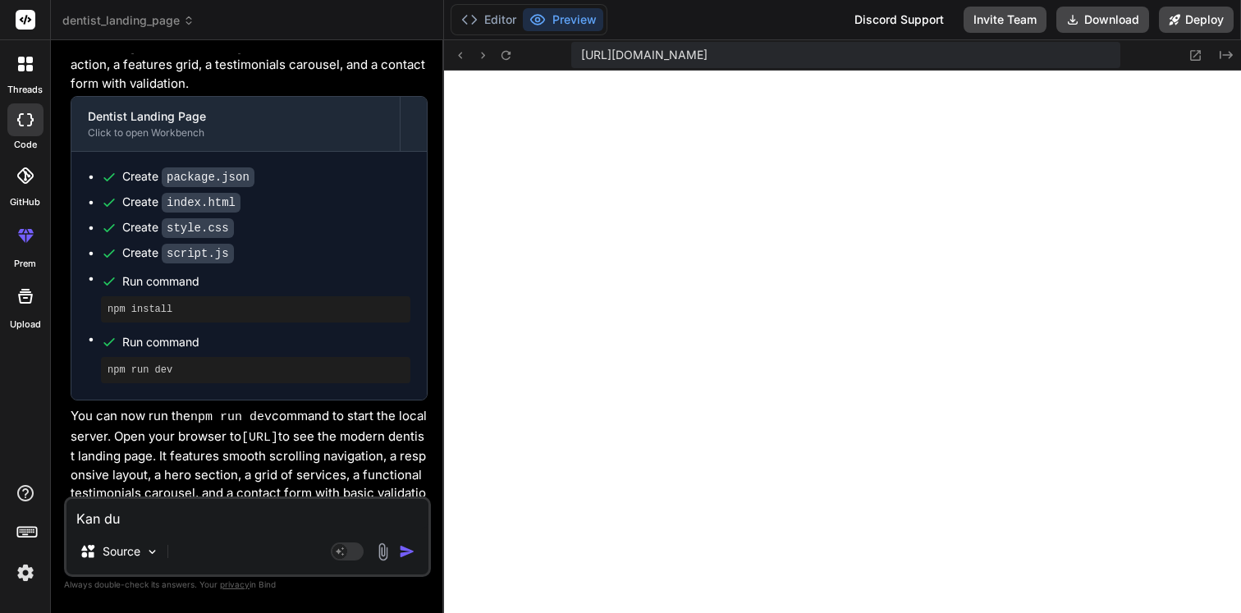
type textarea "Kan du l"
type textarea "x"
type textarea "Kan du la"
type textarea "x"
type textarea "Kan du lag"
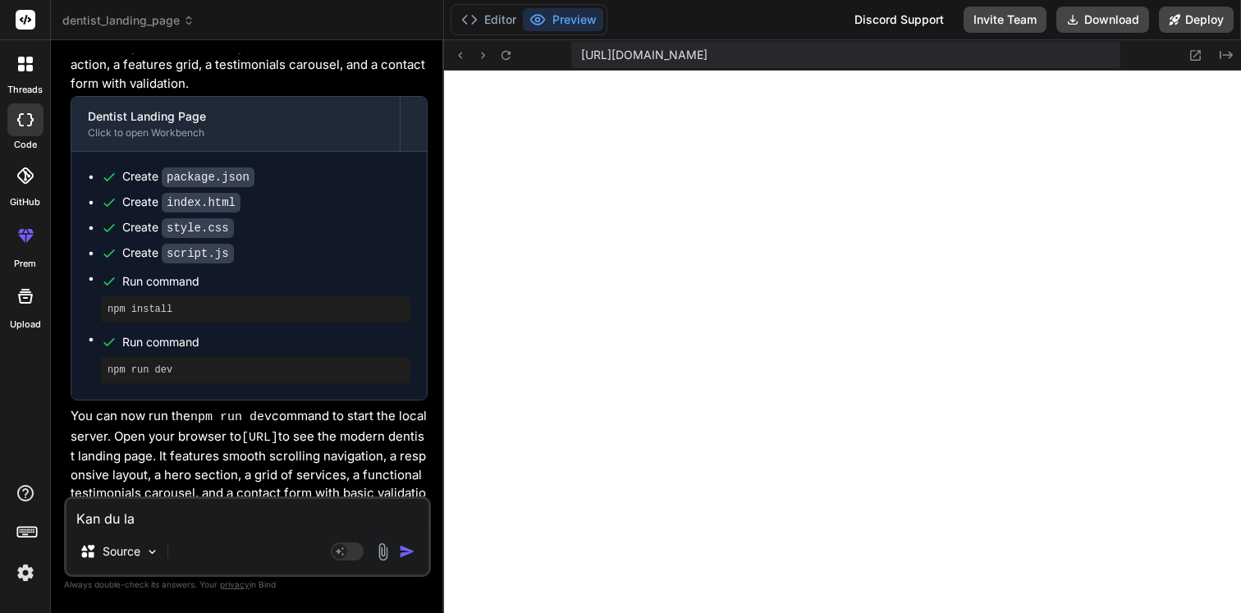
type textarea "x"
type textarea "Kan du lage"
type textarea "x"
type textarea "Kan du lage"
type textarea "x"
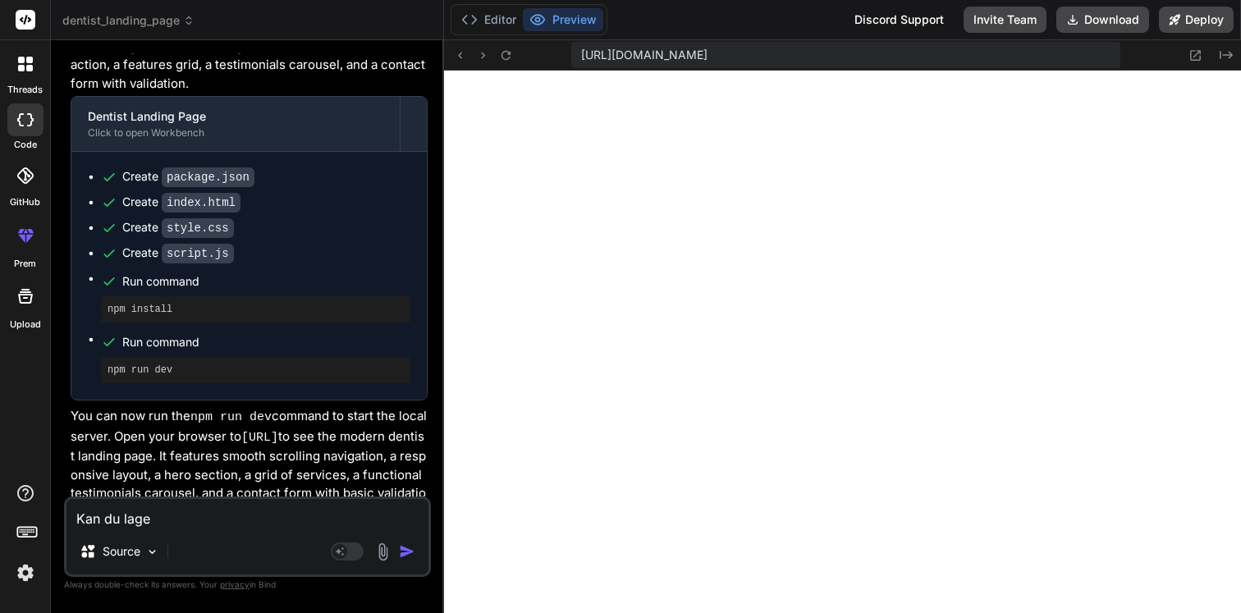
type textarea "Kan du lage e"
type textarea "x"
type textarea "Kan du lage en"
type textarea "x"
type textarea "Kan du lage en"
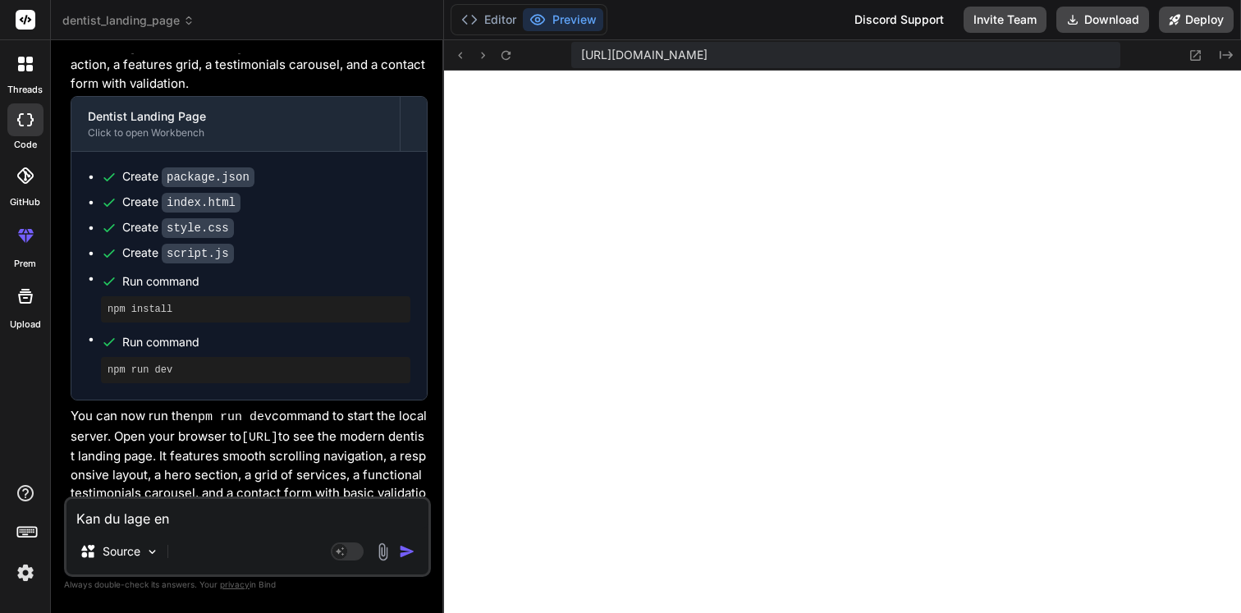
type textarea "x"
type textarea "Kan du lage en l"
type textarea "x"
type textarea "Kan du lage en li"
type textarea "x"
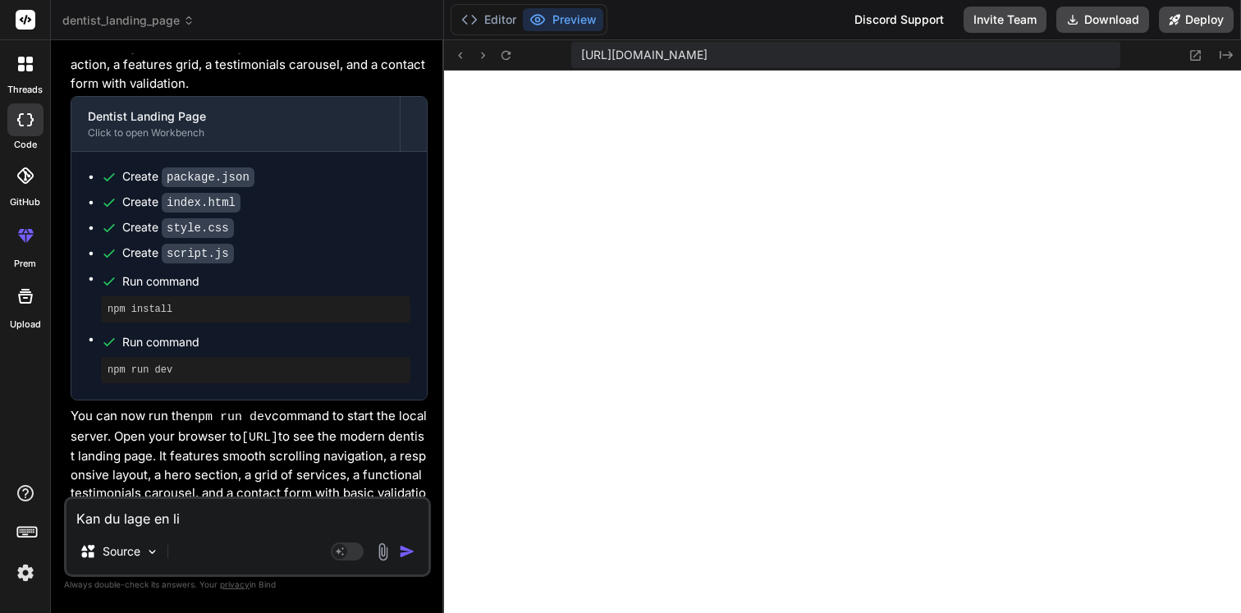
type textarea "Kan du lage en lik"
type textarea "x"
type textarea "Kan du lage en lik"
type textarea "x"
type textarea "Kan du lage en lik d"
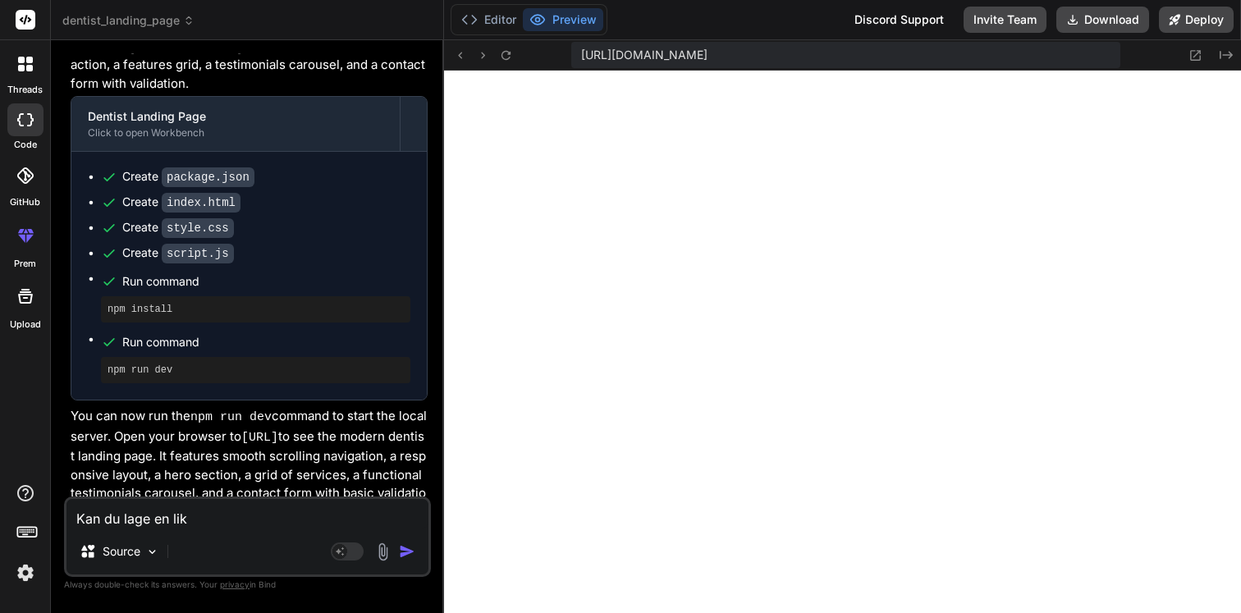
type textarea "x"
type textarea "Kan du lage en lik de"
type textarea "x"
type textarea "Kan du lage en lik den"
type textarea "x"
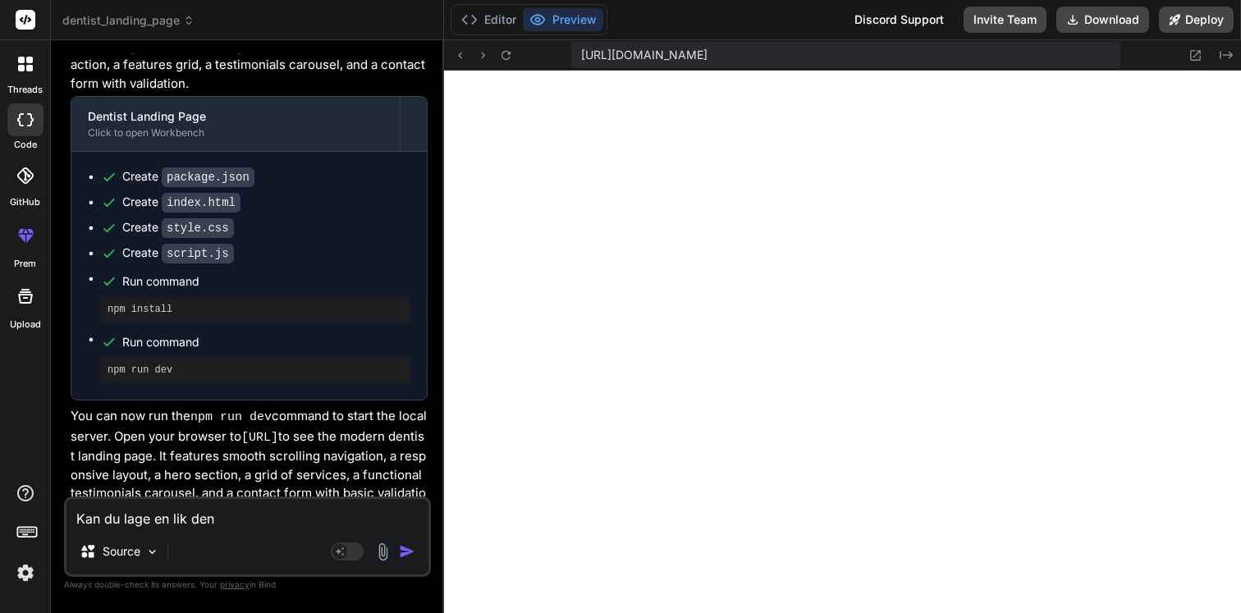
type textarea "Kan du lage en lik den"
type textarea "x"
type textarea "Kan du lage en lik den j"
type textarea "x"
type textarea "Kan du lage en lik den je"
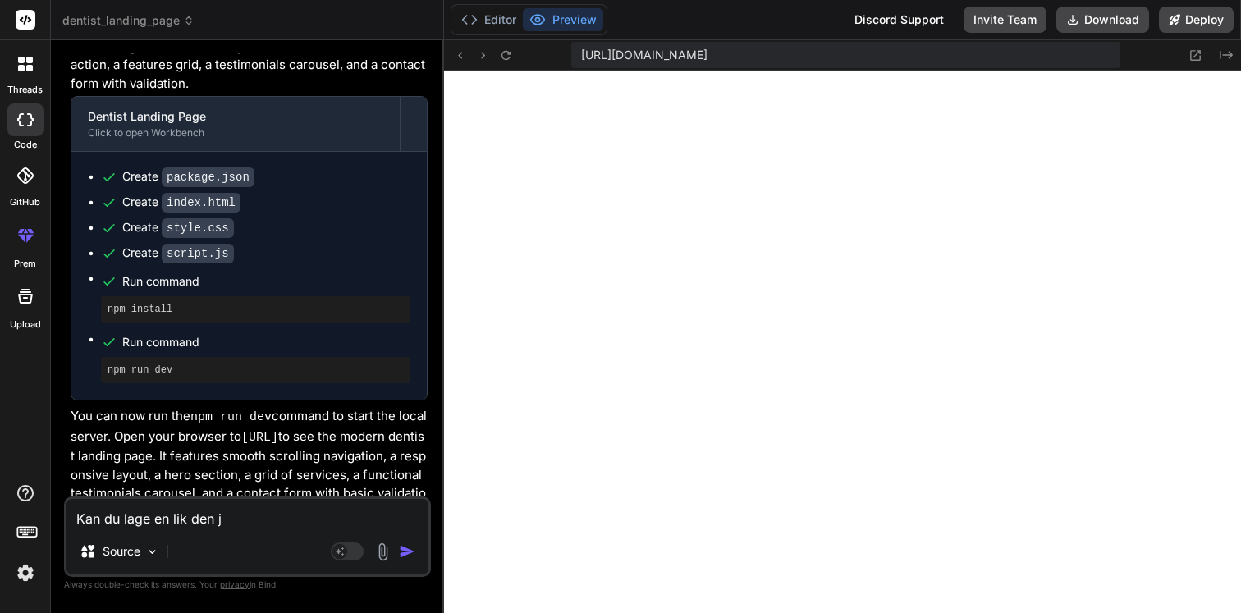
type textarea "x"
type textarea "Kan du lage en lik den jeg"
type textarea "x"
type textarea "Kan du lage en lik den jeg"
type textarea "x"
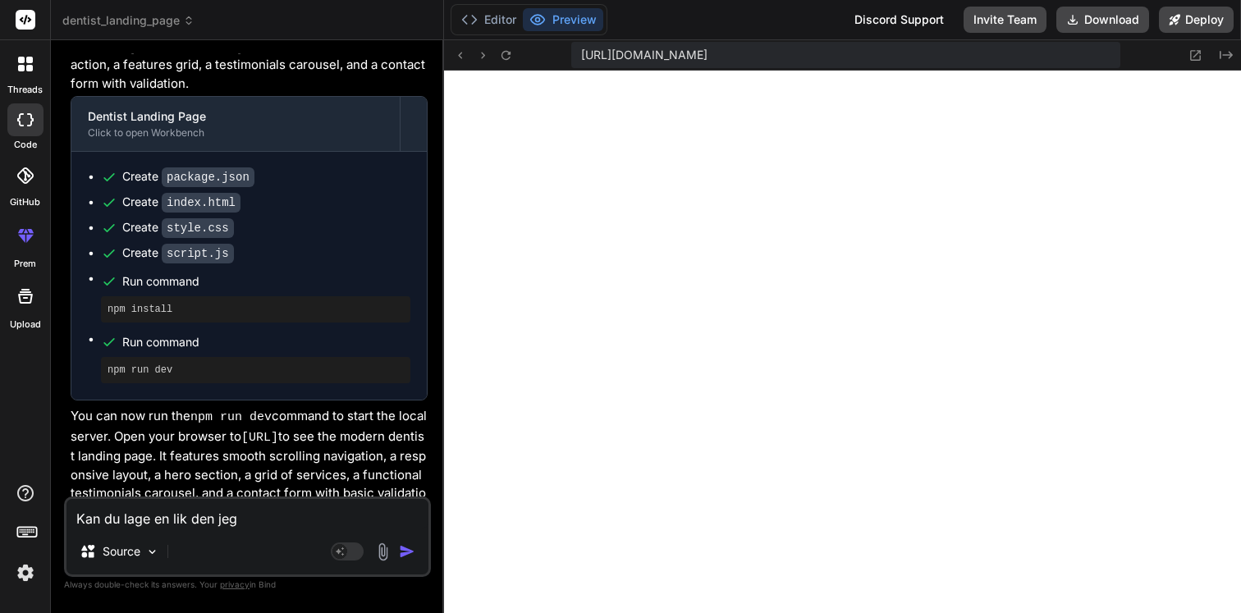
type textarea "Kan du lage en lik den jeg s"
type textarea "x"
type textarea "Kan du lage en lik den jeg se"
type textarea "x"
type textarea "Kan du lage en lik den jeg sen"
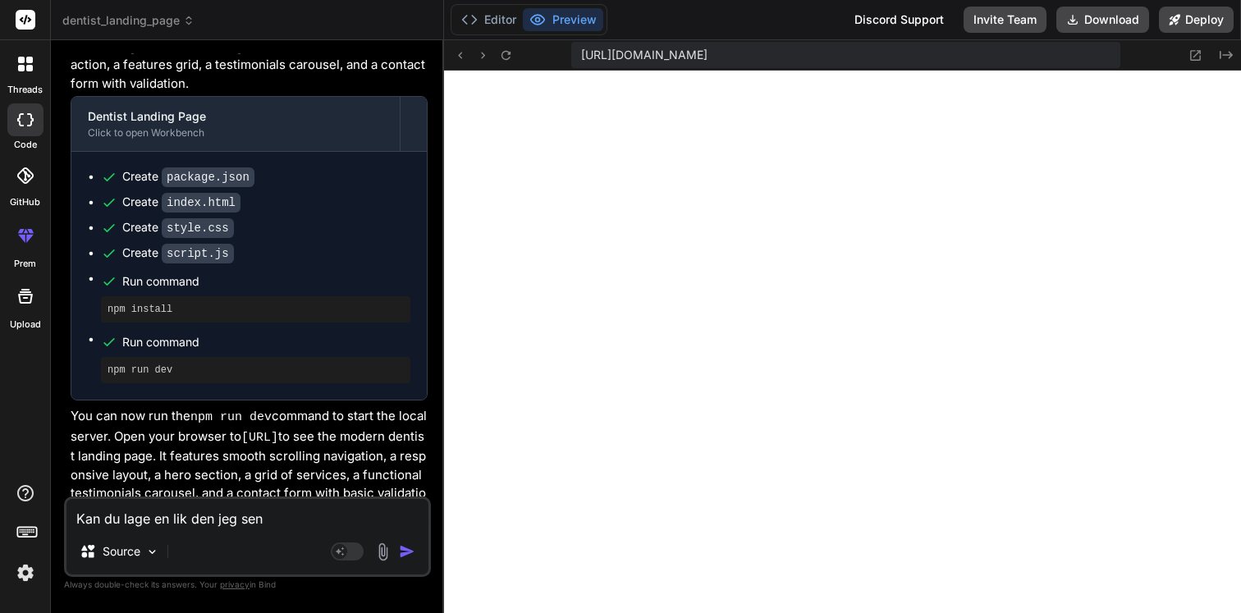
type textarea "x"
type textarea "Kan du lage en lik den jeg send"
type textarea "x"
type textarea "Kan du lage en lik den jeg sendt"
type textarea "x"
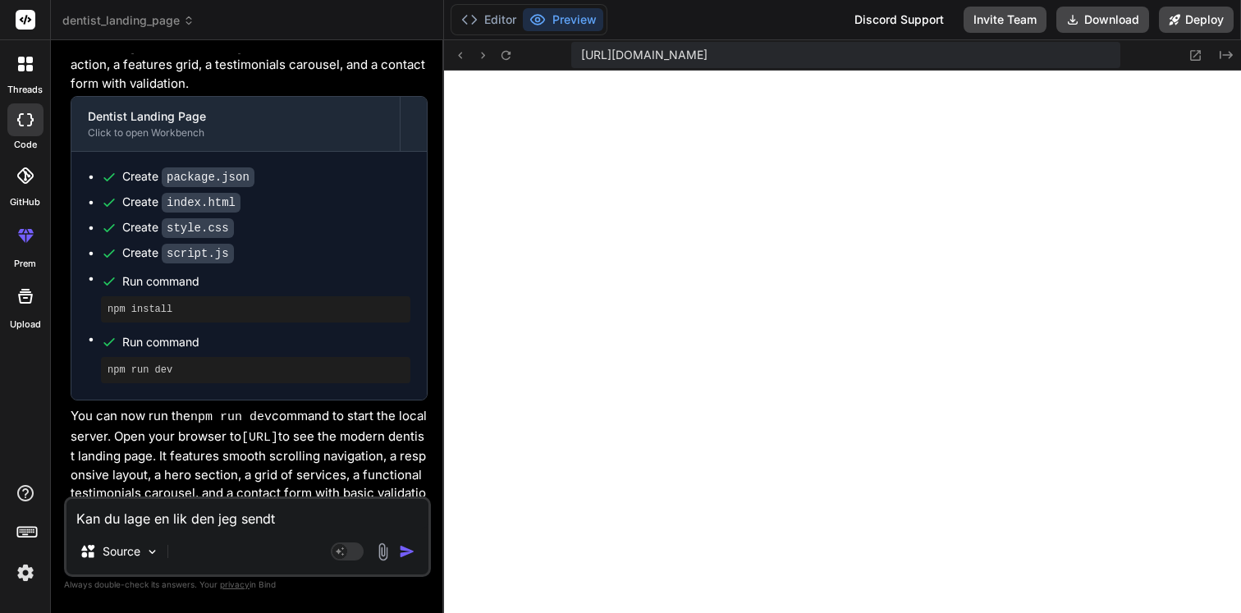
type textarea "Kan du lage en lik den jeg sendte"
type textarea "x"
type textarea "Kan du lage en lik den jeg sendte?`"
type textarea "x"
type textarea "Kan du lage en lik den jeg sendte?"
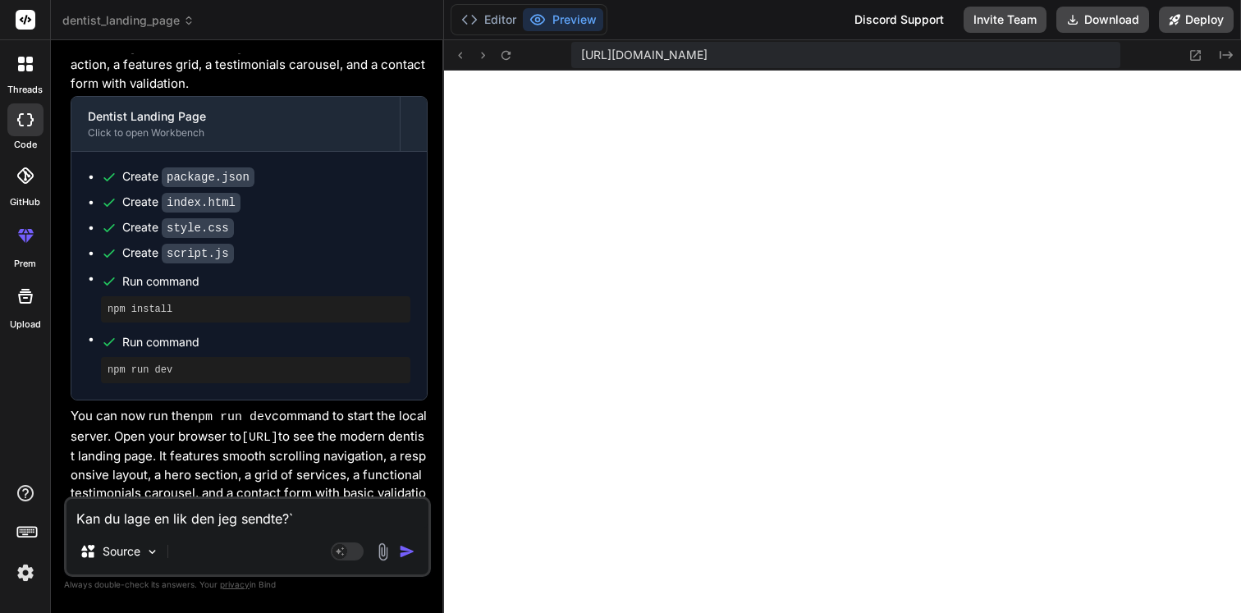
type textarea "x"
type textarea "Kan du lage en lik den jeg sendte?"
type textarea "x"
type textarea "Kan du lage en lik den jeg sendte? p"
type textarea "x"
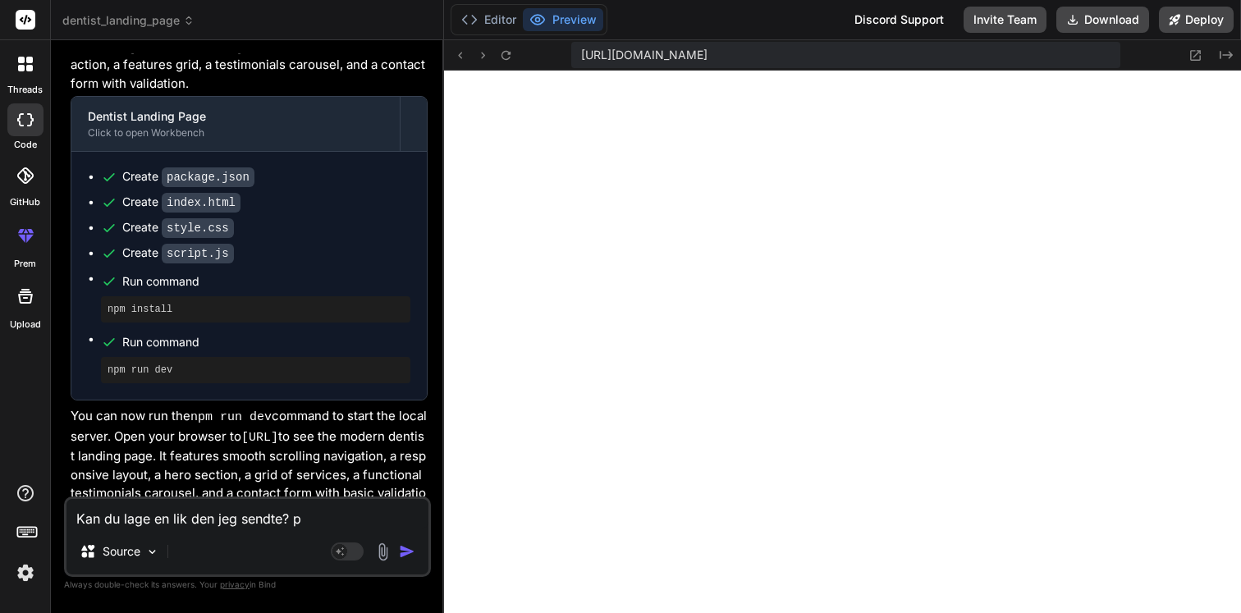
type textarea "Kan du lage en lik den jeg sendte? på"
type textarea "x"
type textarea "Kan du lage en lik den jeg sendte? på"
type textarea "x"
type textarea "Kan du lage en lik den jeg sendte? på n"
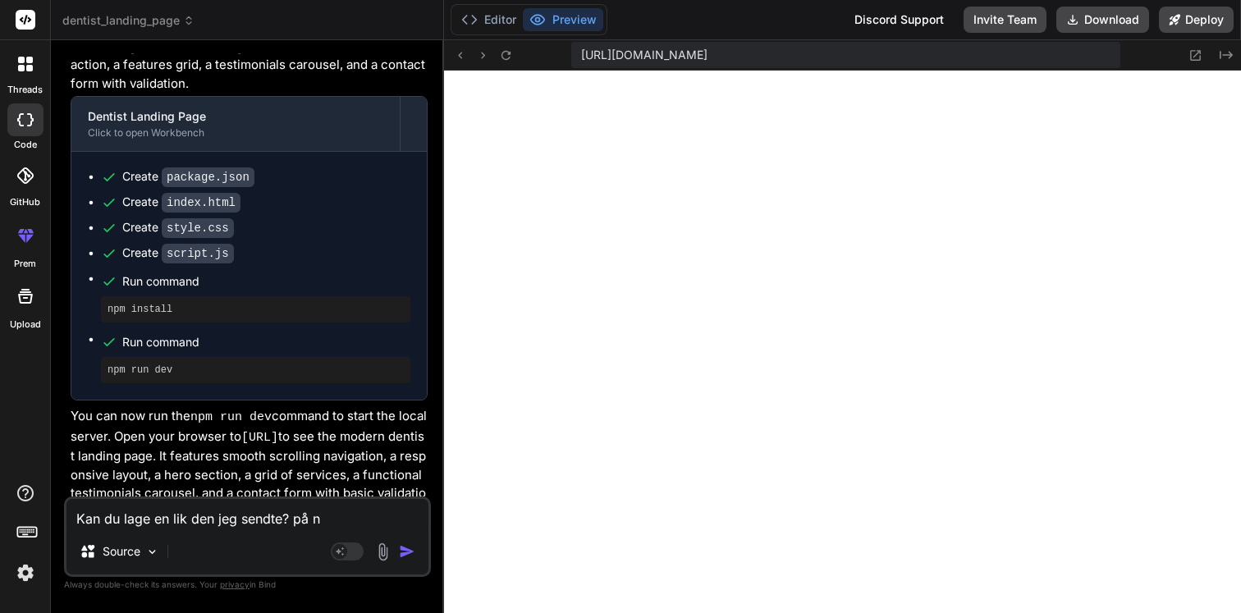
type textarea "x"
type textarea "Kan du lage en lik den jeg sendte? på no"
type textarea "x"
type textarea "Kan du lage en lik den jeg sendte? på nor"
type textarea "x"
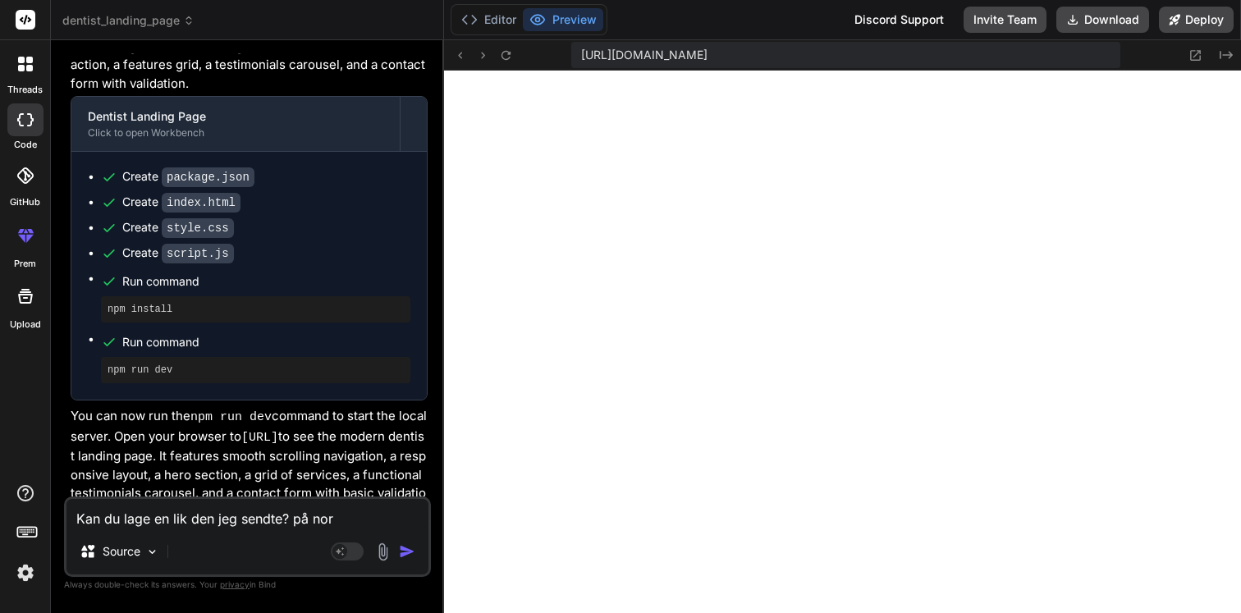
type textarea "Kan du lage en lik den jeg sendte? på nors"
type textarea "x"
type textarea "Kan du lage en lik den jeg sendte? på norsk"
type textarea "x"
type textarea "Kan du lage en lik den jeg sendte? på norsk?"
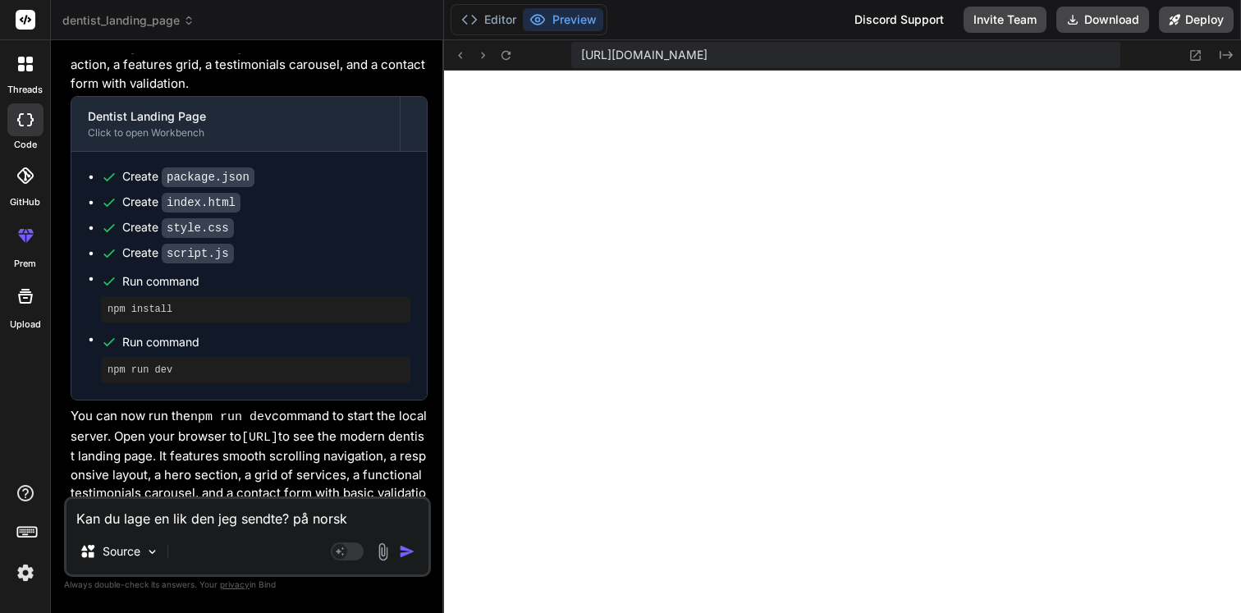
type textarea "x"
type textarea "Kan du lage en lik den jeg sendte? på norsk?"
type textarea "x"
type textarea "Kan du lage en lik den jeg sendte? på norsk? S"
type textarea "x"
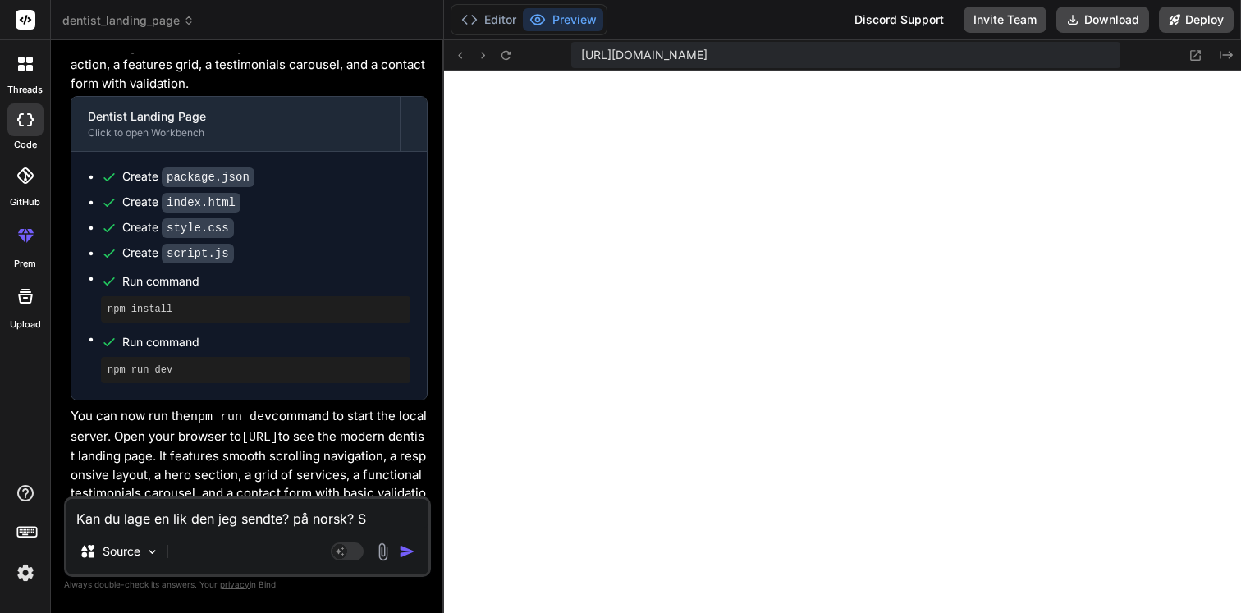
type textarea "Kan du lage en lik den jeg sendte? på norsk? Sk"
type textarea "x"
type textarea "Kan du lage en lik den jeg sendte? på norsk? Ska"
type textarea "x"
type textarea "Kan du lage en lik den jeg sendte? på norsk? Skal"
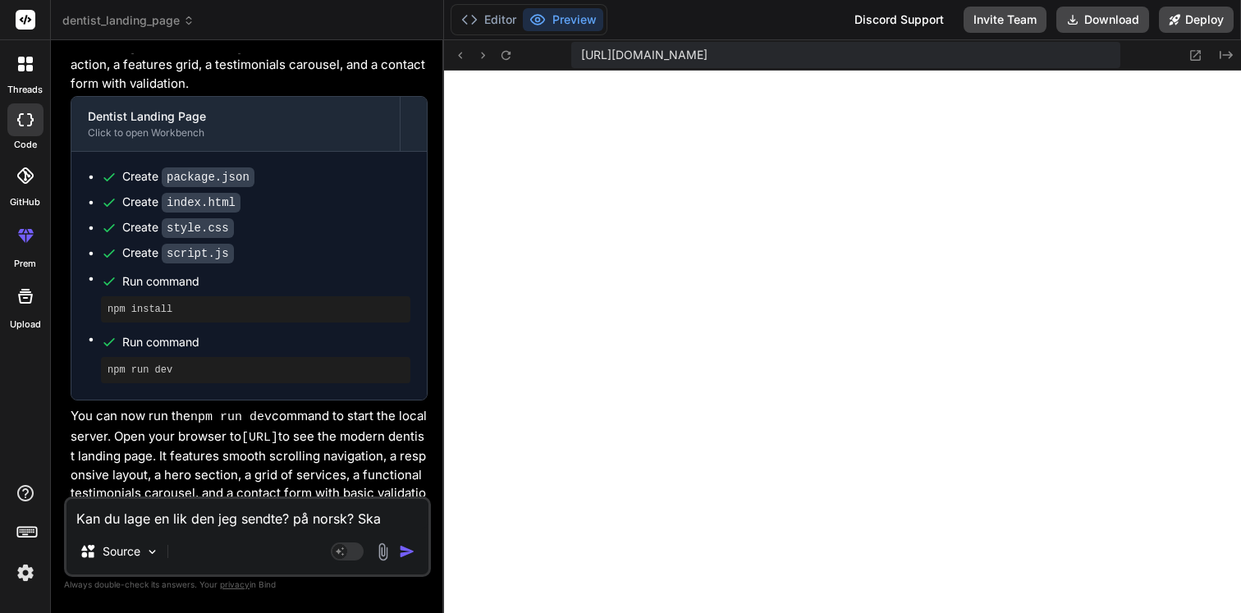
type textarea "x"
type textarea "Kan du lage en lik den jeg sendte? på norsk? Skal"
type textarea "x"
type textarea "Kan du lage en lik den jeg sendte? på norsk? Skal v"
type textarea "x"
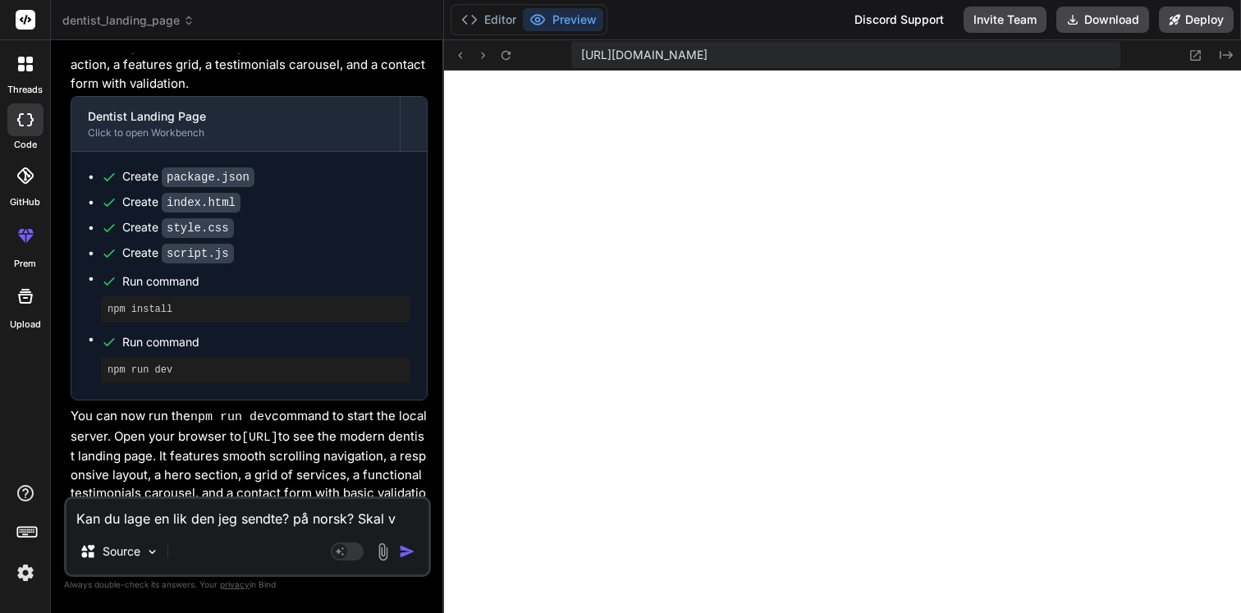
type textarea "Kan du lage en lik den jeg sendte? på norsk? Skal væ"
type textarea "x"
type textarea "Kan du lage en lik den jeg sendte? på norsk? Skal vær"
type textarea "x"
type textarea "Kan du lage en lik den jeg sendte? på norsk? Skal være"
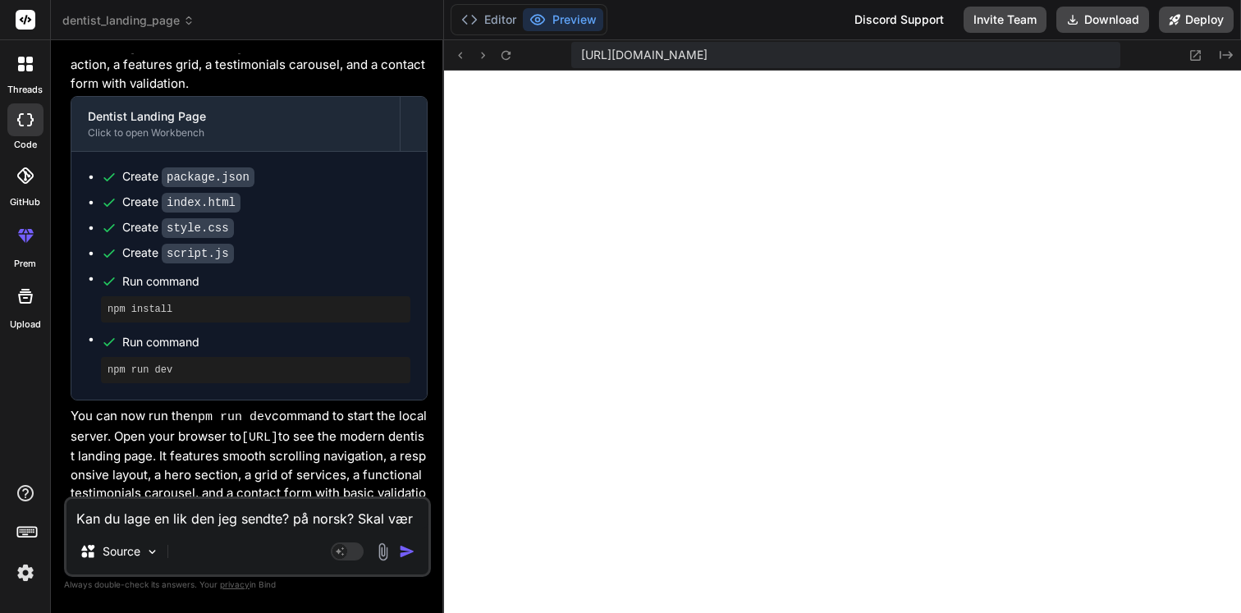
type textarea "x"
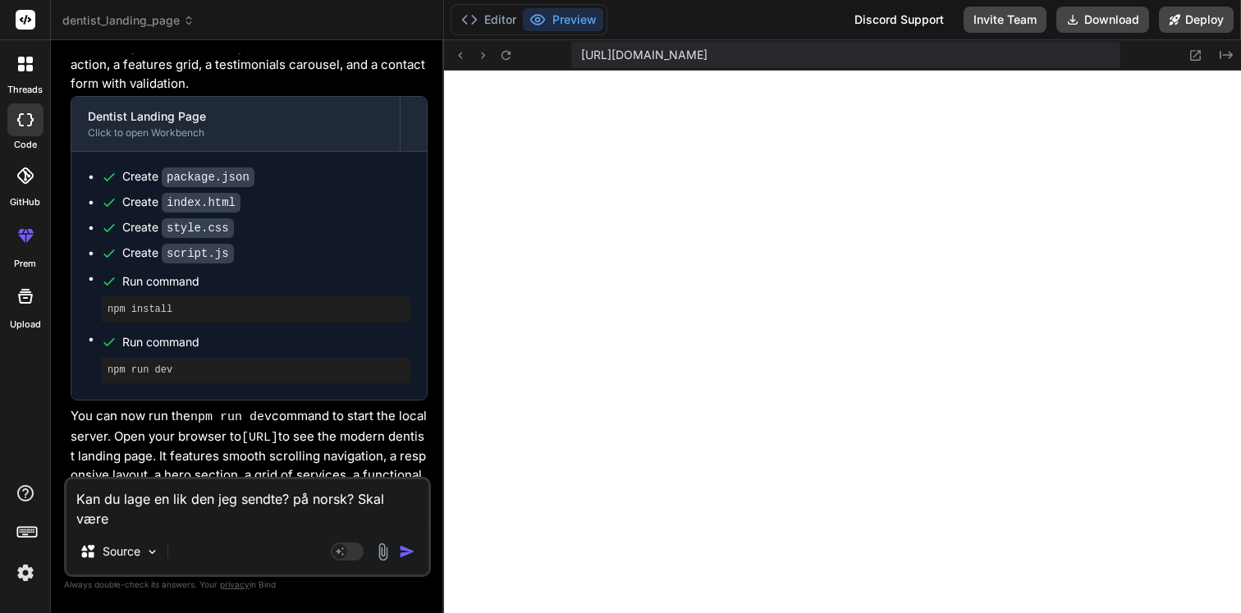
type textarea "Kan du lage en lik den jeg sendte? på norsk? Skal være"
type textarea "x"
type textarea "Kan du lage en lik den jeg sendte? på norsk? Skal være e"
type textarea "x"
type textarea "Kan du lage en lik den jeg sendte? på norsk? Skal være en"
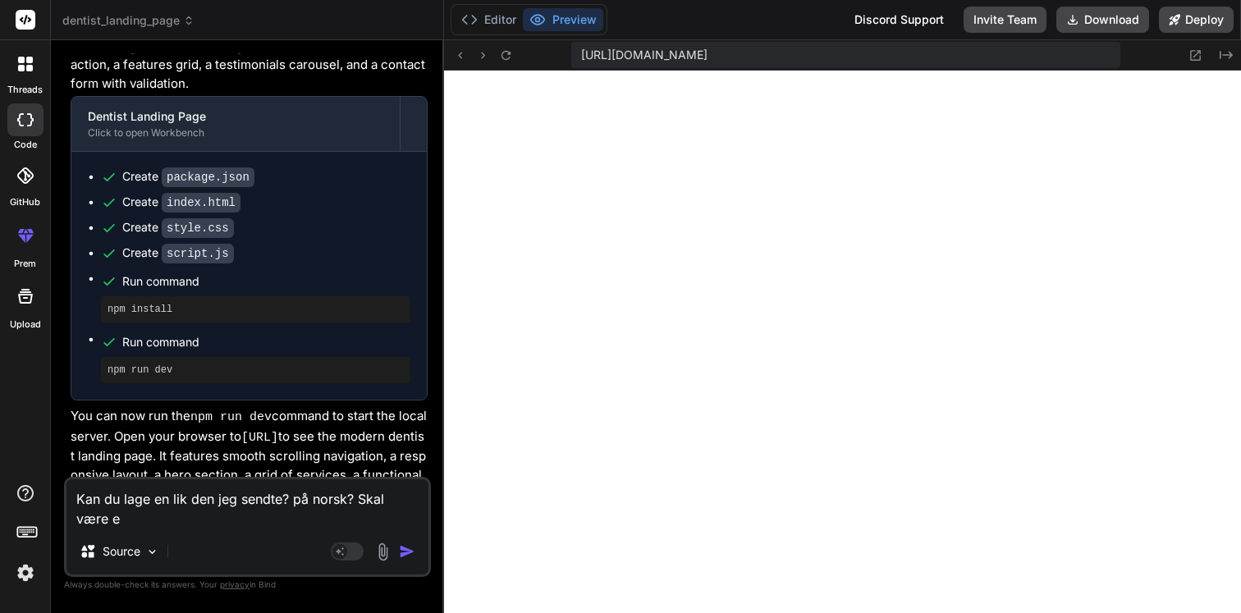
type textarea "x"
type textarea "Kan du lage en lik den jeg sendte? på norsk? Skal være en"
type textarea "x"
type textarea "Kan du lage en lik den jeg sendte? på norsk? Skal være en l"
type textarea "x"
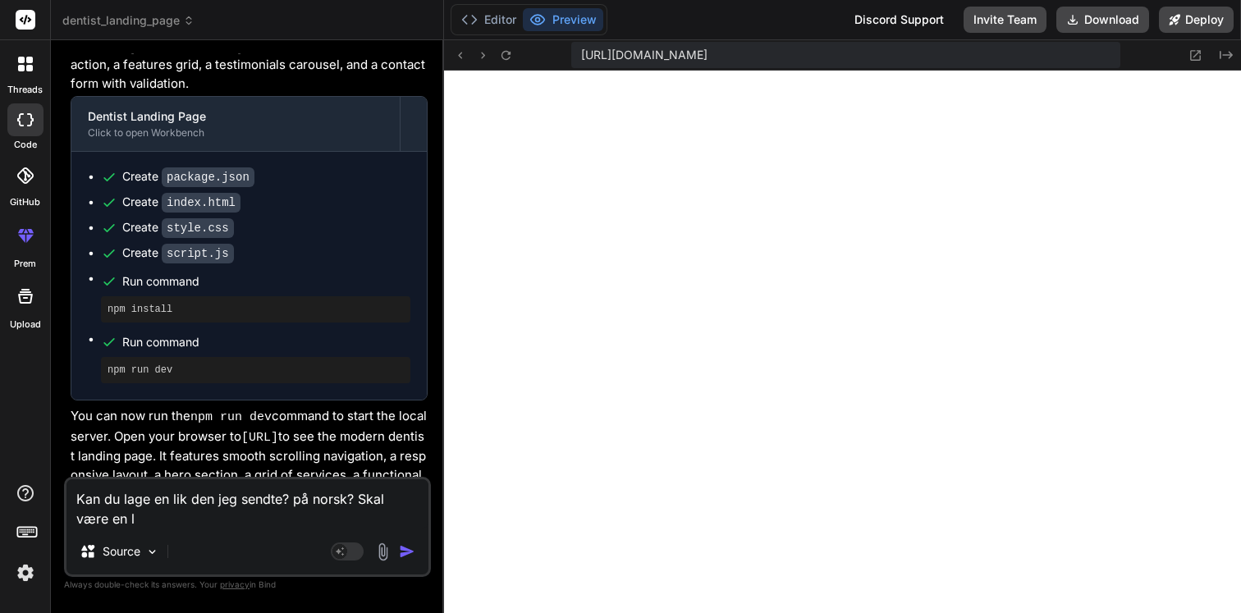
type textarea "Kan du lage en lik den jeg sendte? på norsk? Skal være en la"
type textarea "x"
type textarea "Kan du lage en lik den jeg sendte? på norsk? Skal være en lan"
type textarea "x"
type textarea "Kan du lage en lik den jeg sendte? på norsk? Skal være en land"
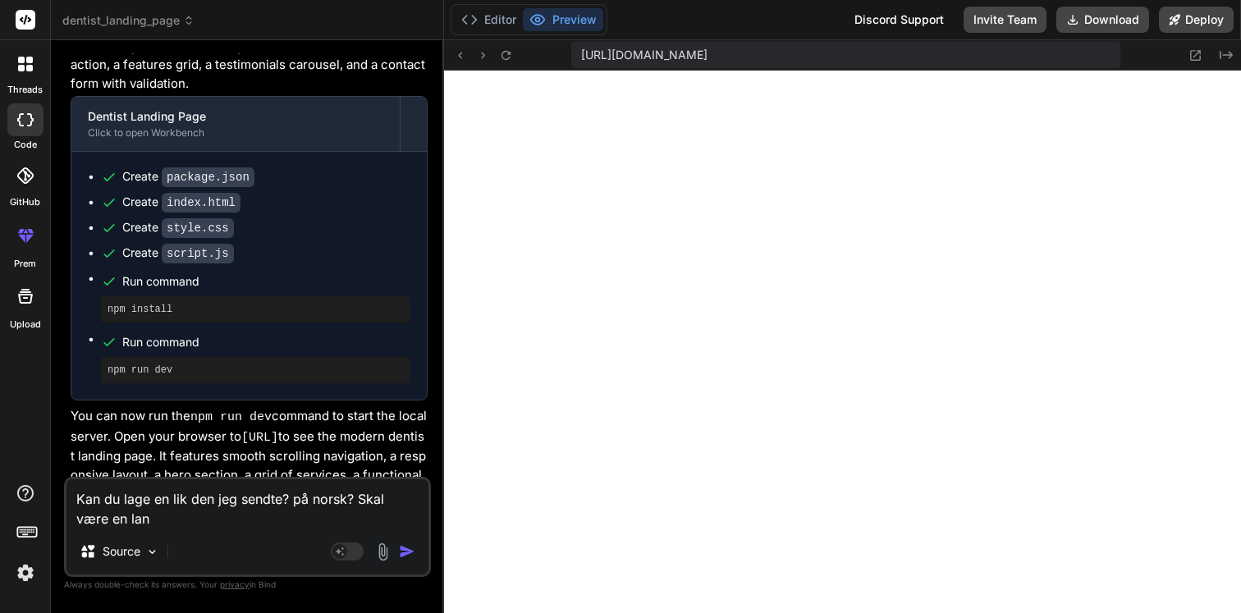
type textarea "x"
type textarea "Kan du lage en lik den jeg sendte? på norsk? Skal være en landi"
type textarea "x"
type textarea "Kan du lage en lik den jeg sendte? på norsk? Skal være en [PERSON_NAME]"
type textarea "x"
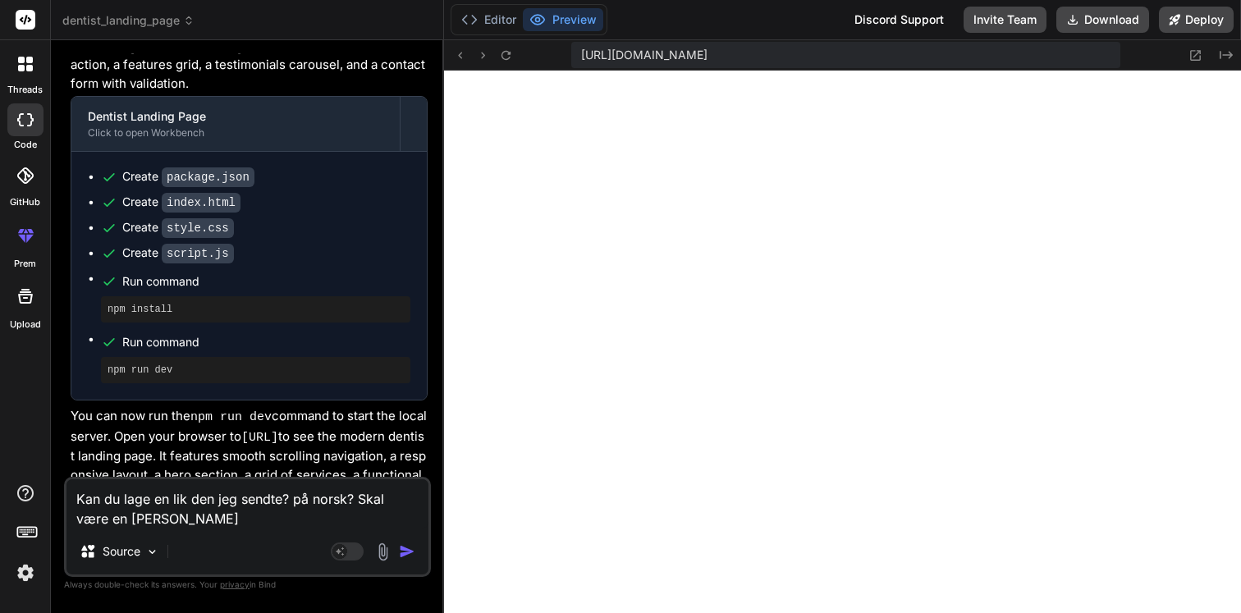
type textarea "Kan du lage en lik den jeg sendte? på norsk? Skal være en landing"
type textarea "x"
type textarea "Kan du lage en lik den jeg sendte? på norsk? Skal være en landings"
type textarea "x"
type textarea "Kan du lage en lik den jeg sendte? på norsk? Skal være en landingss"
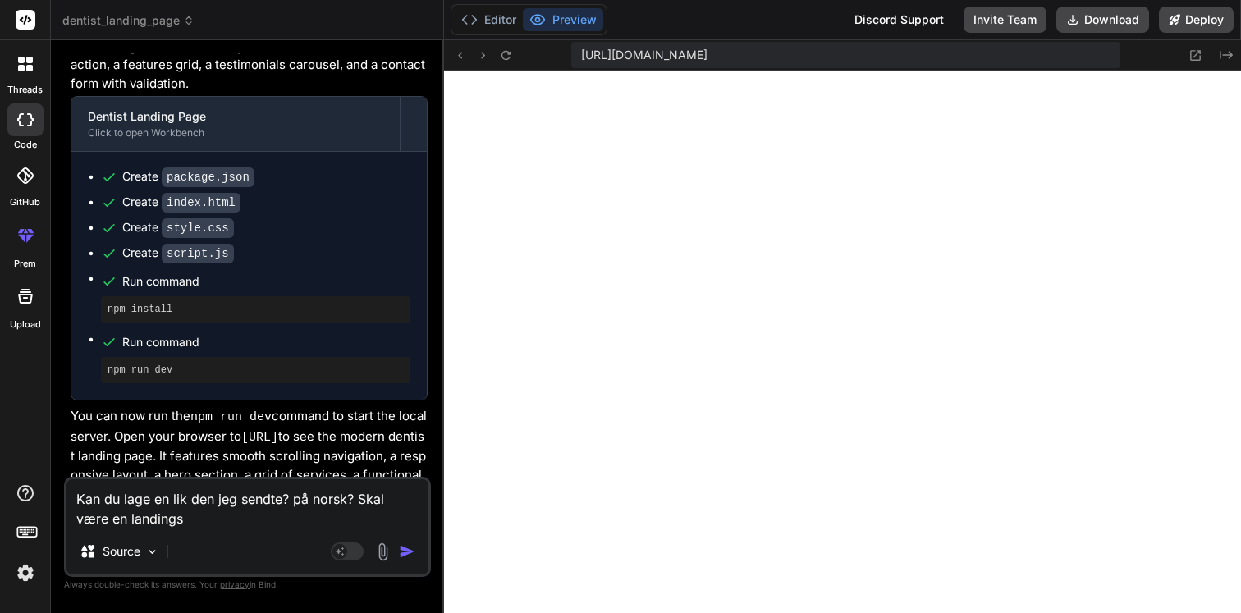
type textarea "x"
type textarea "Kan du lage en lik den jeg sendte? på norsk? Skal være en landingssi"
type textarea "x"
type textarea "Kan du lage en lik den jeg sendte? på norsk? Skal være en landingssid"
type textarea "x"
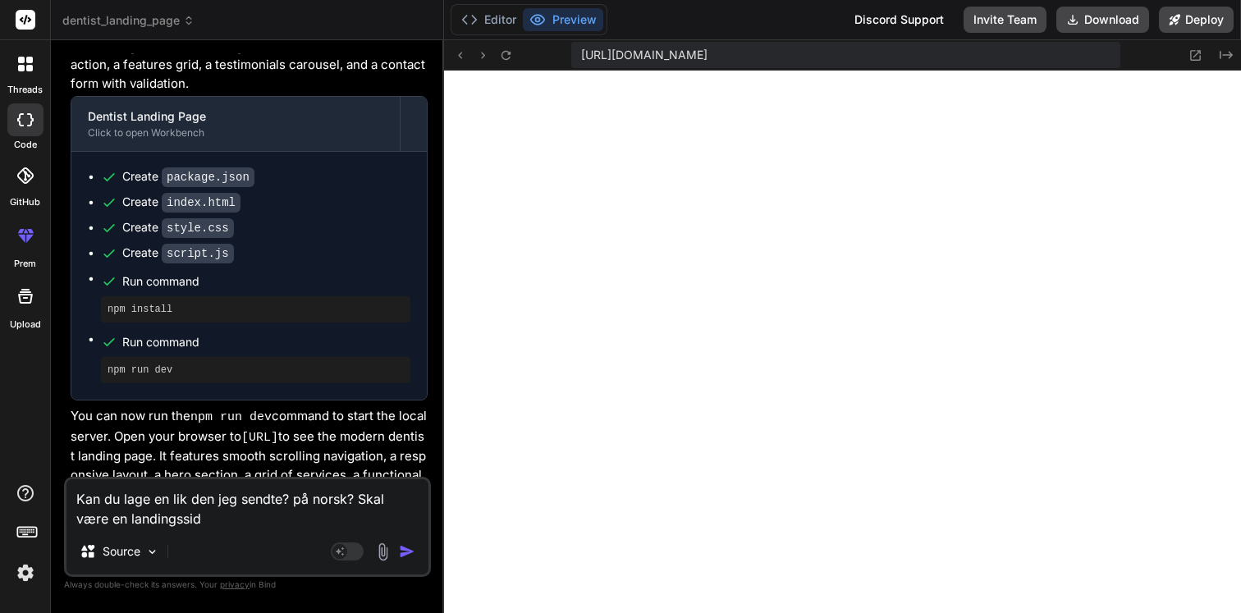
type textarea "Kan du lage en lik den jeg sendte? på norsk? Skal være en landingsside"
type textarea "x"
type textarea "Kan du lage en lik den jeg sendte? på norsk? Skal være en landingsside"
type textarea "x"
type textarea "Kan du lage en lik den jeg sendte? på norsk? Skal være en landingsside f"
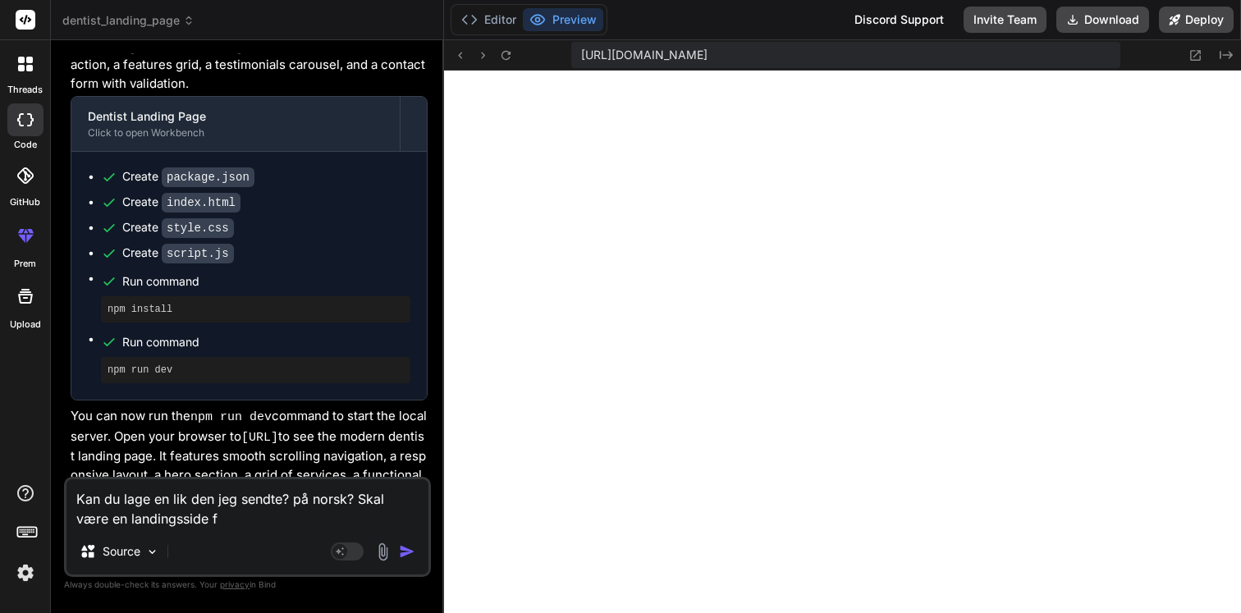
type textarea "x"
type textarea "Kan du lage en lik den jeg sendte? på norsk? Skal være en landingsside fo"
type textarea "x"
type textarea "Kan du lage en lik den jeg sendte? på norsk? Skal være en landingsside for"
type textarea "x"
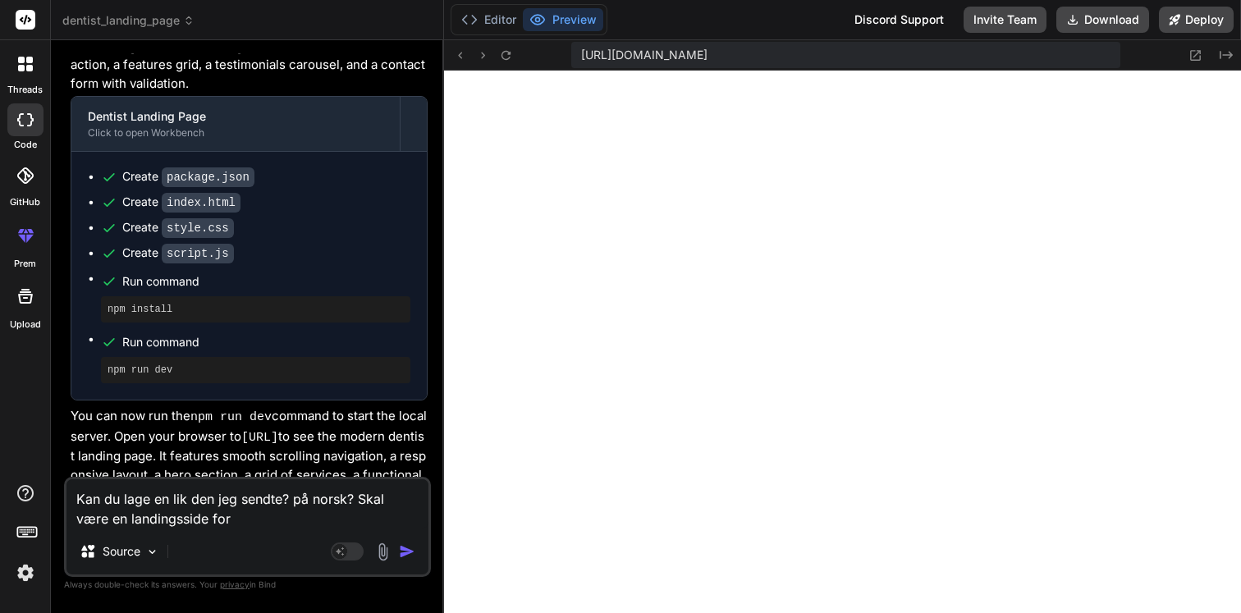
type textarea "Kan du lage en lik den jeg sendte? på norsk? Skal være en landingsside for"
type textarea "x"
type textarea "Kan du lage en lik den jeg sendte? på norsk? Skal være en landingsside for t"
type textarea "x"
type textarea "Kan du lage en lik den jeg sendte? på norsk? Skal være en landingsside for ti"
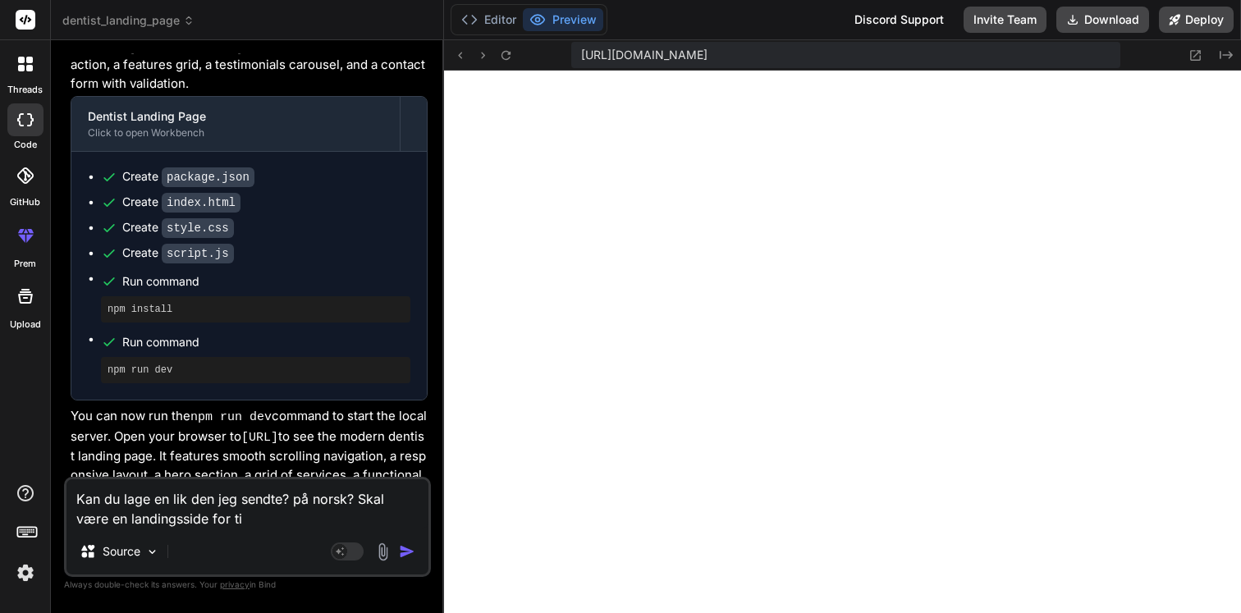
type textarea "x"
type textarea "Kan du lage en lik den jeg sendte? på norsk? Skal være en landingsside for til"
type textarea "x"
type textarea "Kan du lage en lik den jeg sendte? på norsk? Skal være en landingsside for tilb"
type textarea "x"
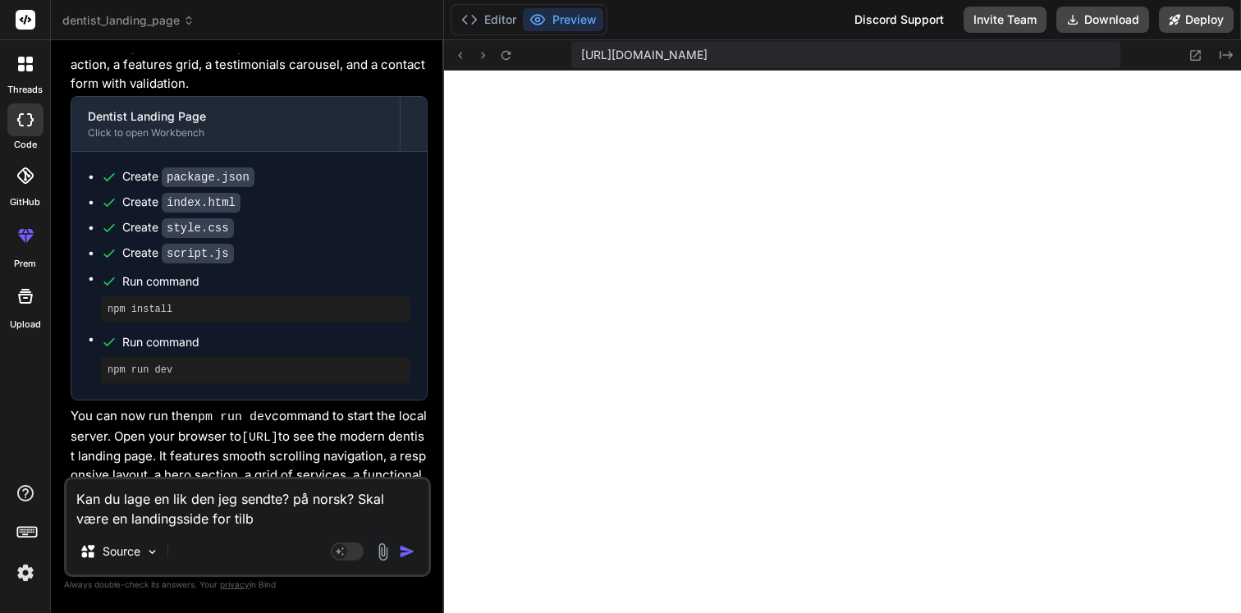
type textarea "Kan du lage en lik den jeg sendte? på norsk? Skal være en landingsside for tilbu"
type textarea "x"
type textarea "Kan du lage en lik den jeg sendte? på norsk? Skal være en landingsside for tilb…"
type textarea "x"
type textarea "Kan du lage en lik den jeg sendte? på norsk? Skal være en landingsside for tilb…"
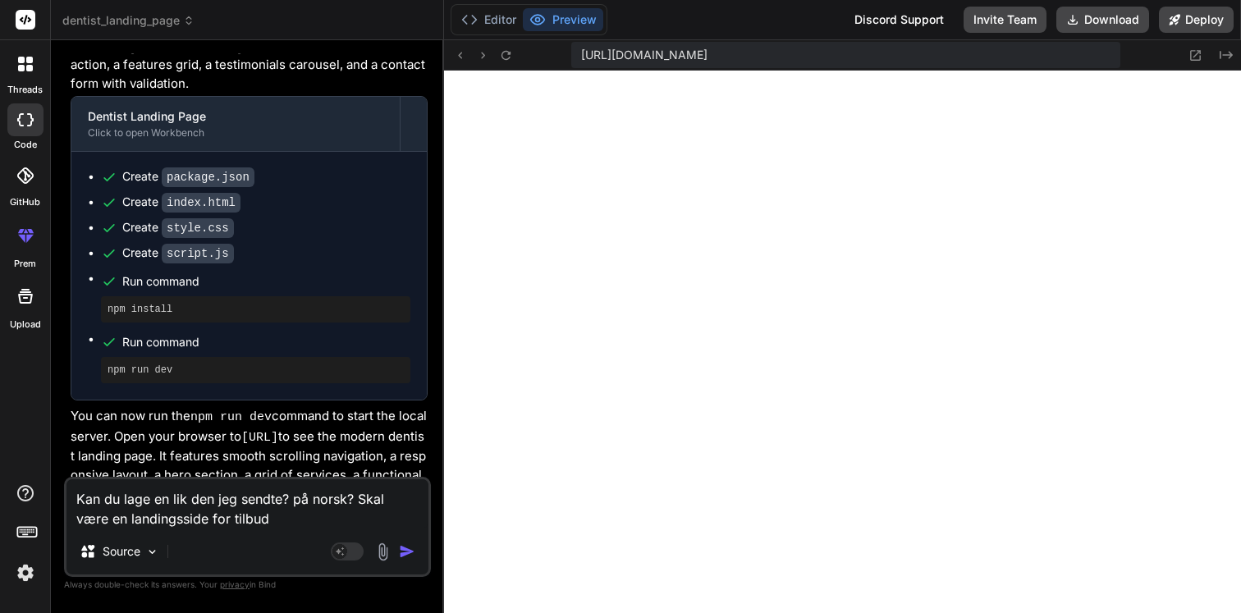
click at [402, 549] on img "button" at bounding box center [407, 551] width 16 height 16
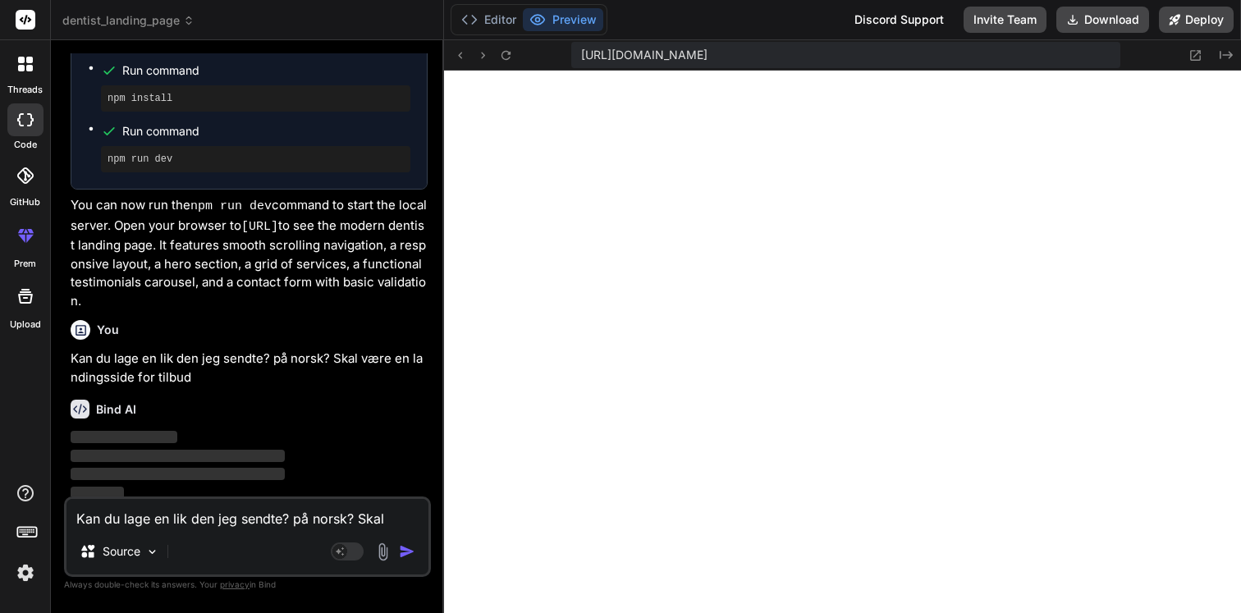
scroll to position [435, 0]
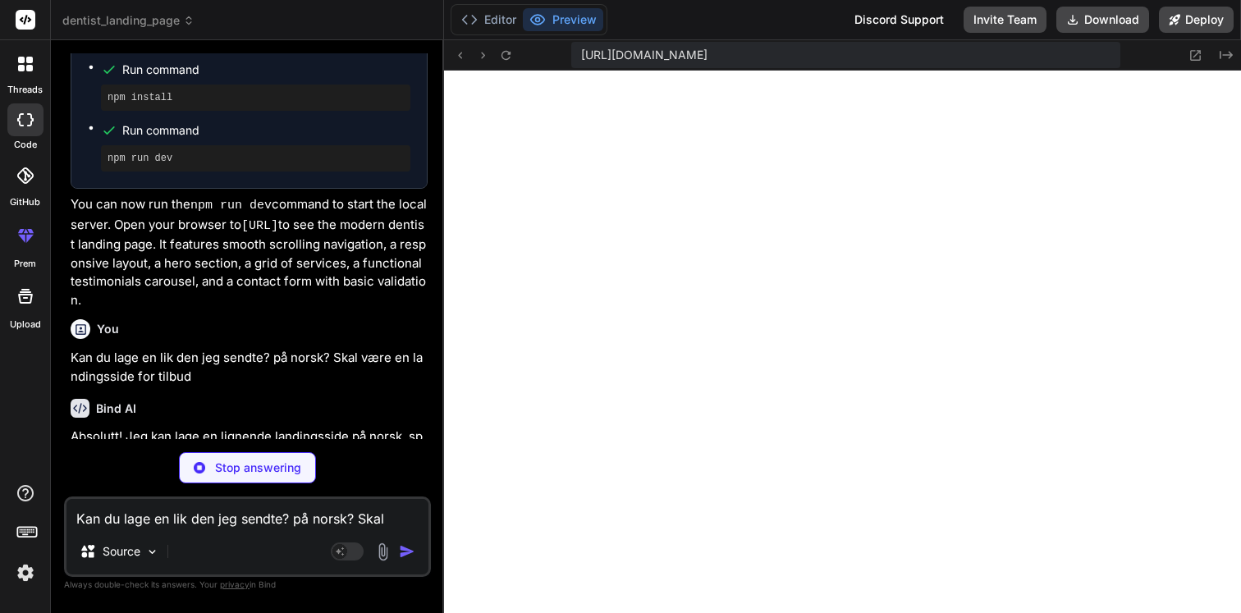
type textarea "x"
type textarea ""author": "", "license": "ISC", "dependencies": { "http-server": "^14.1.1" } }"
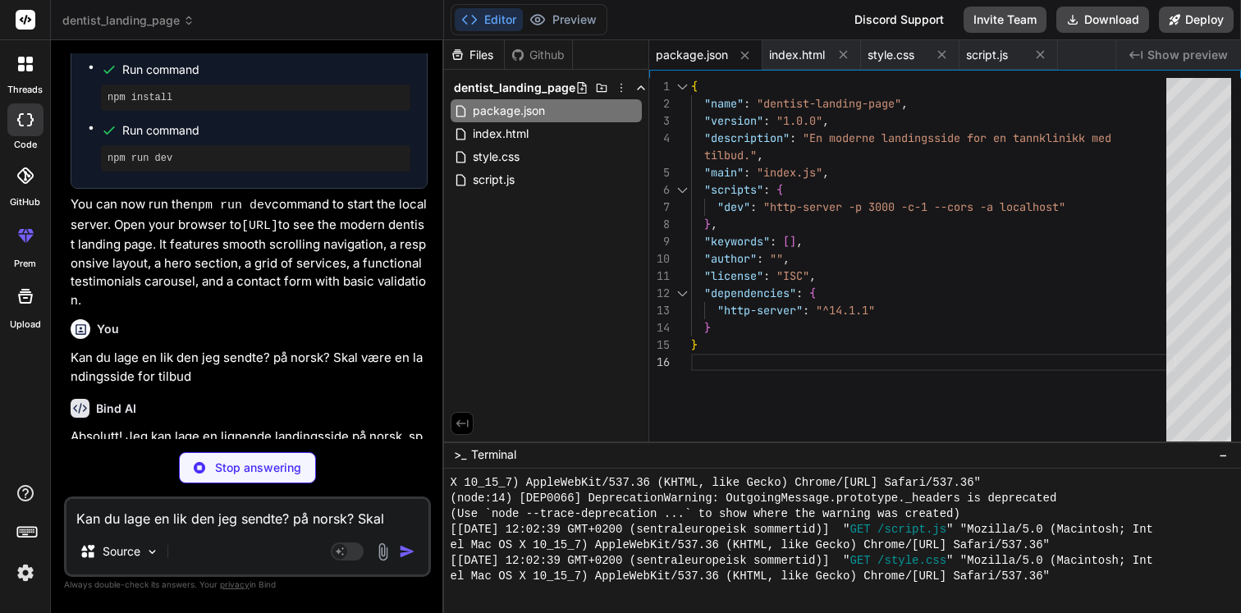
scroll to position [652, 0]
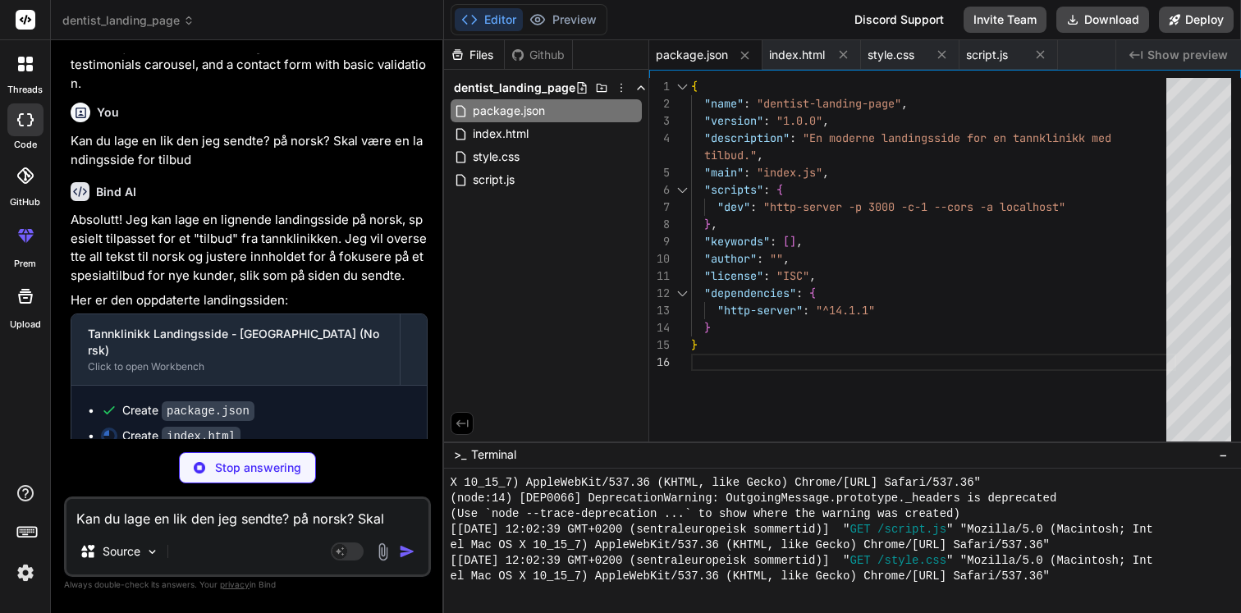
type textarea "x"
type textarea "</body> </html>"
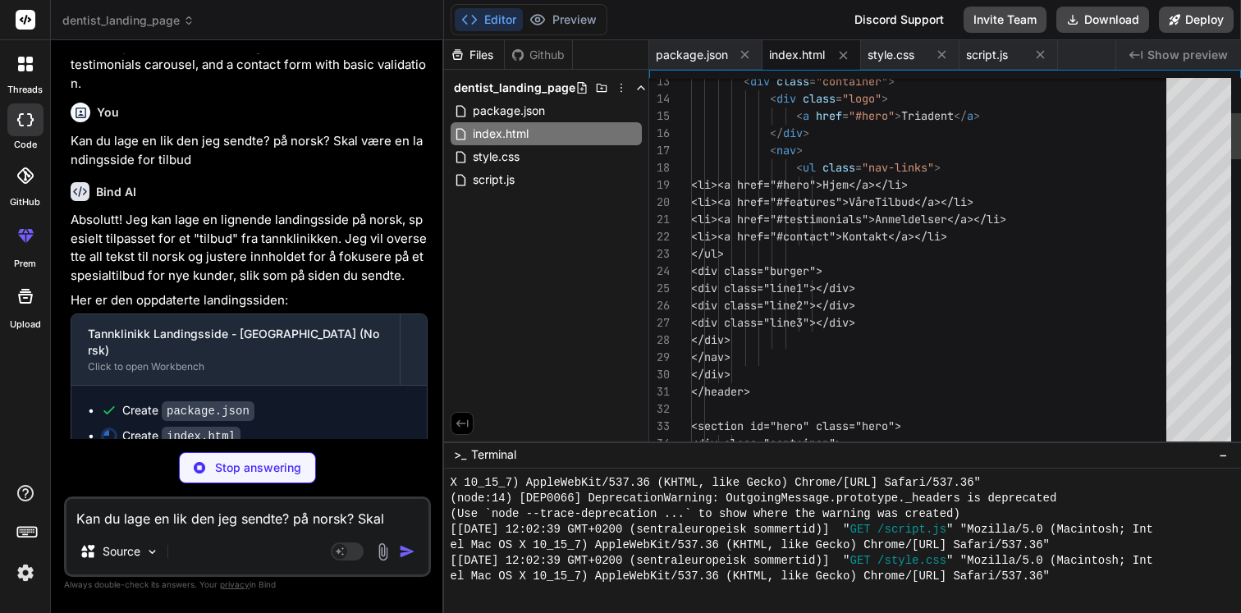
scroll to position [34, 0]
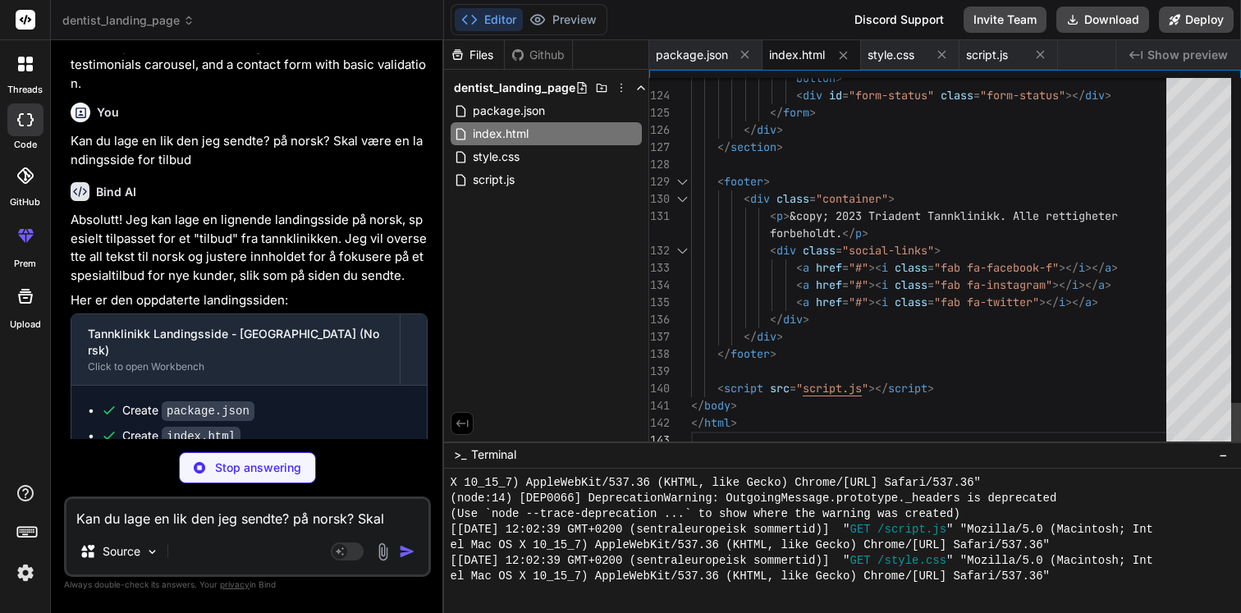
type textarea "x"
type textarea "transform: rotate(-45deg) translate(-5px, 6px); } .toggle .line2 { opacity: 0; …"
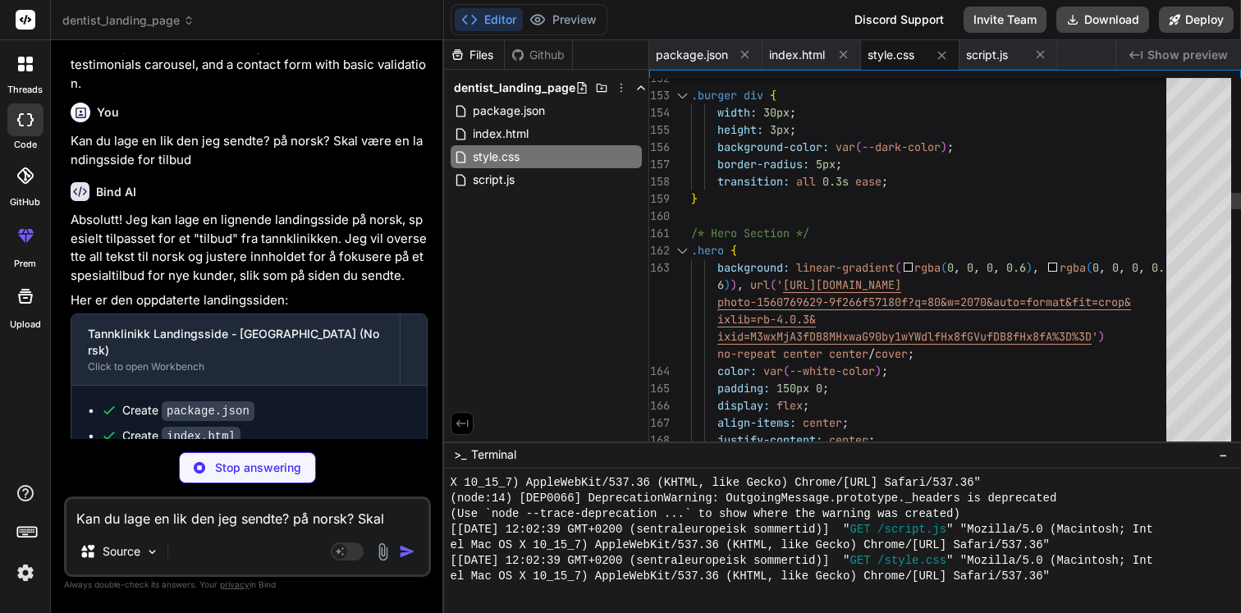
type textarea "x"
type textarea "}); });"
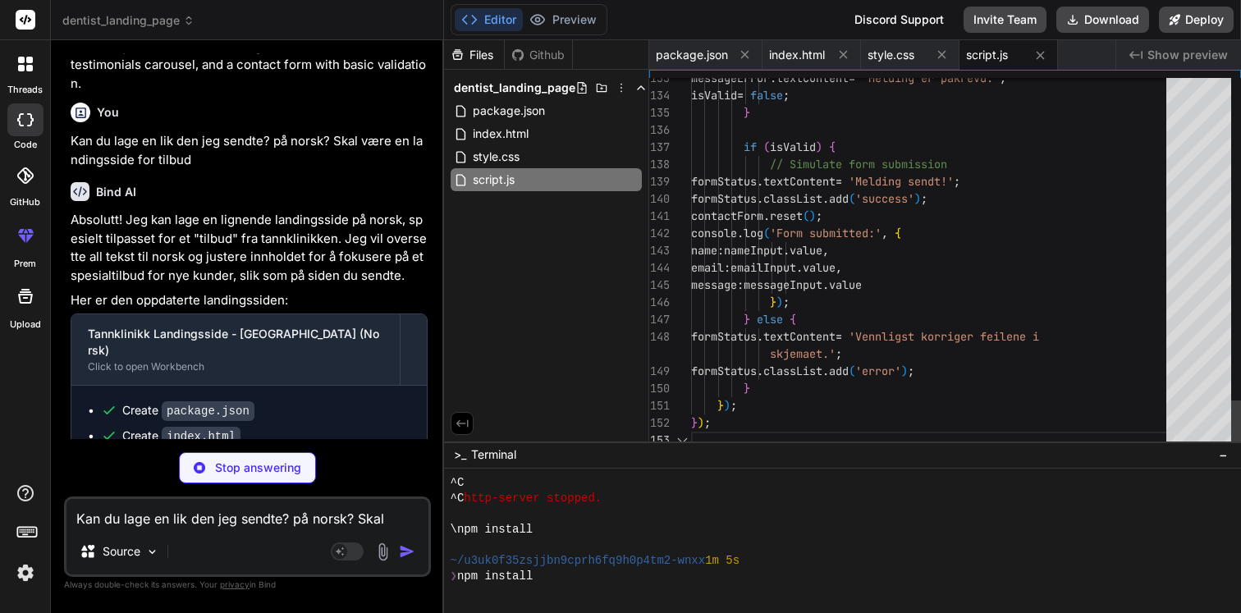
scroll to position [982, 0]
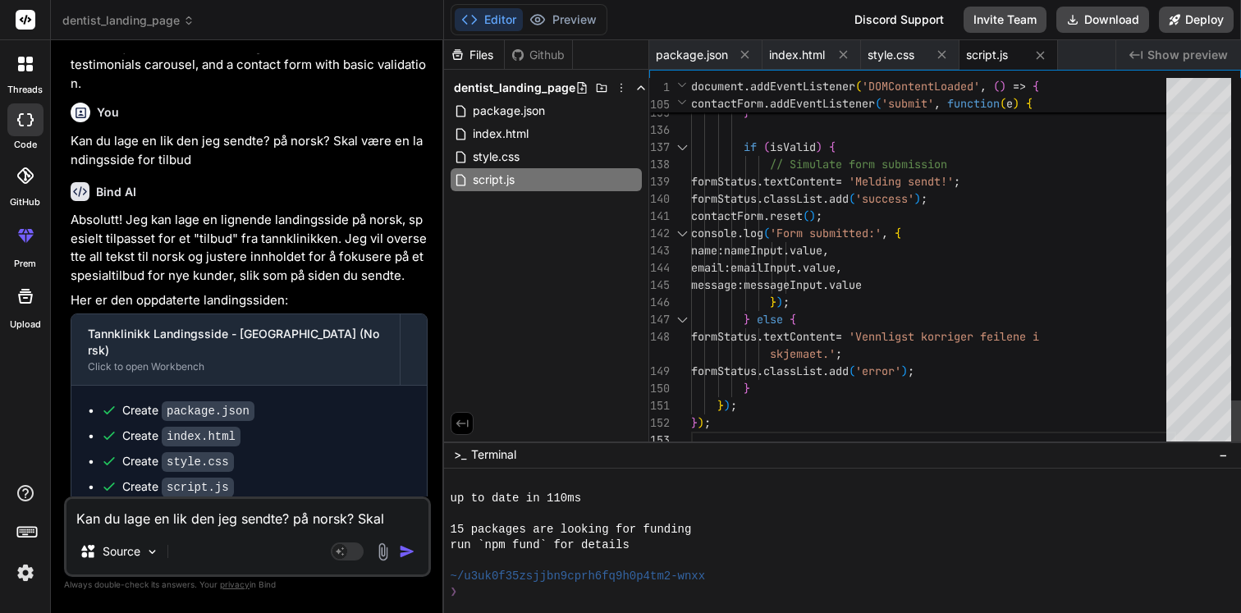
type textarea "x"
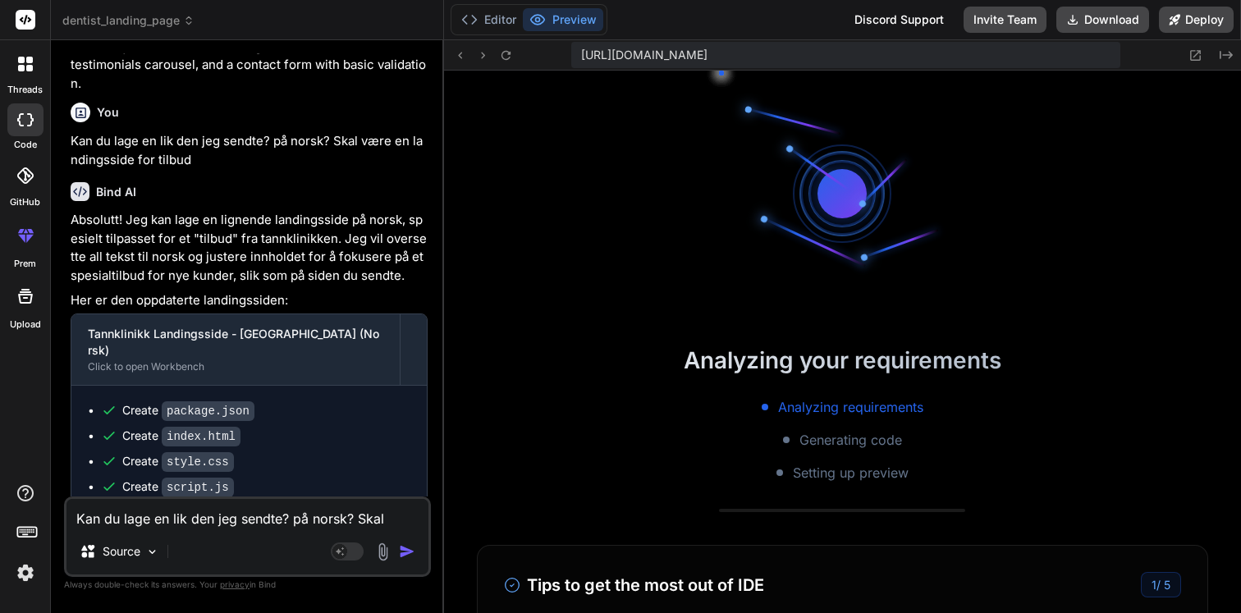
scroll to position [1746, 0]
